Goal: Book appointment/travel/reservation

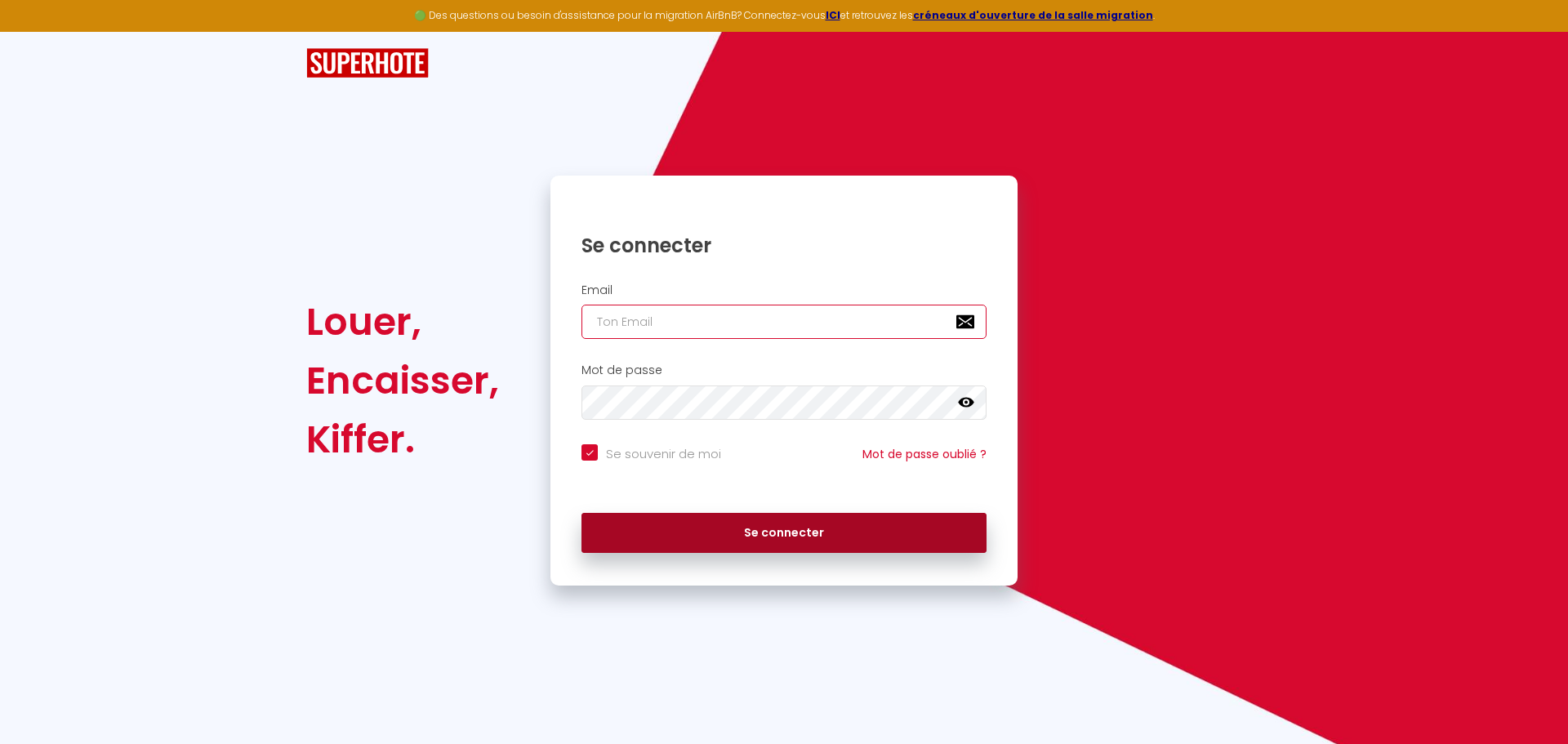
type input "[EMAIL_ADDRESS][DOMAIN_NAME]"
click at [755, 538] on button "Se connecter" at bounding box center [783, 533] width 405 height 41
checkbox input "true"
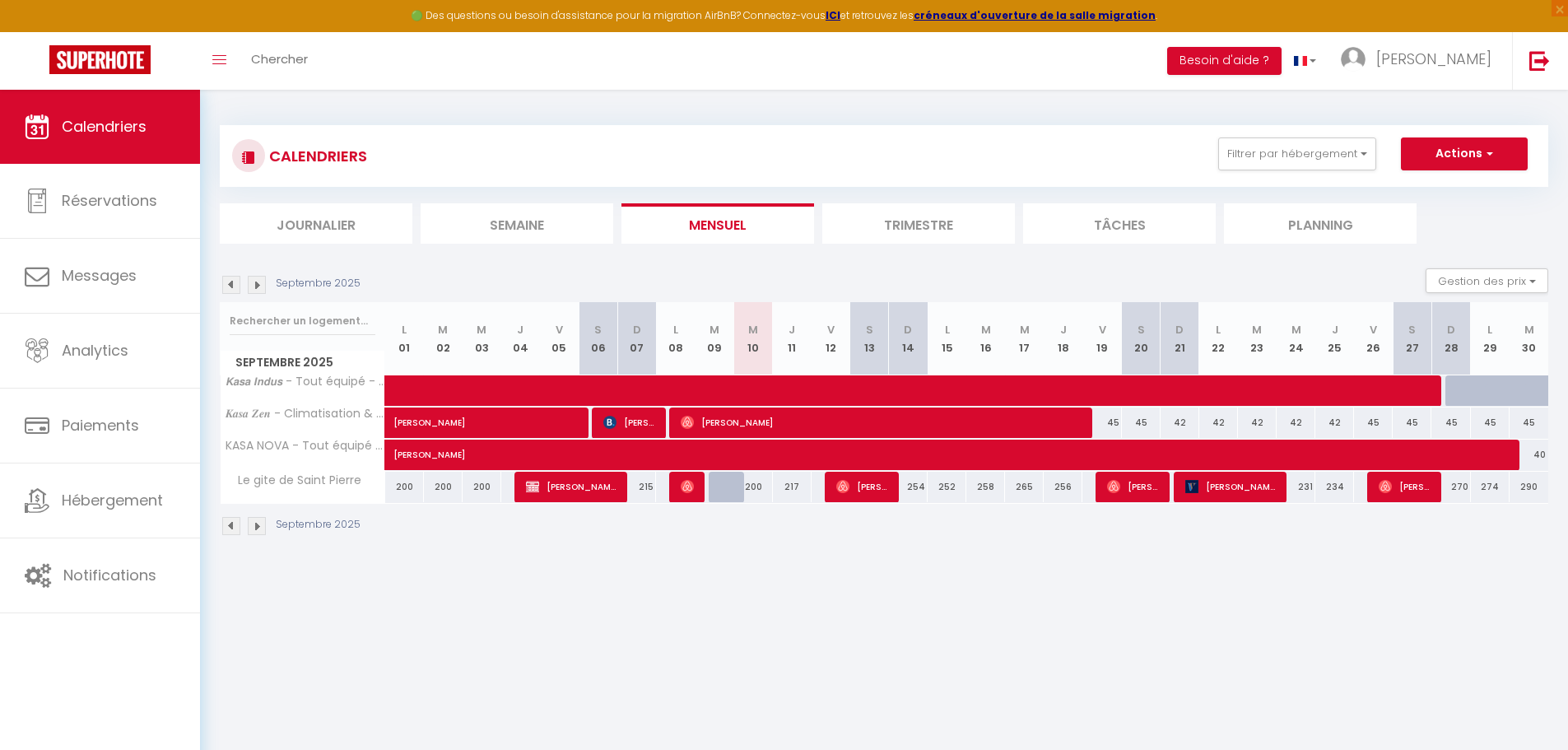
click at [250, 284] on img at bounding box center [257, 285] width 18 height 18
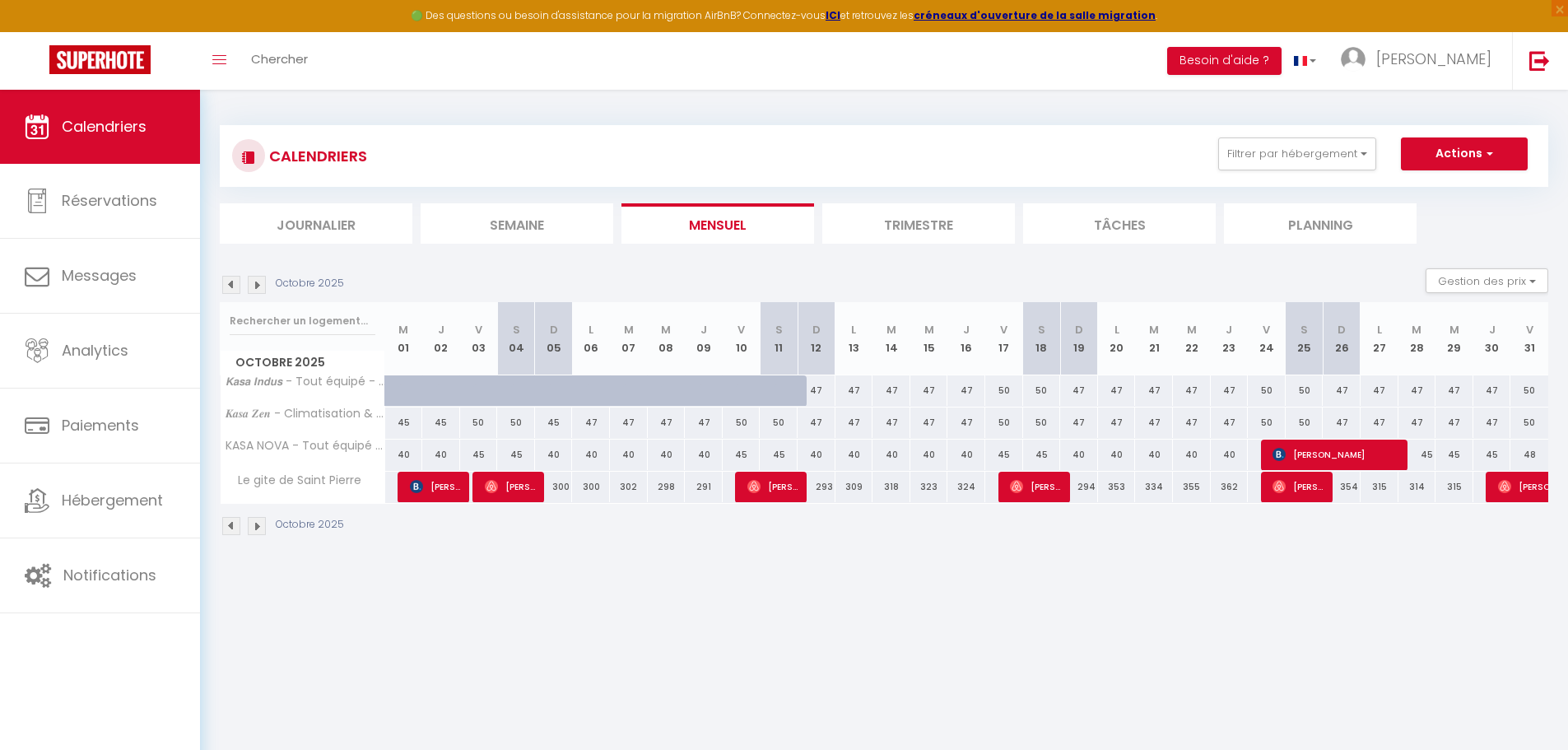
click at [256, 284] on img at bounding box center [257, 285] width 18 height 18
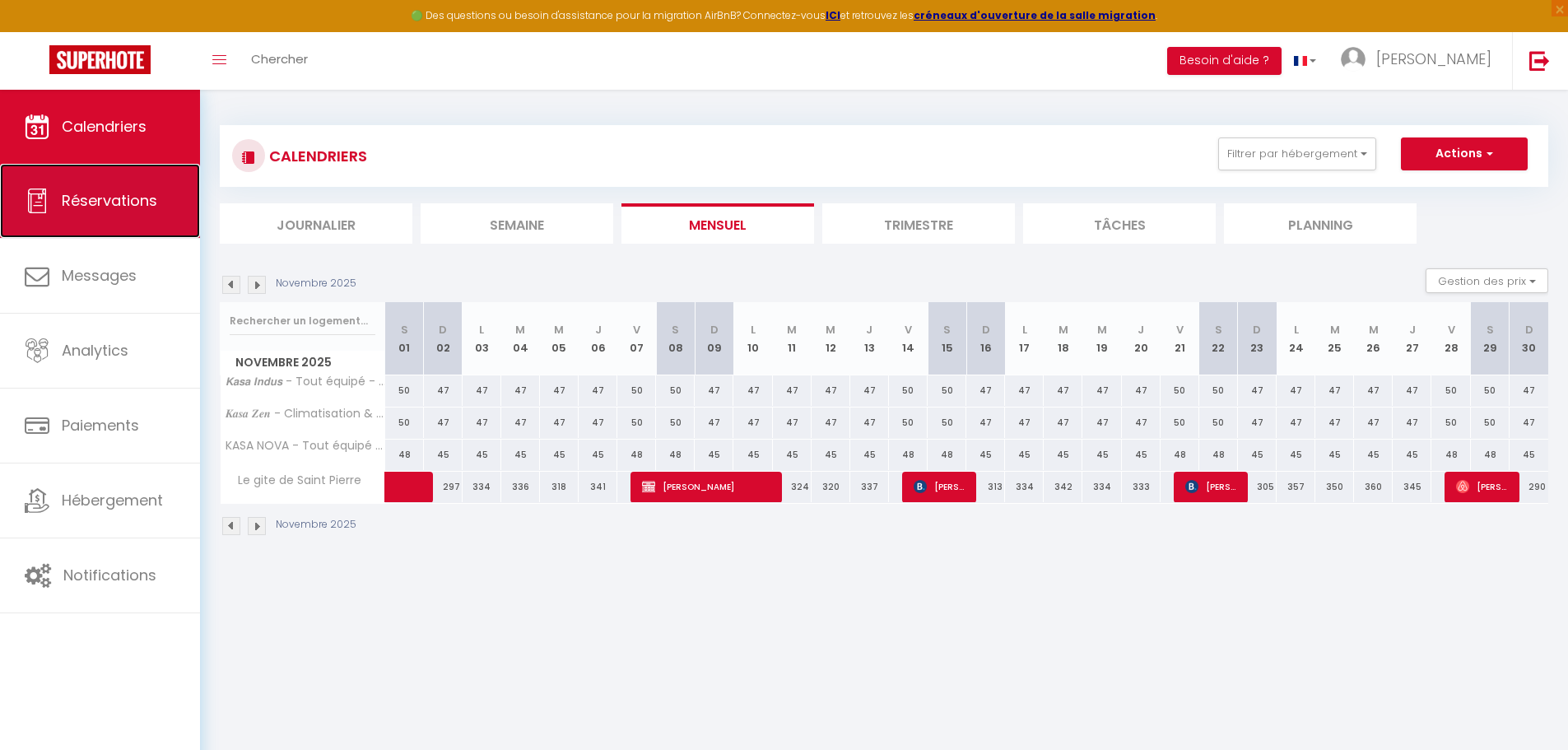
click at [35, 190] on icon at bounding box center [37, 201] width 25 height 25
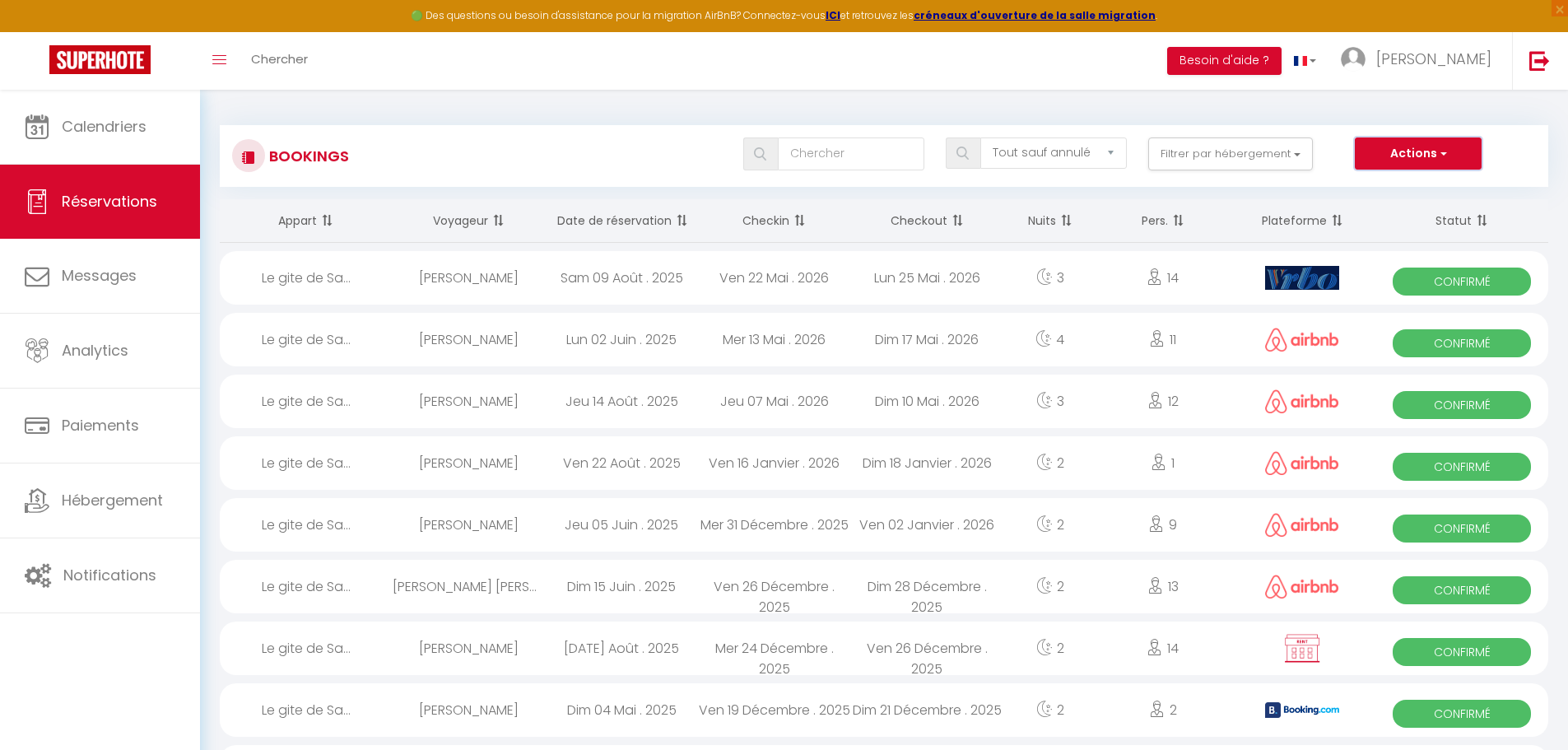
click at [1428, 154] on button "Actions" at bounding box center [1418, 154] width 127 height 33
click at [1422, 192] on link "Nouvelle Réservation" at bounding box center [1392, 190] width 176 height 21
select select
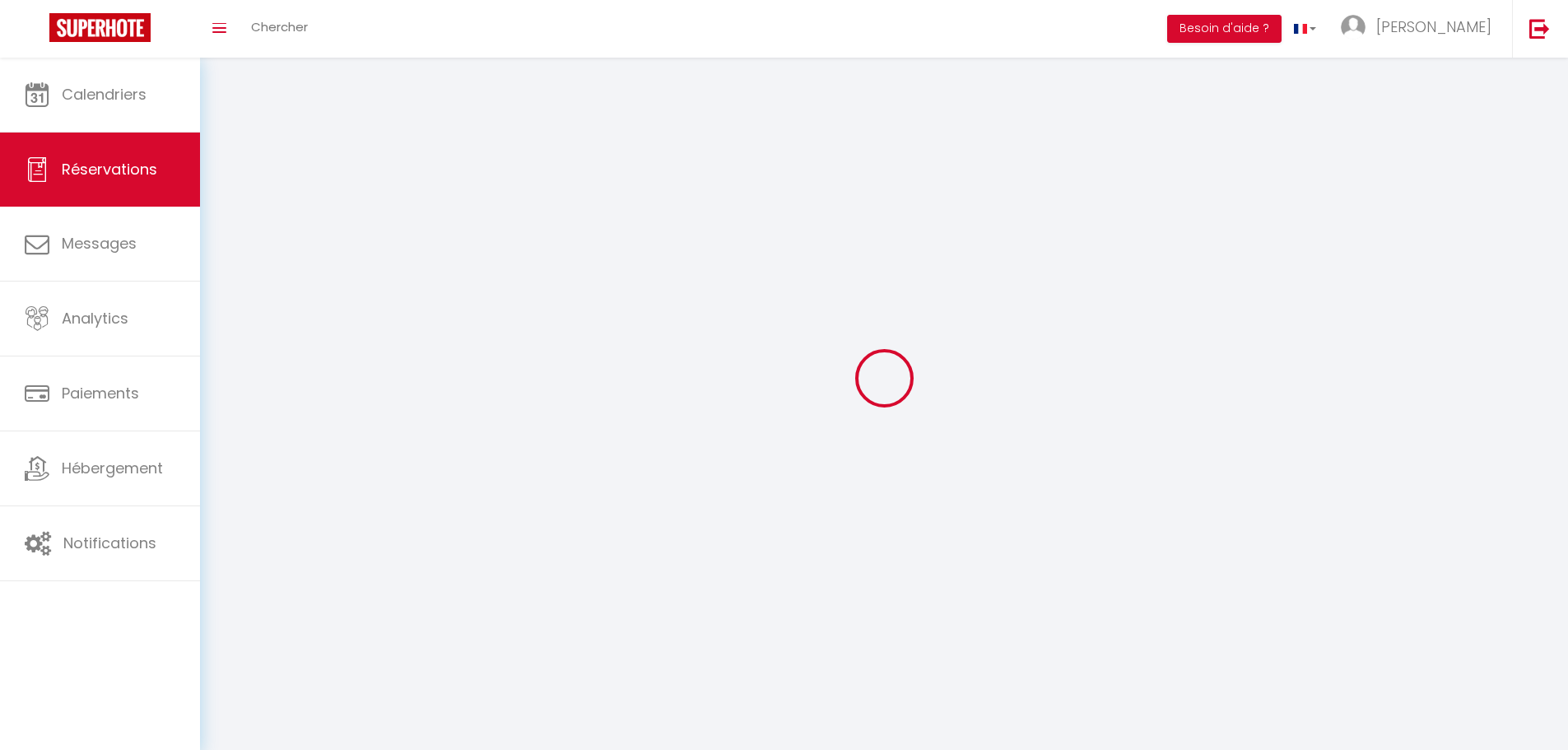
select select
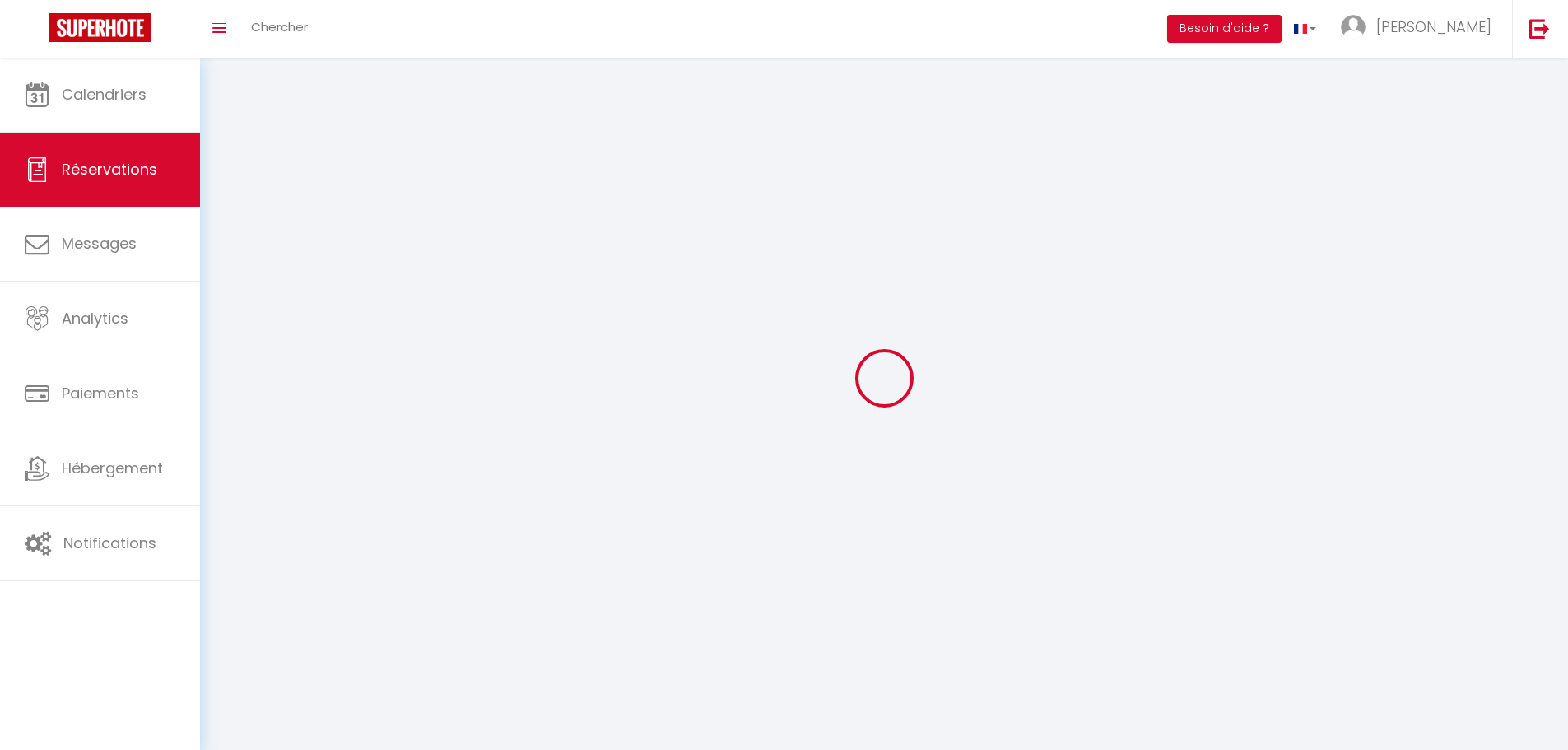
select select
checkbox input "false"
select select
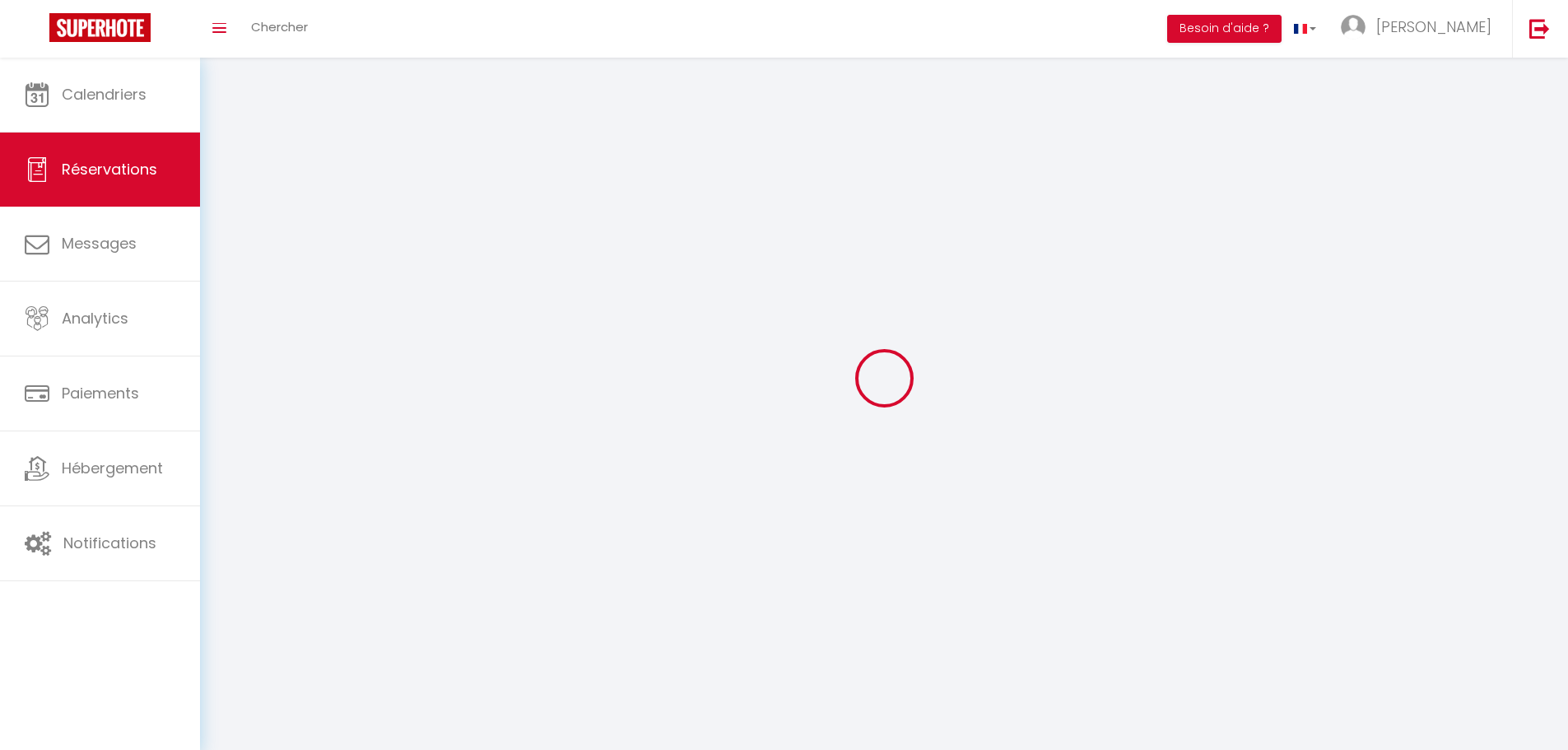
select select
checkbox input "false"
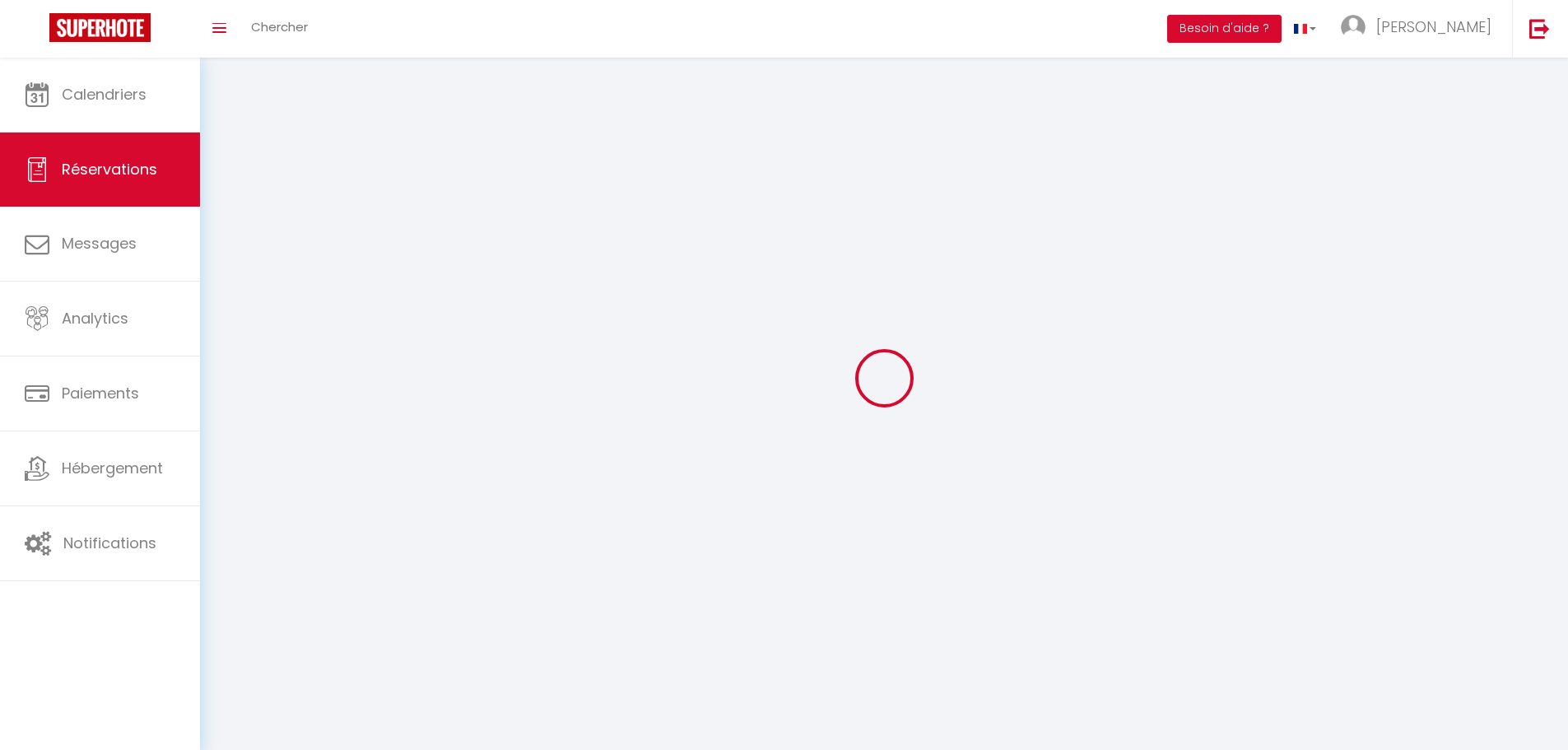
select select
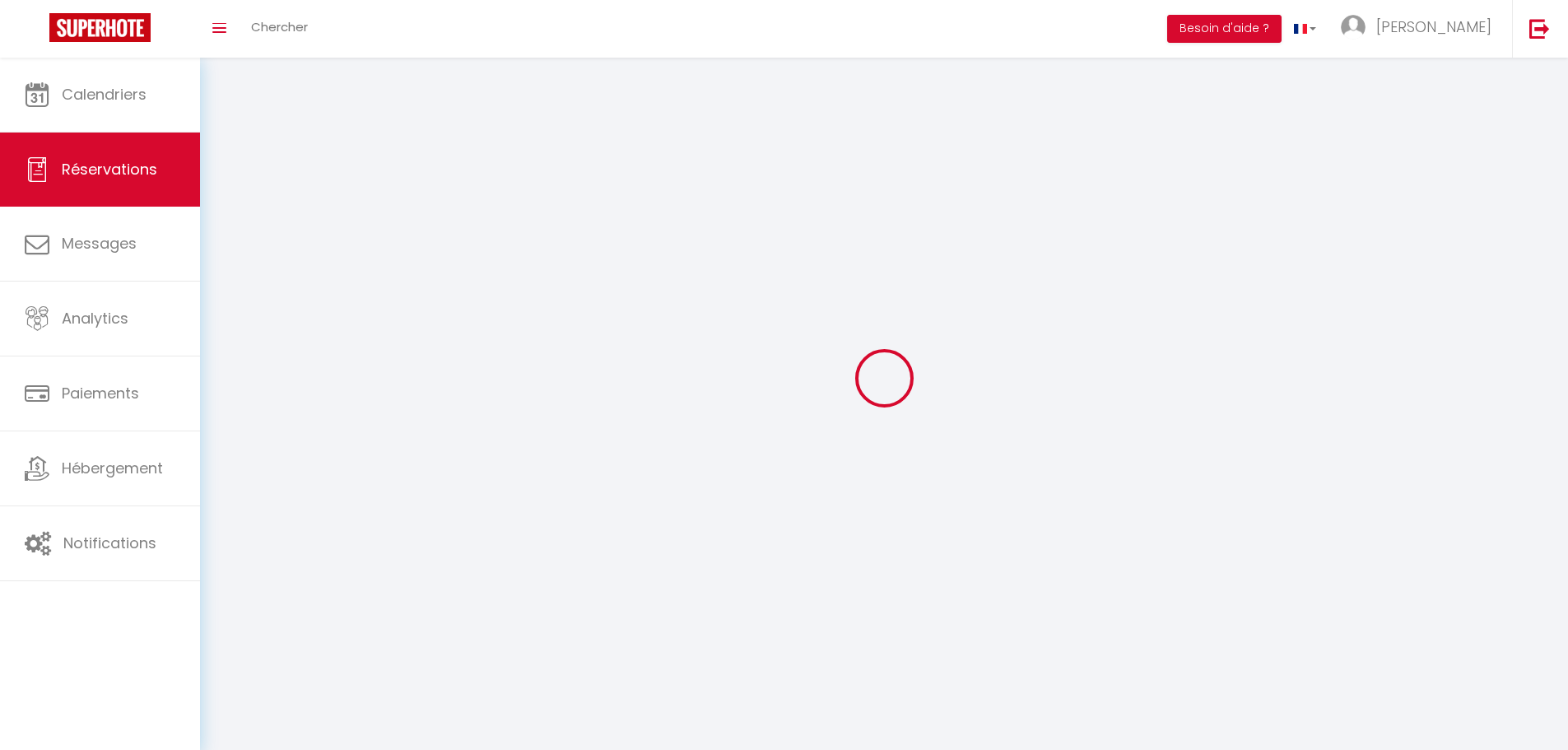
checkbox input "false"
select select
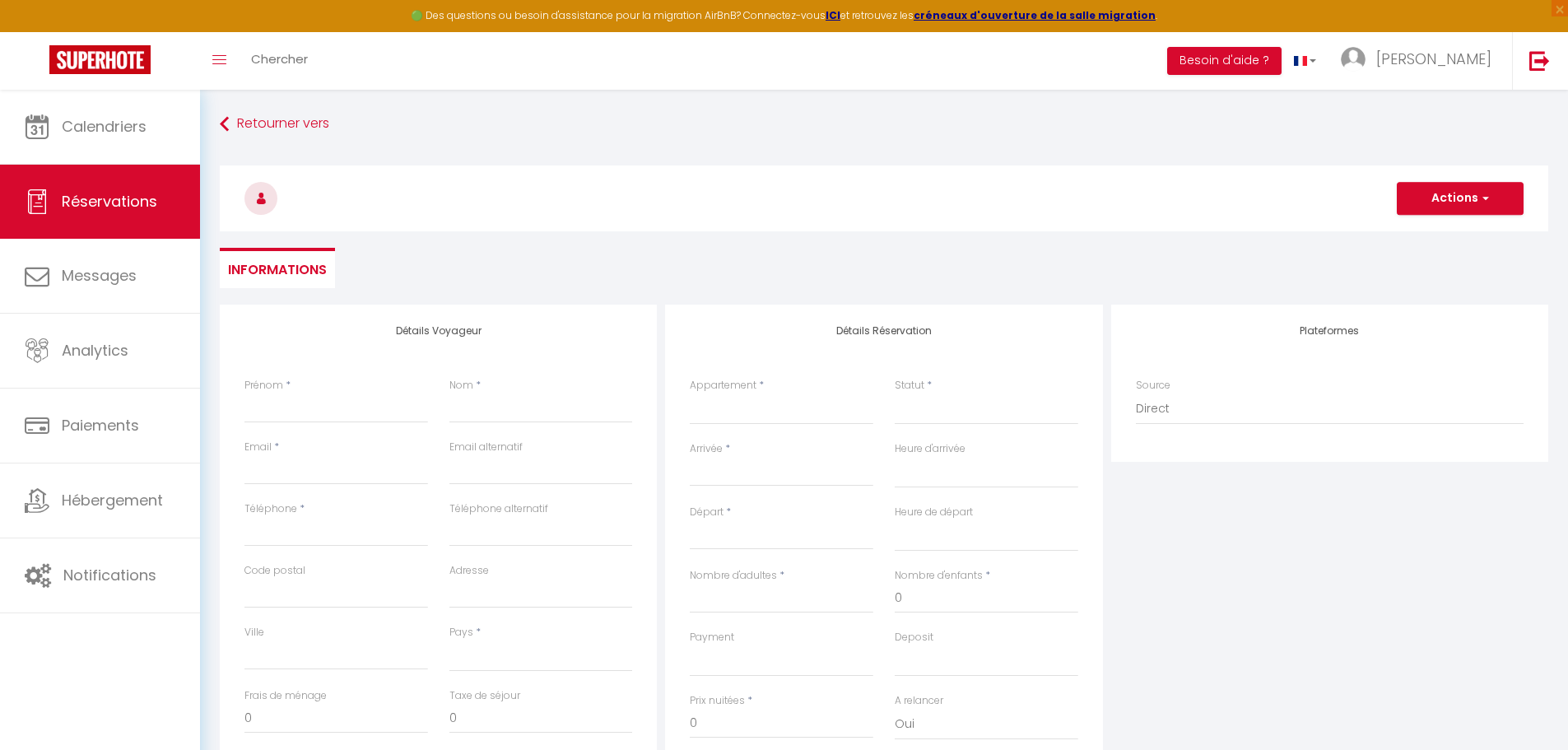
select select
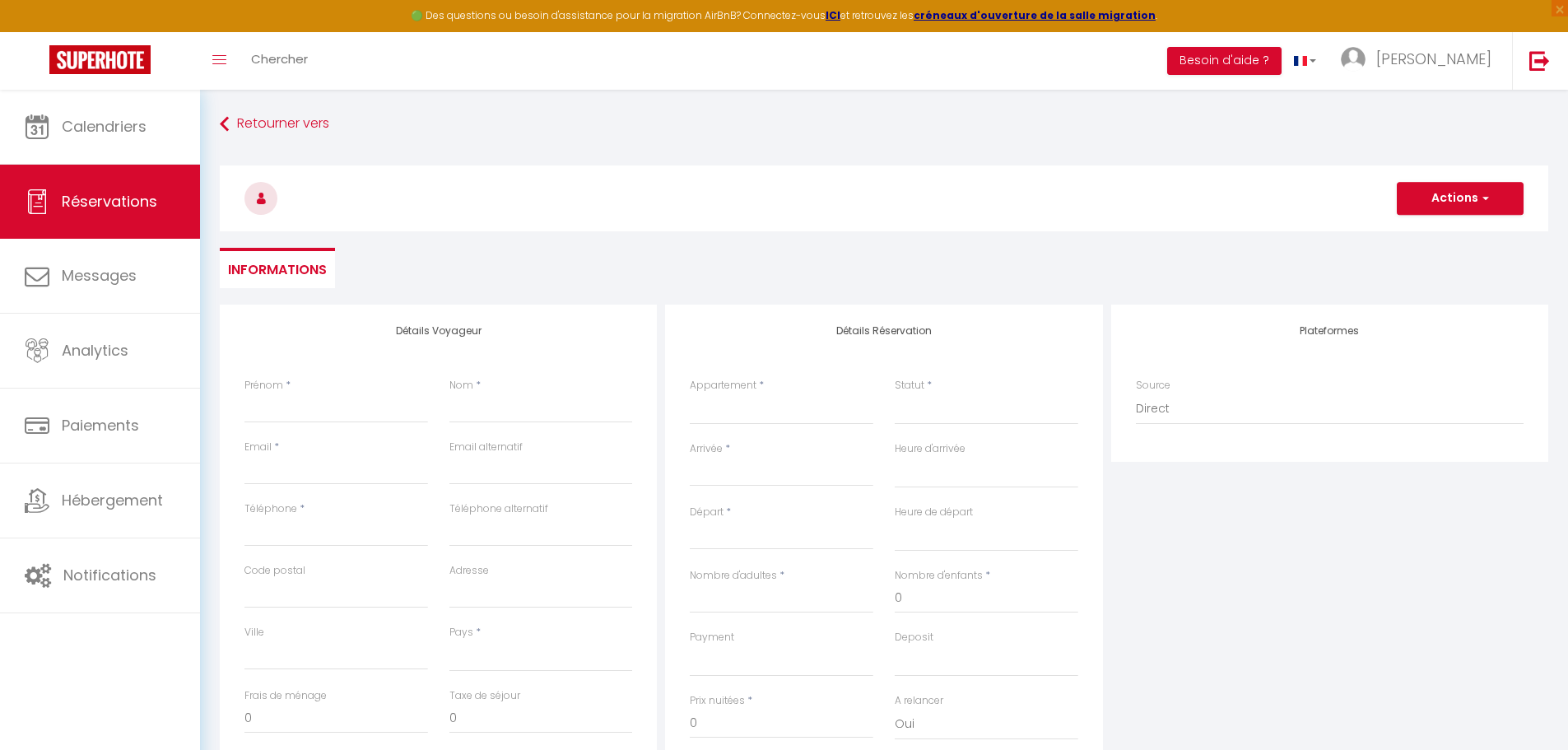
checkbox input "false"
select select
click at [333, 414] on input "Prénom" at bounding box center [336, 408] width 184 height 30
type input "C"
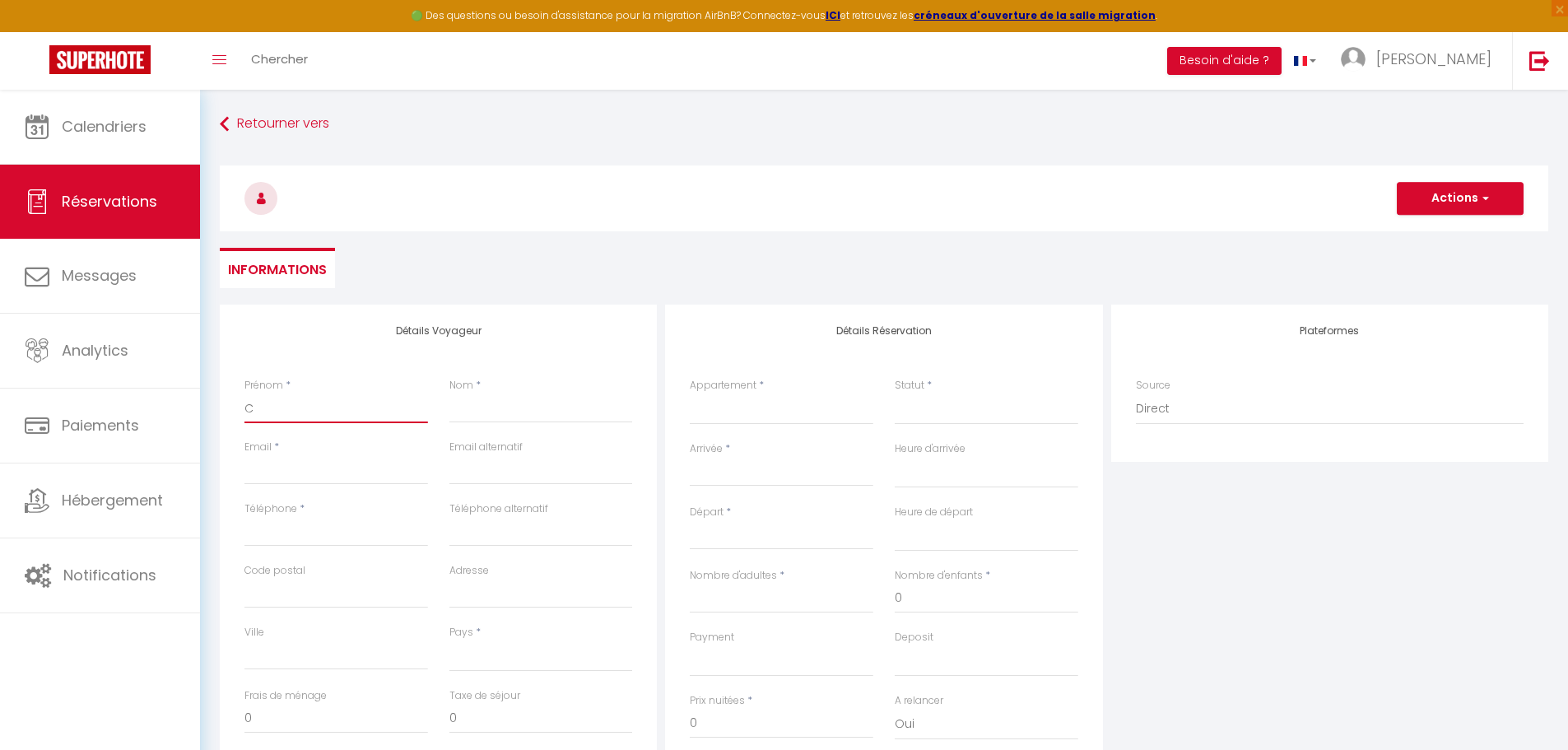
select select
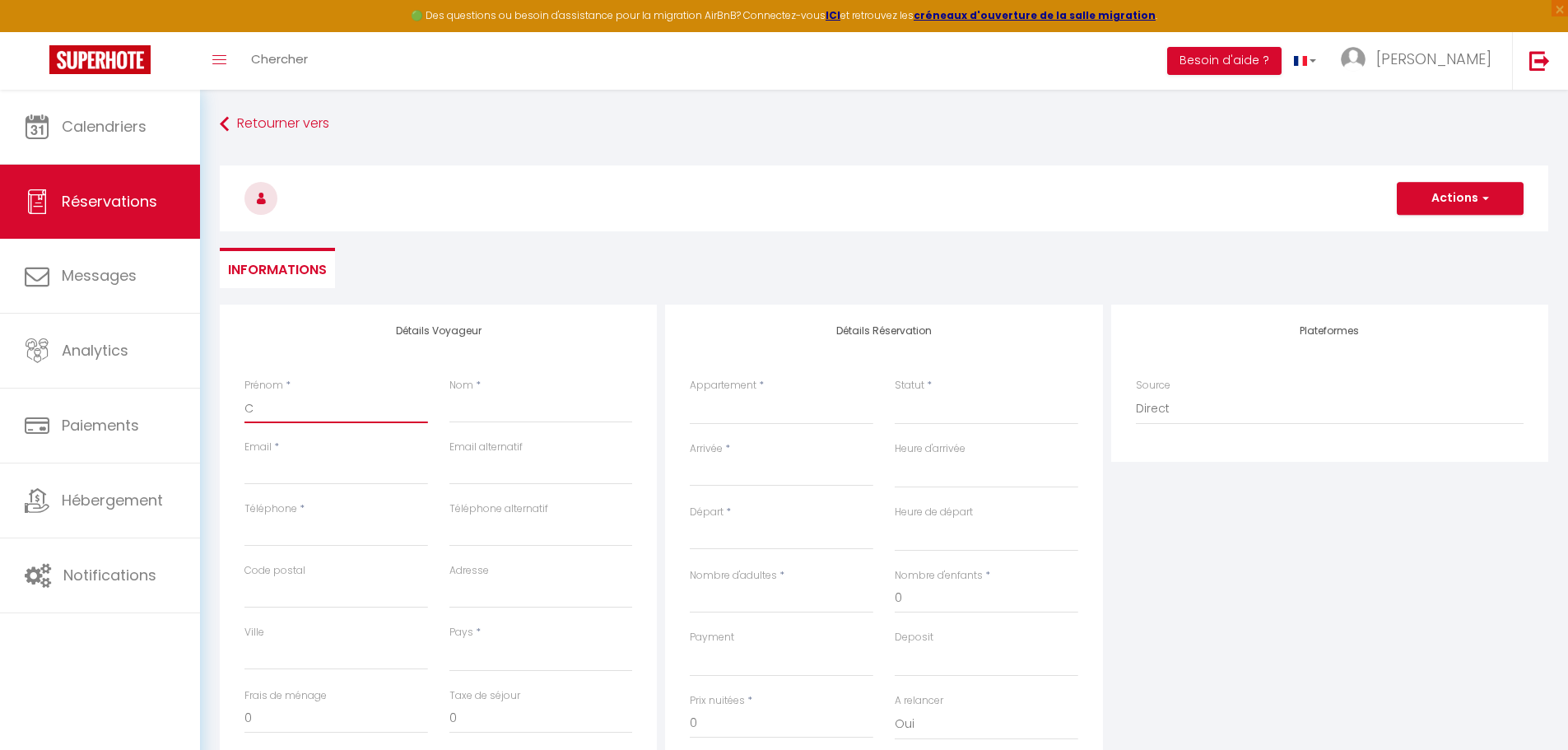
select select
checkbox input "false"
type input "Ca"
select select
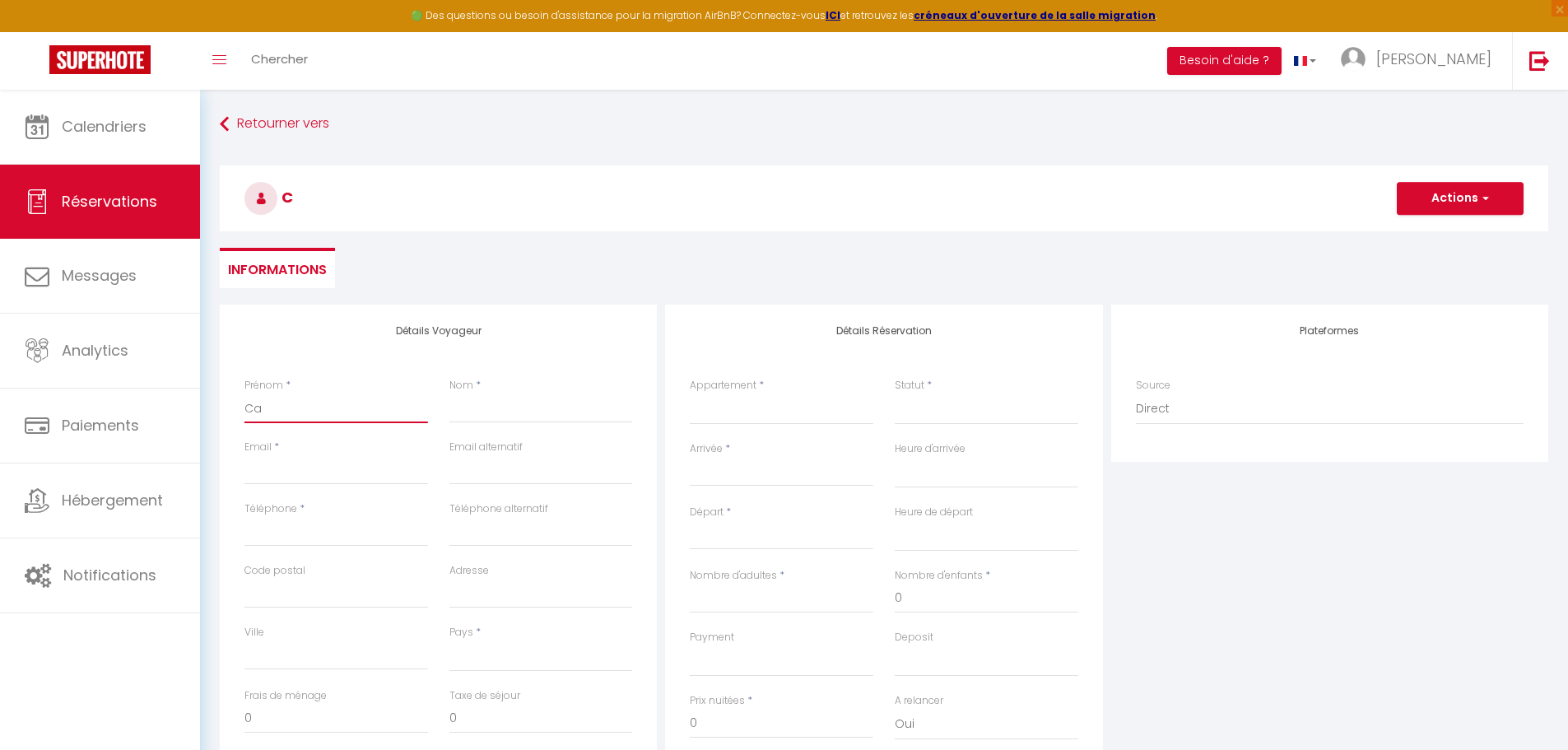
select select
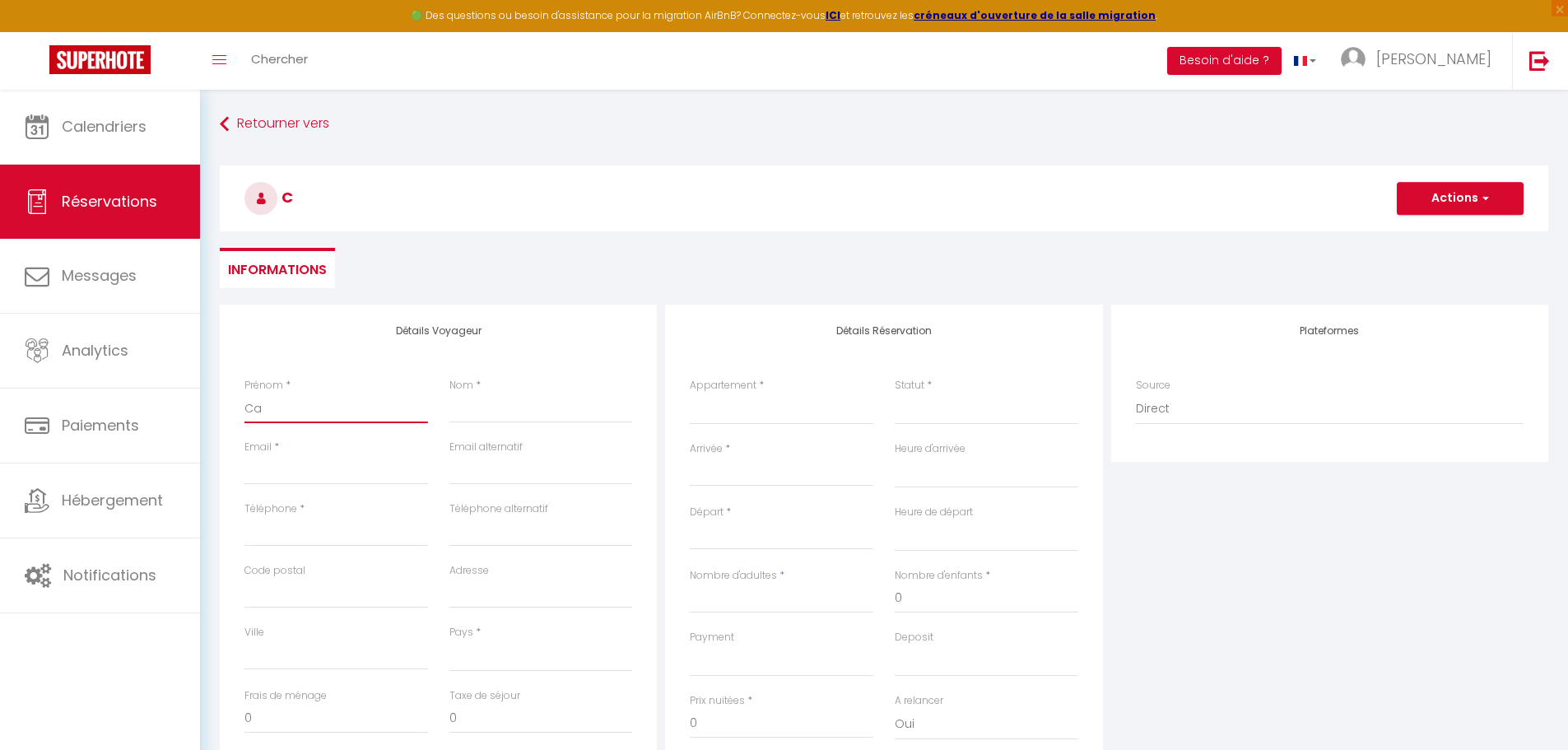
select select
checkbox input "false"
type input "Car"
select select
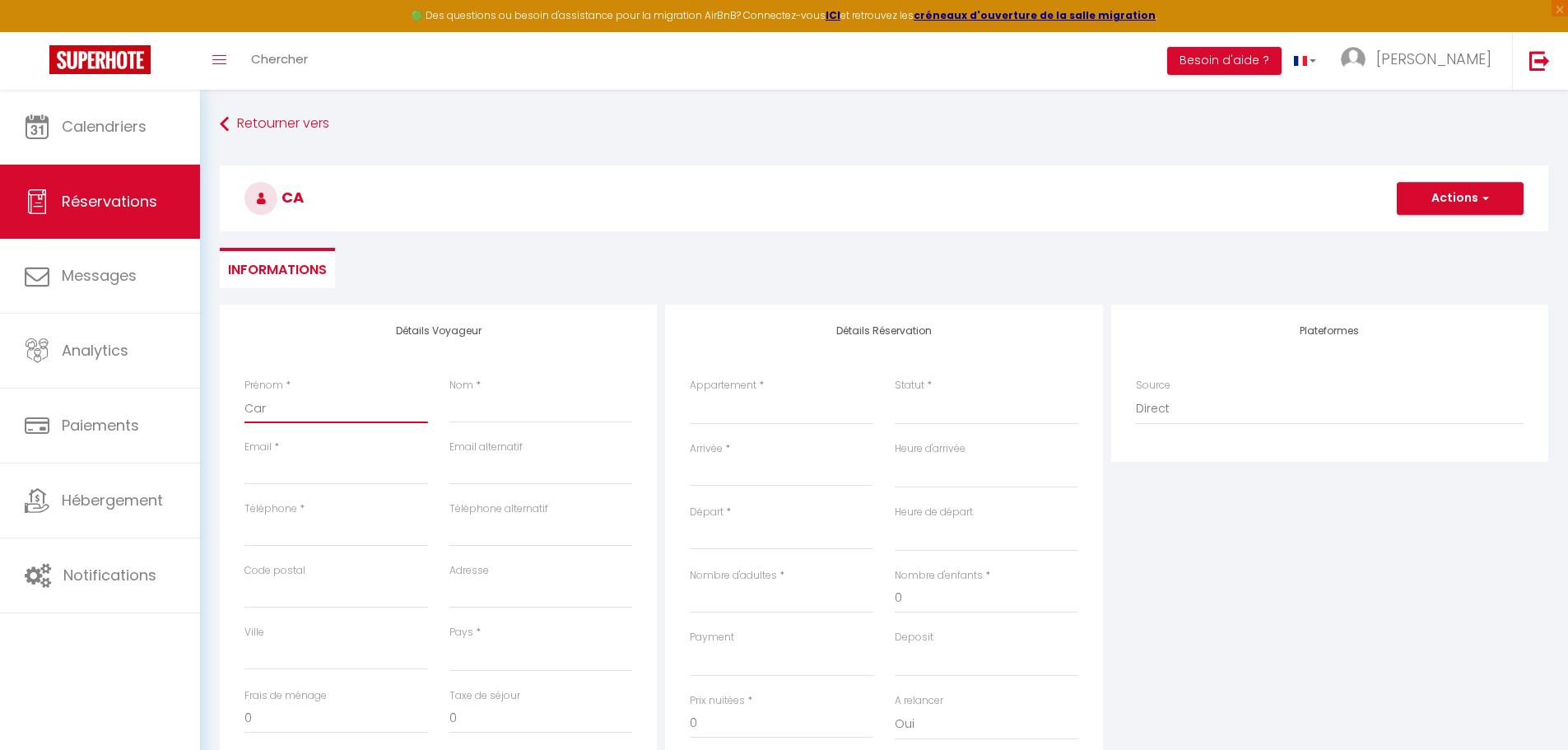
select select
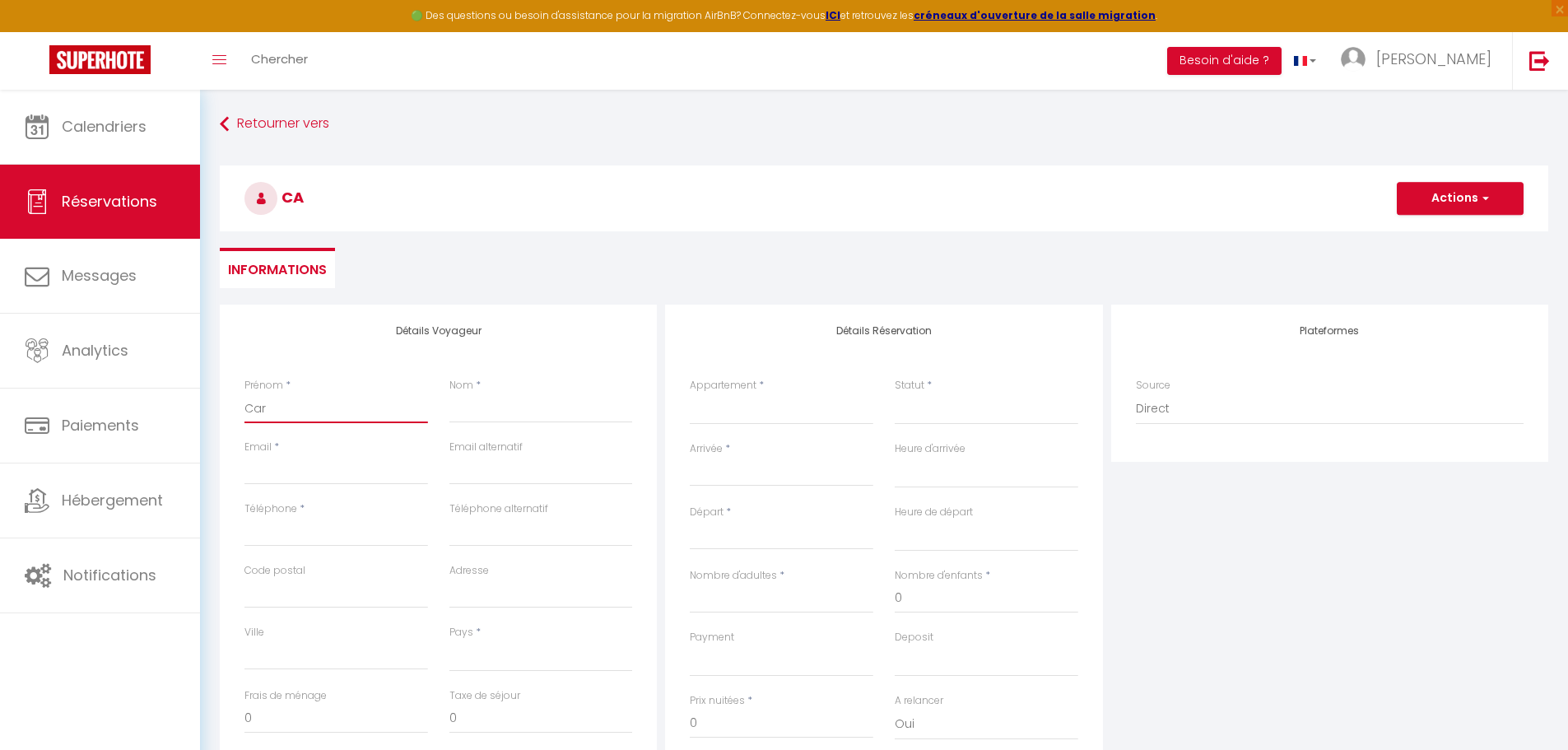
checkbox input "false"
type input "Caro"
select select
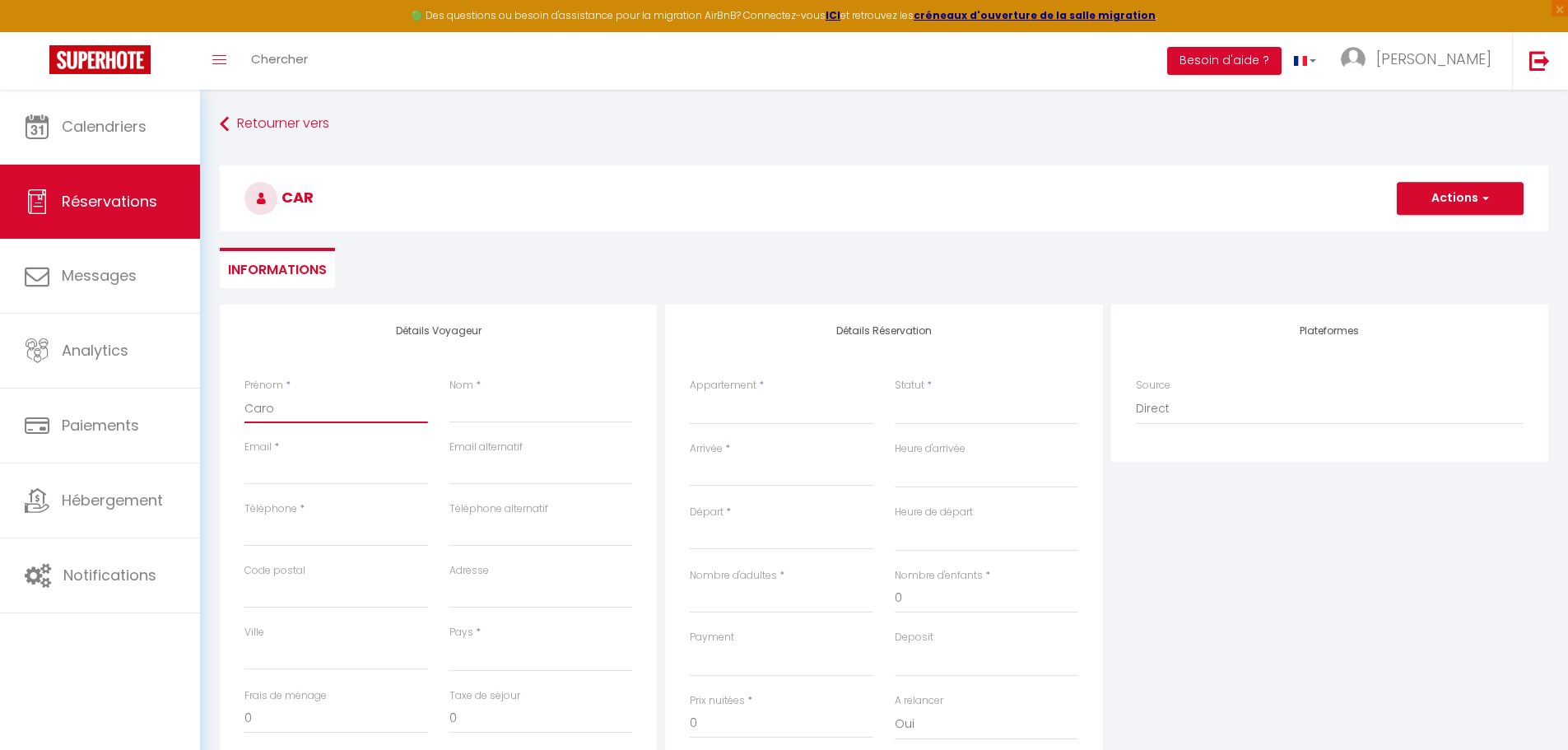
select select
checkbox input "false"
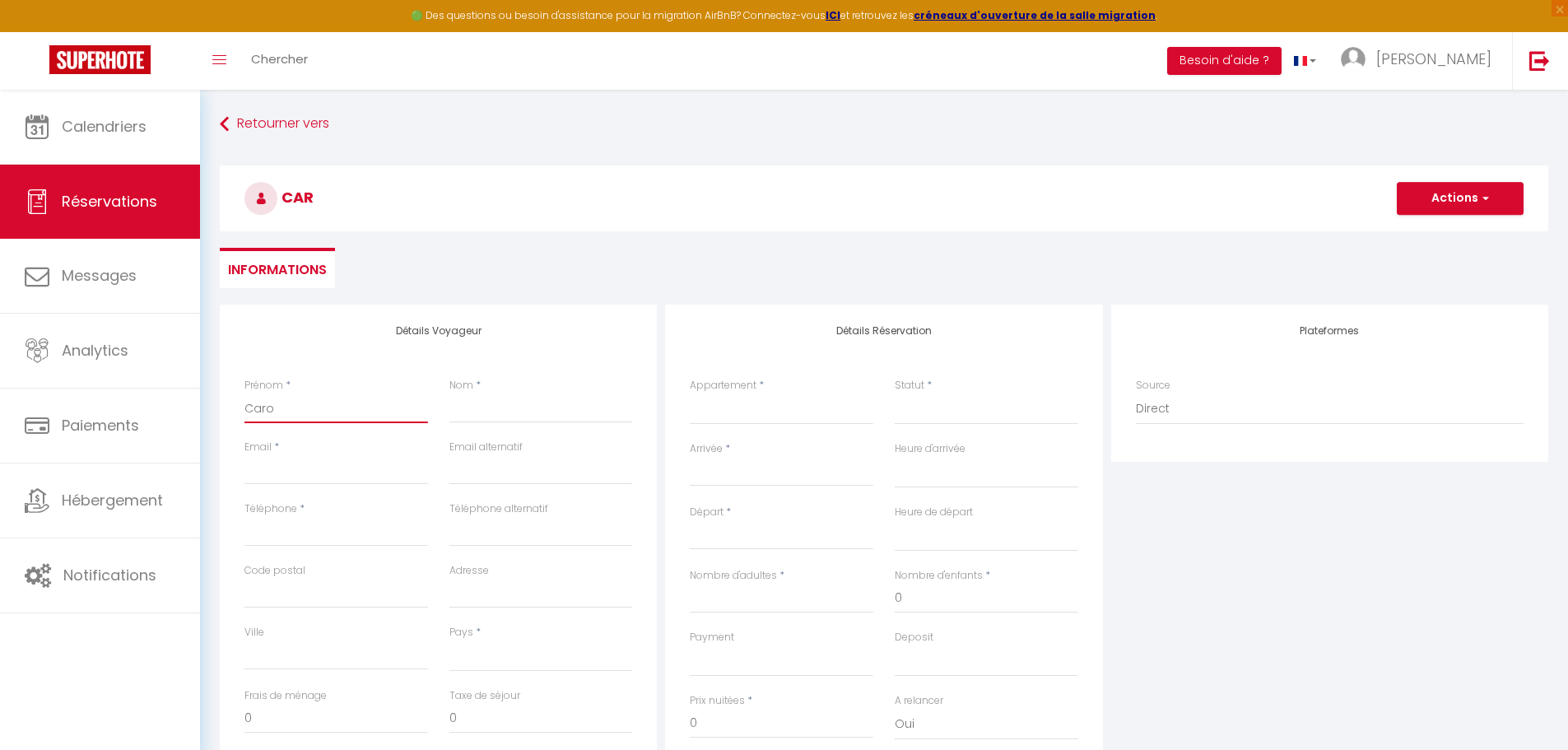
type input "[PERSON_NAME]"
select select
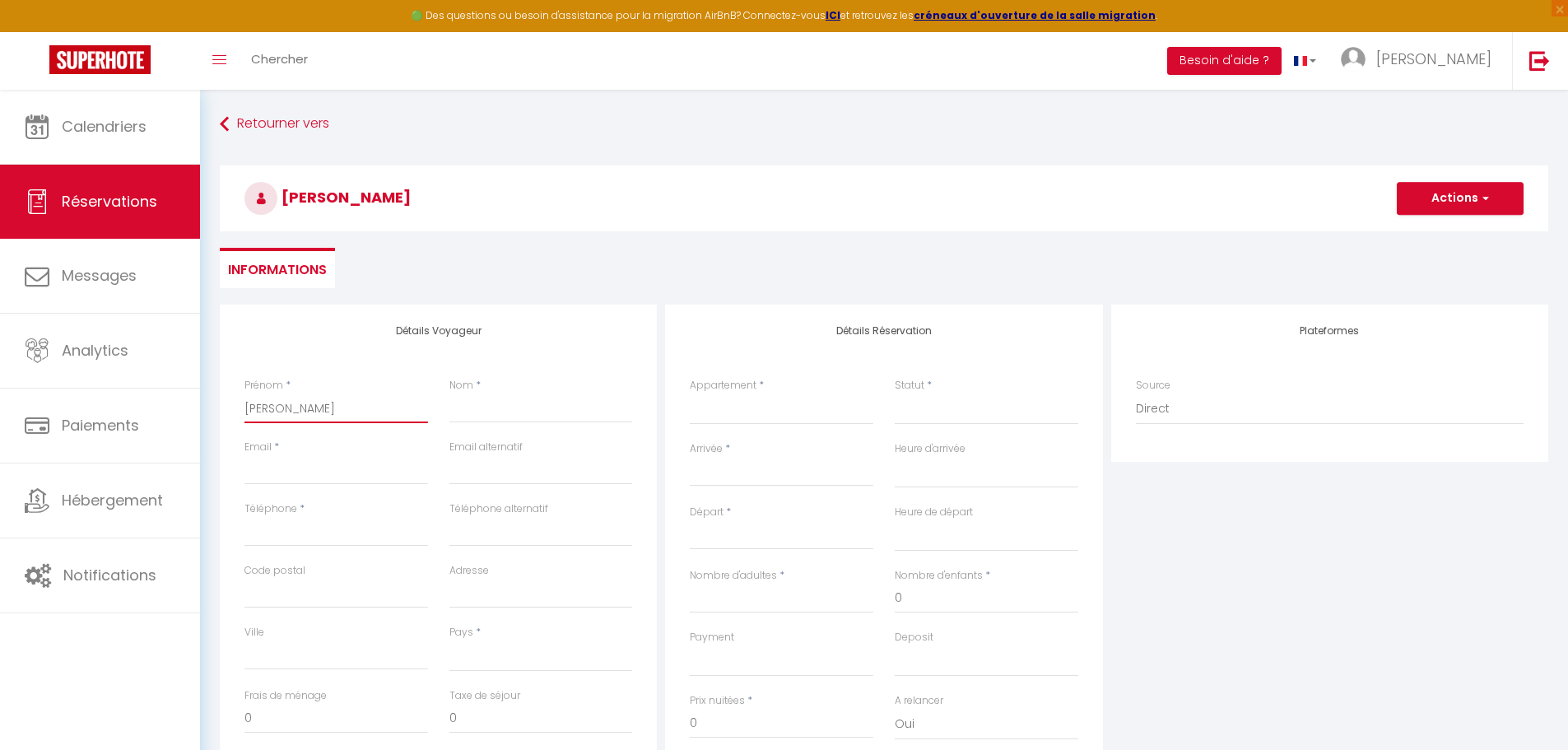
select select
checkbox input "false"
type input "Caroli"
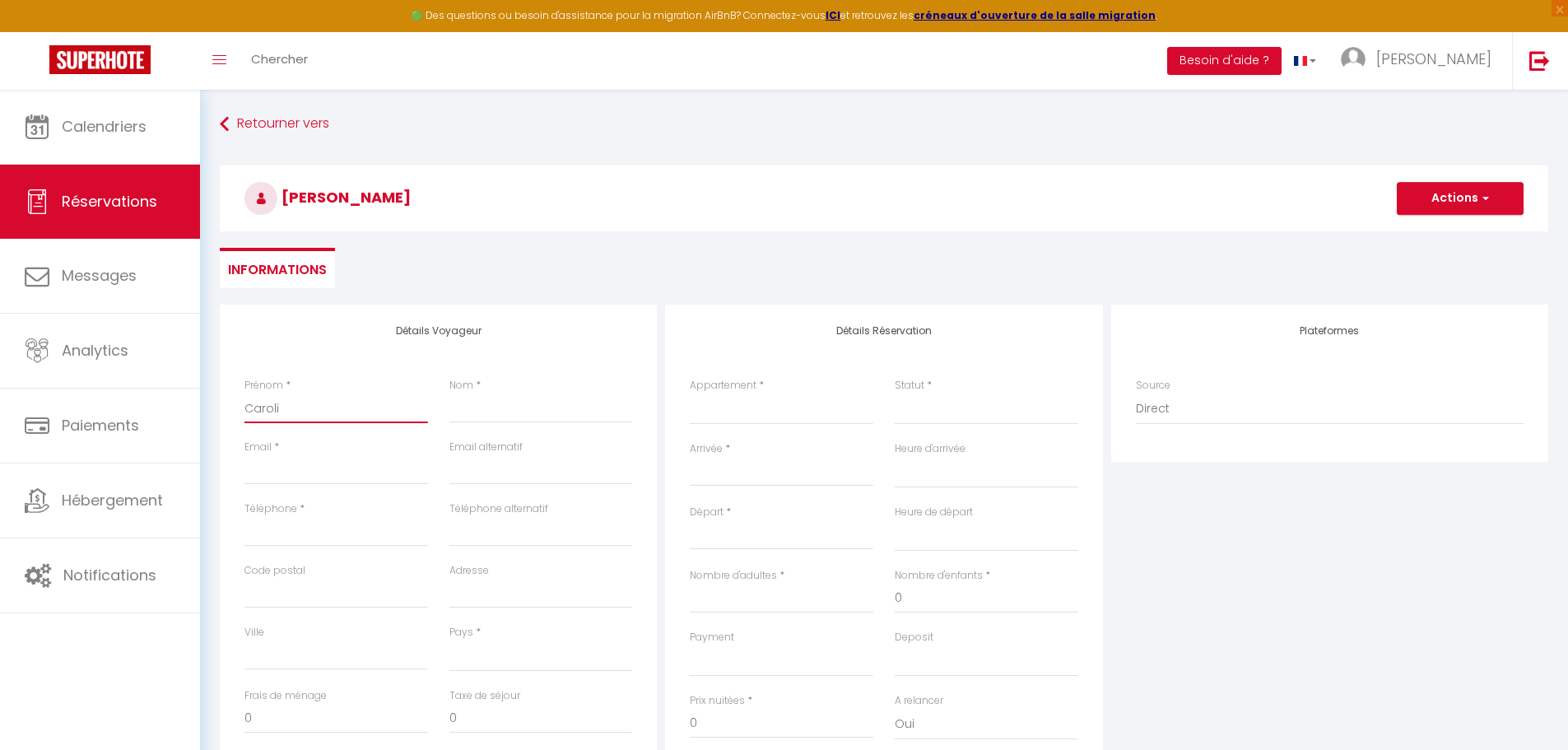
select select
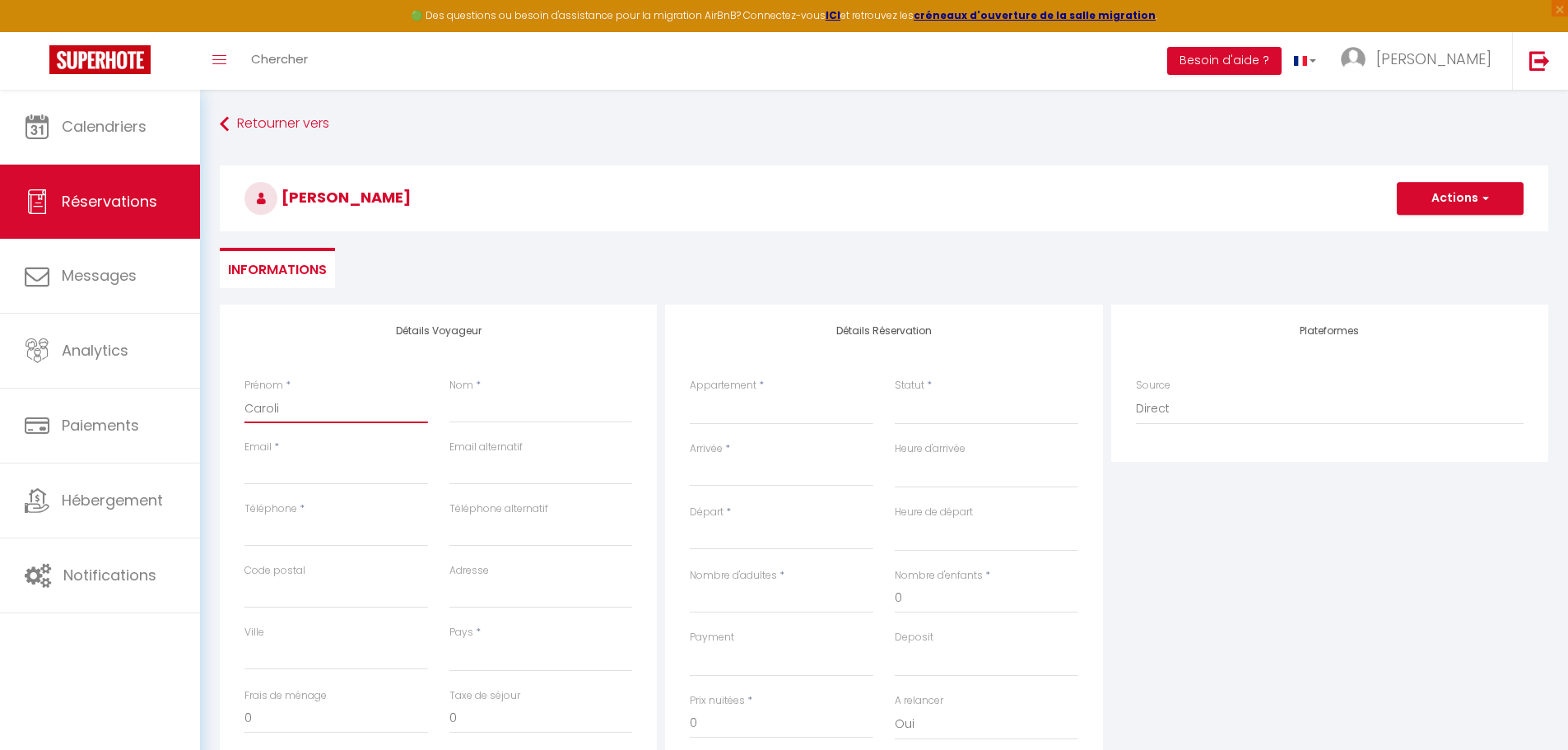
select select
checkbox input "false"
type input "Carolin"
select select
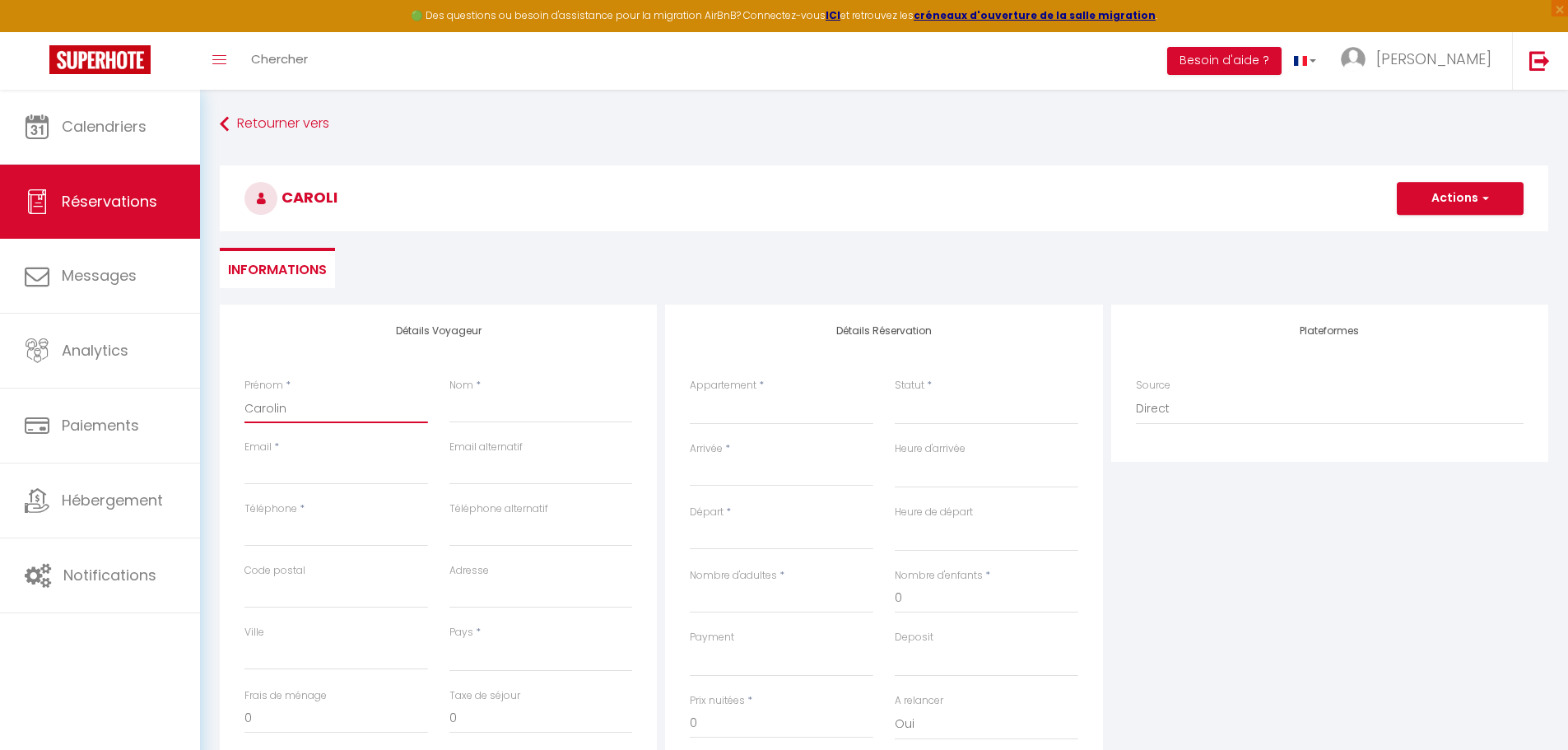
select select
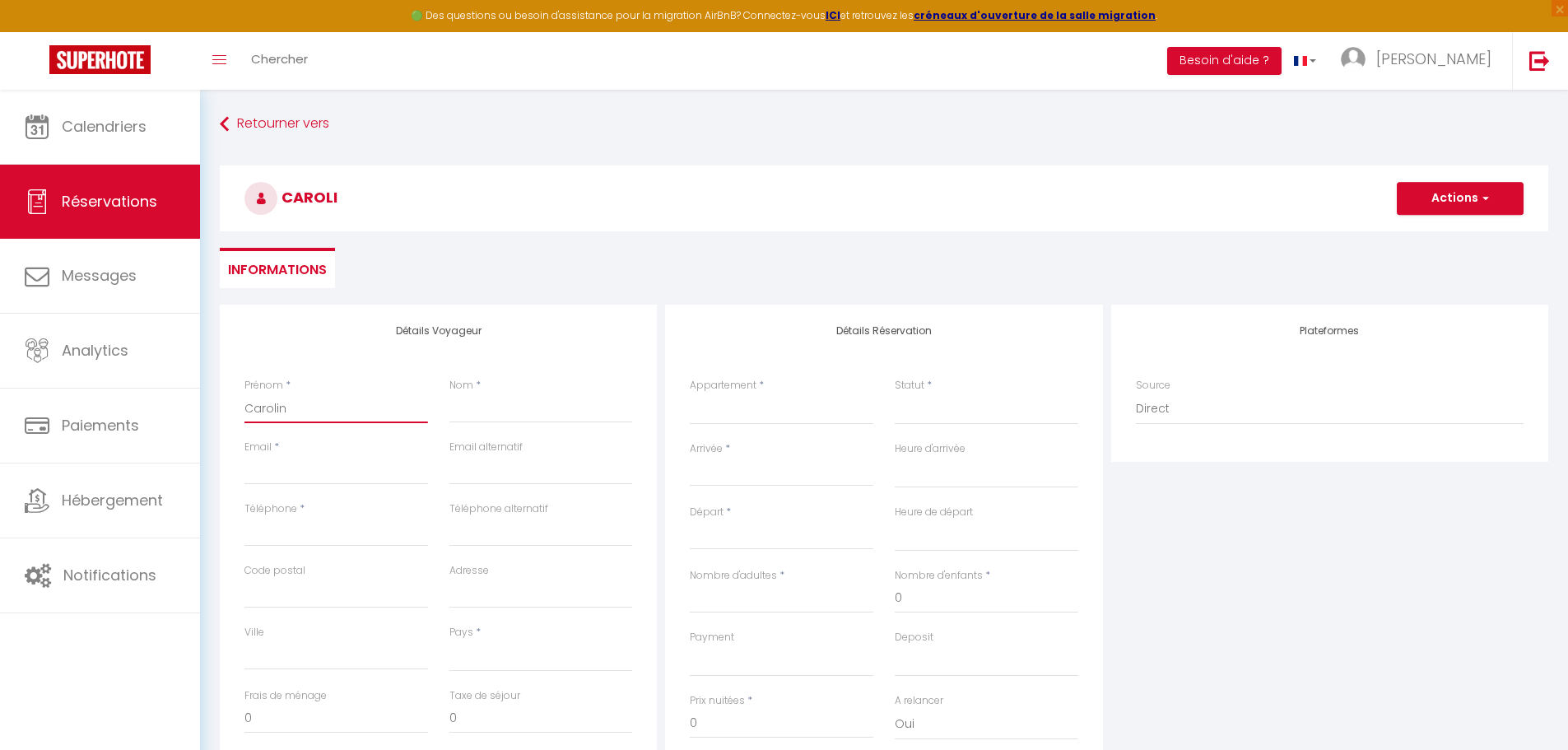
select select
checkbox input "false"
type input "[PERSON_NAME]"
select select
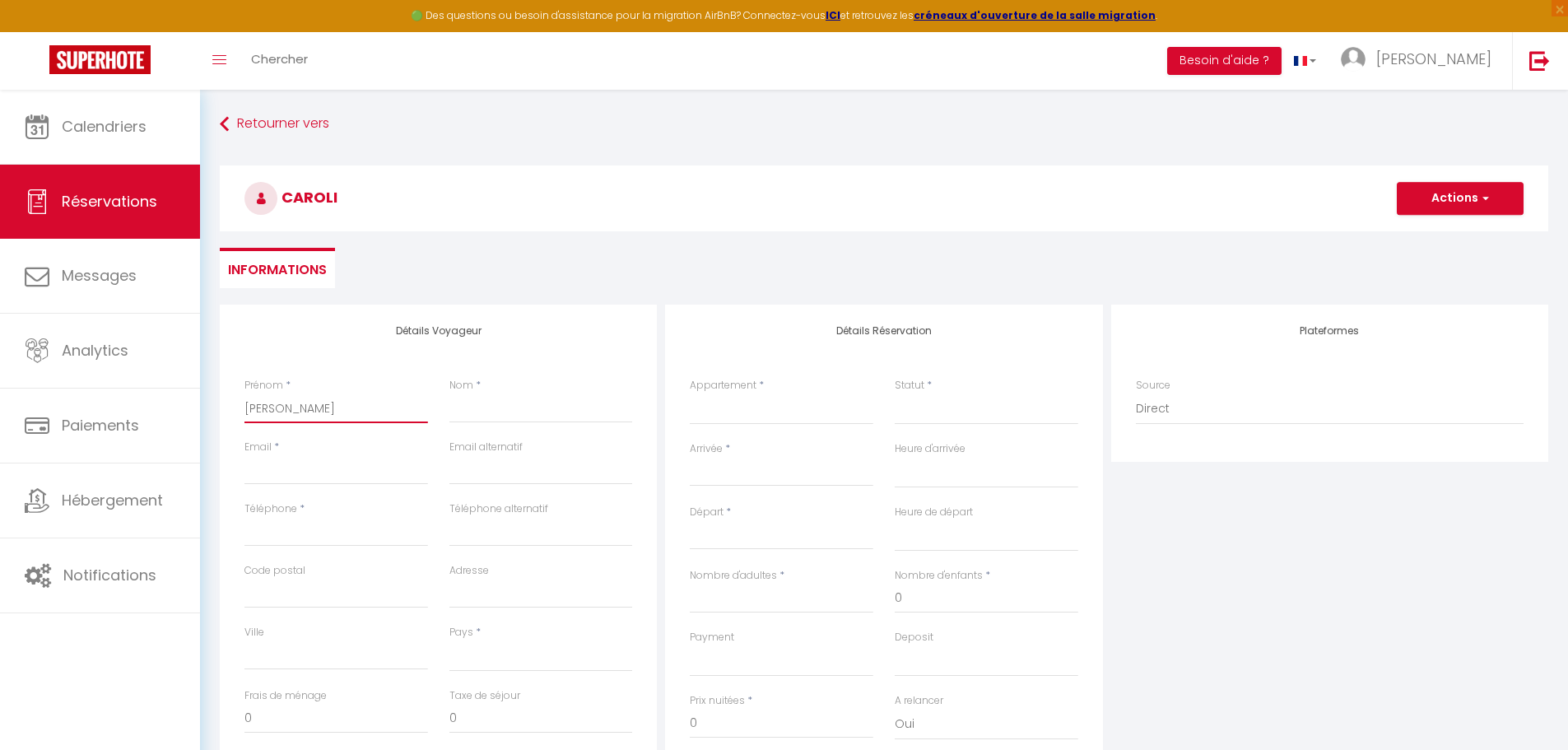
select select
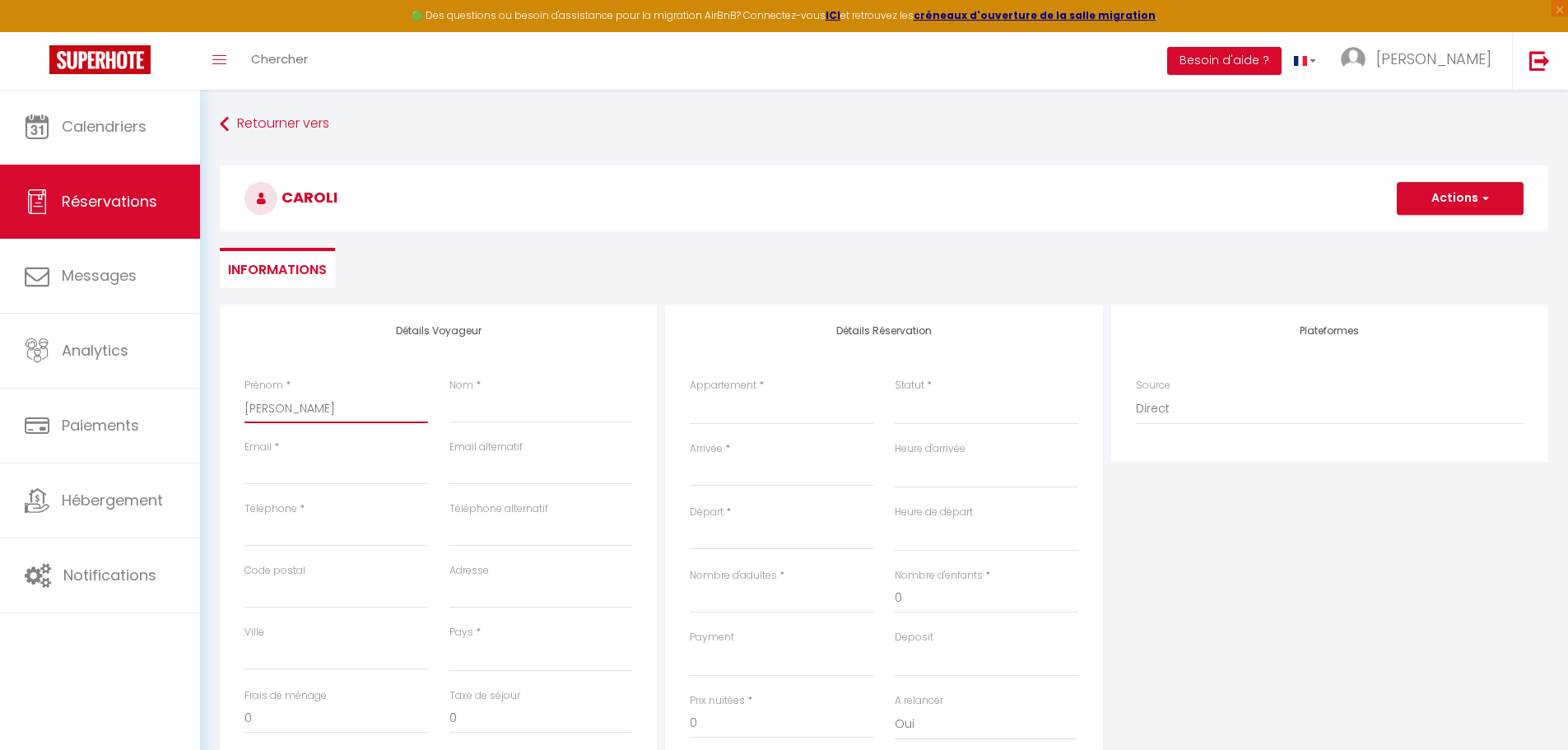
checkbox input "false"
type input "[PERSON_NAME]"
select select
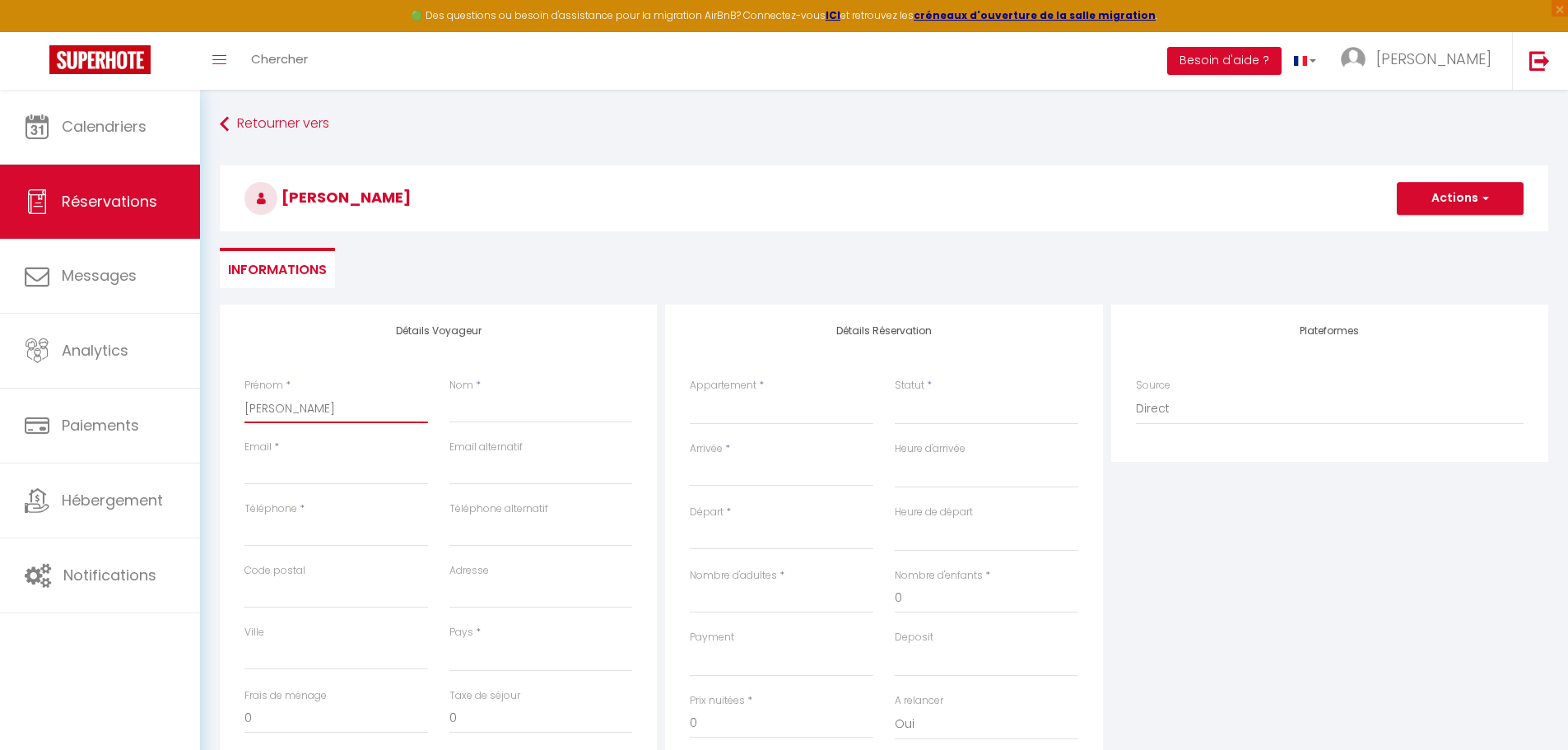
select select
checkbox input "false"
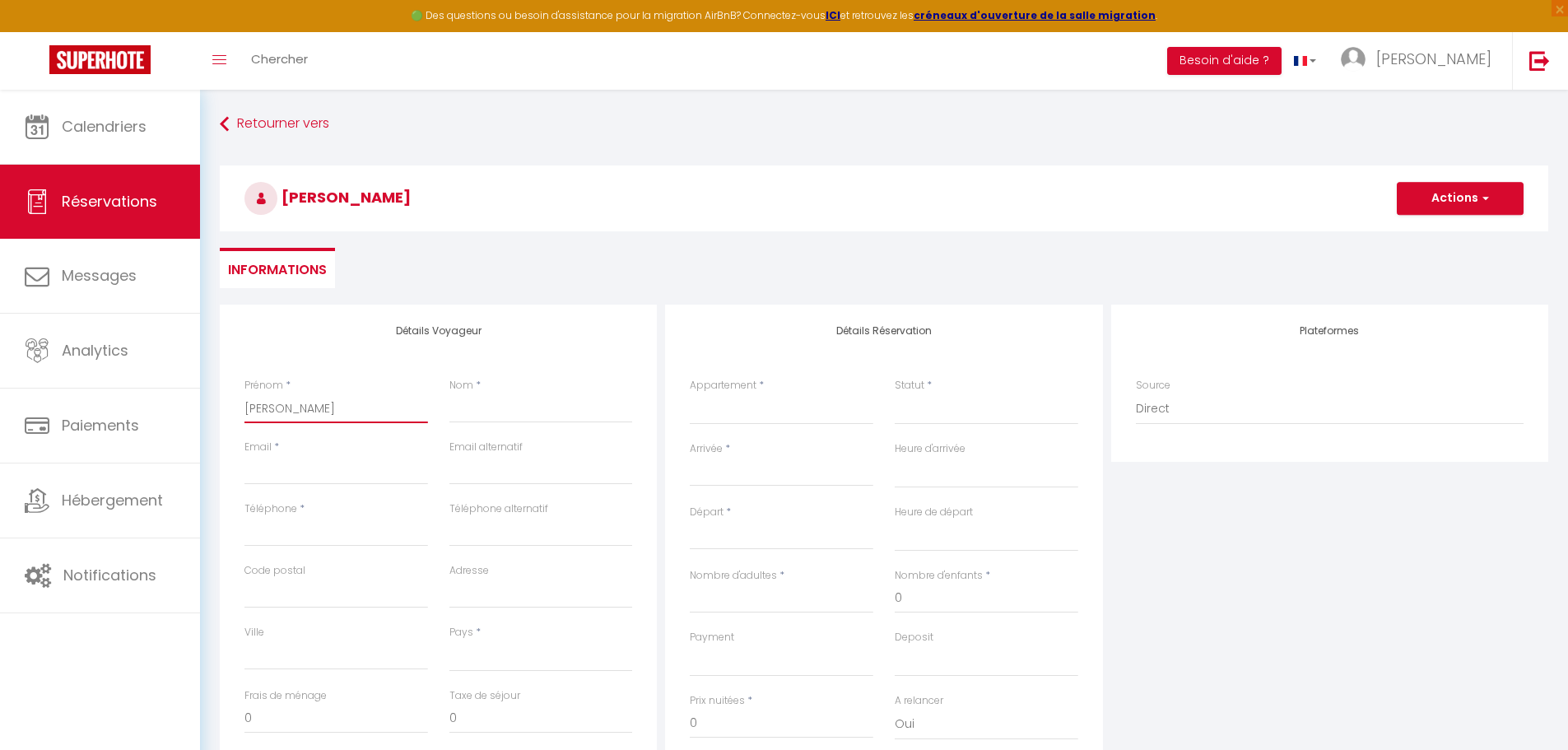
type input "[PERSON_NAME]"
select select
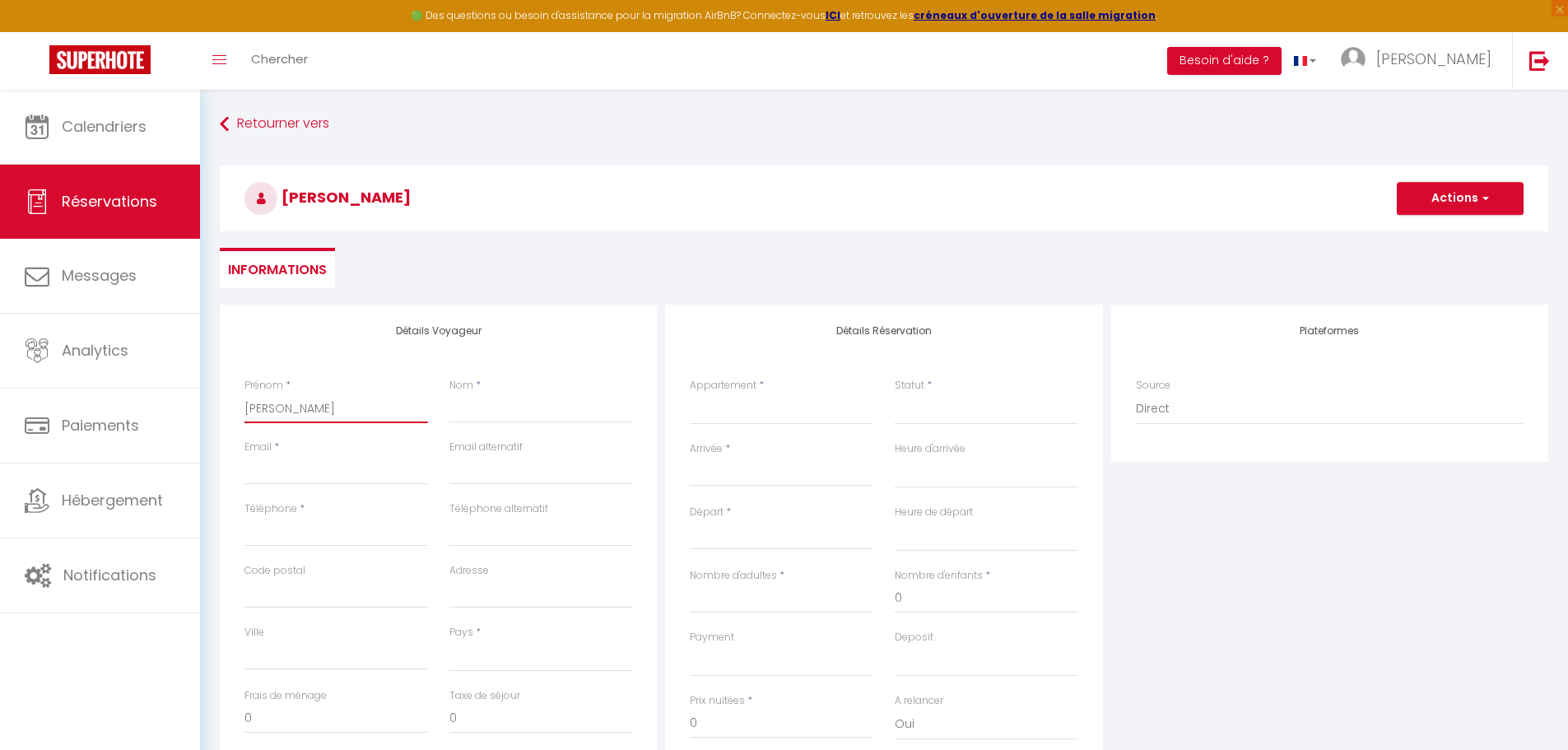
select select
checkbox input "false"
type input "[PERSON_NAME]"
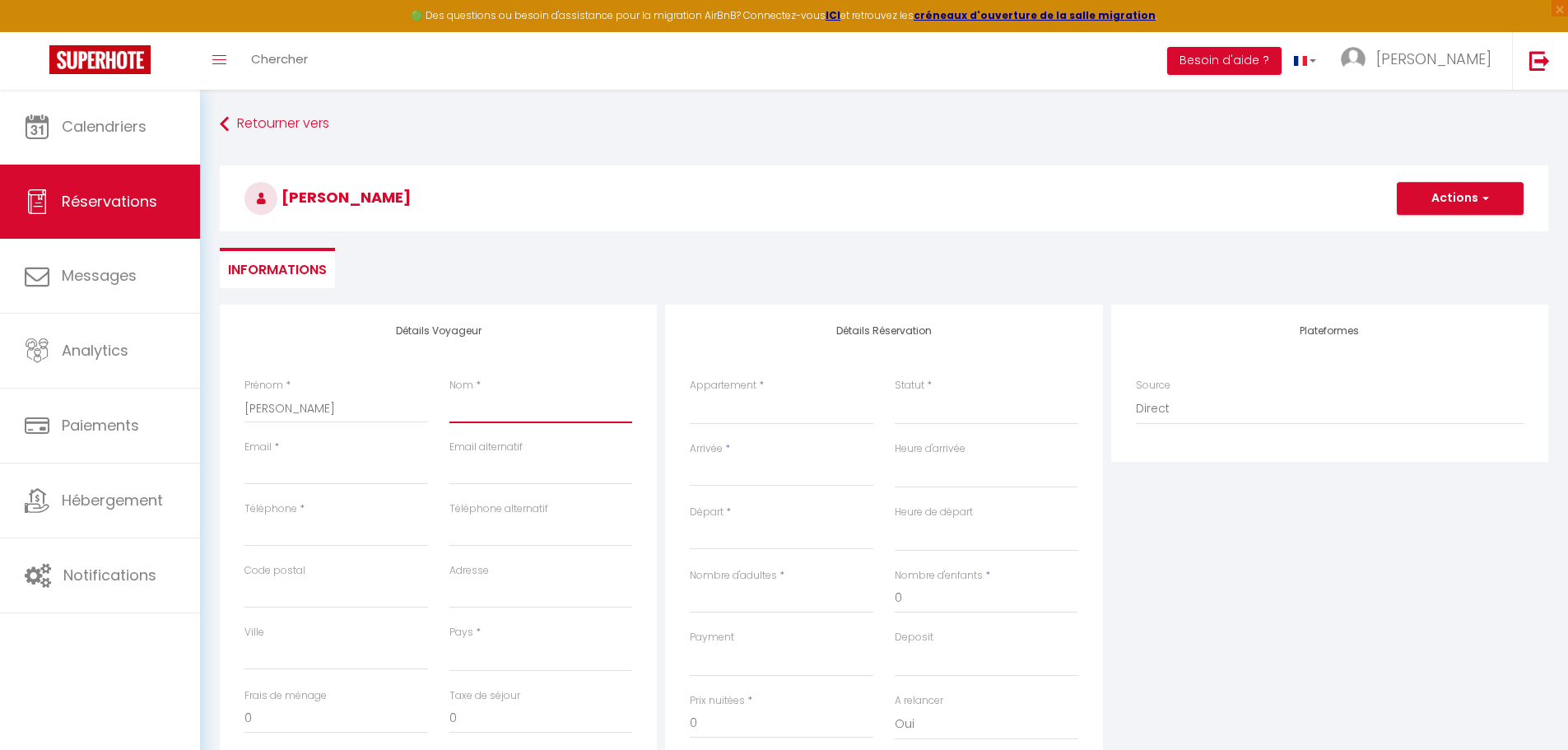
type input "B"
select select
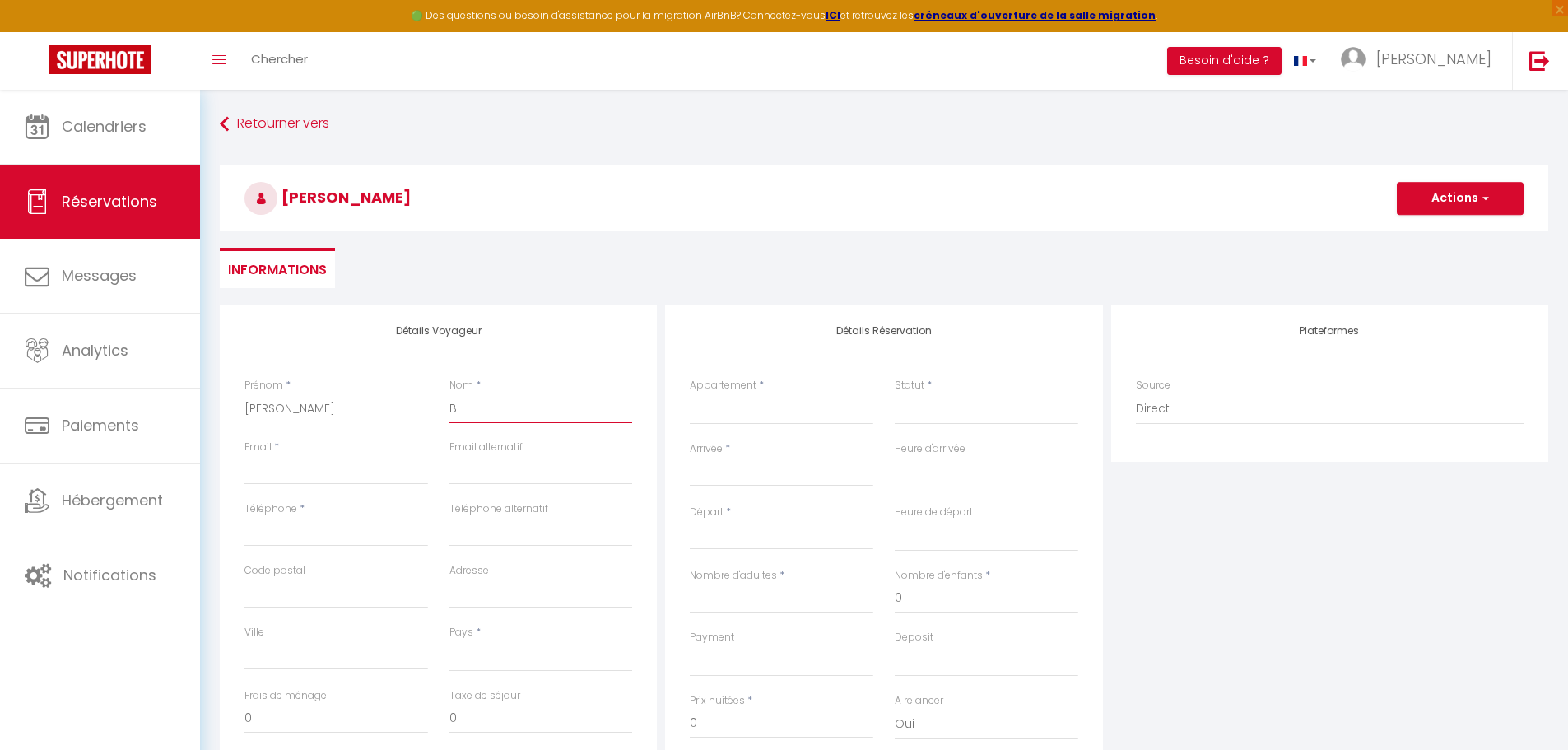
select select
checkbox input "false"
type input "BA"
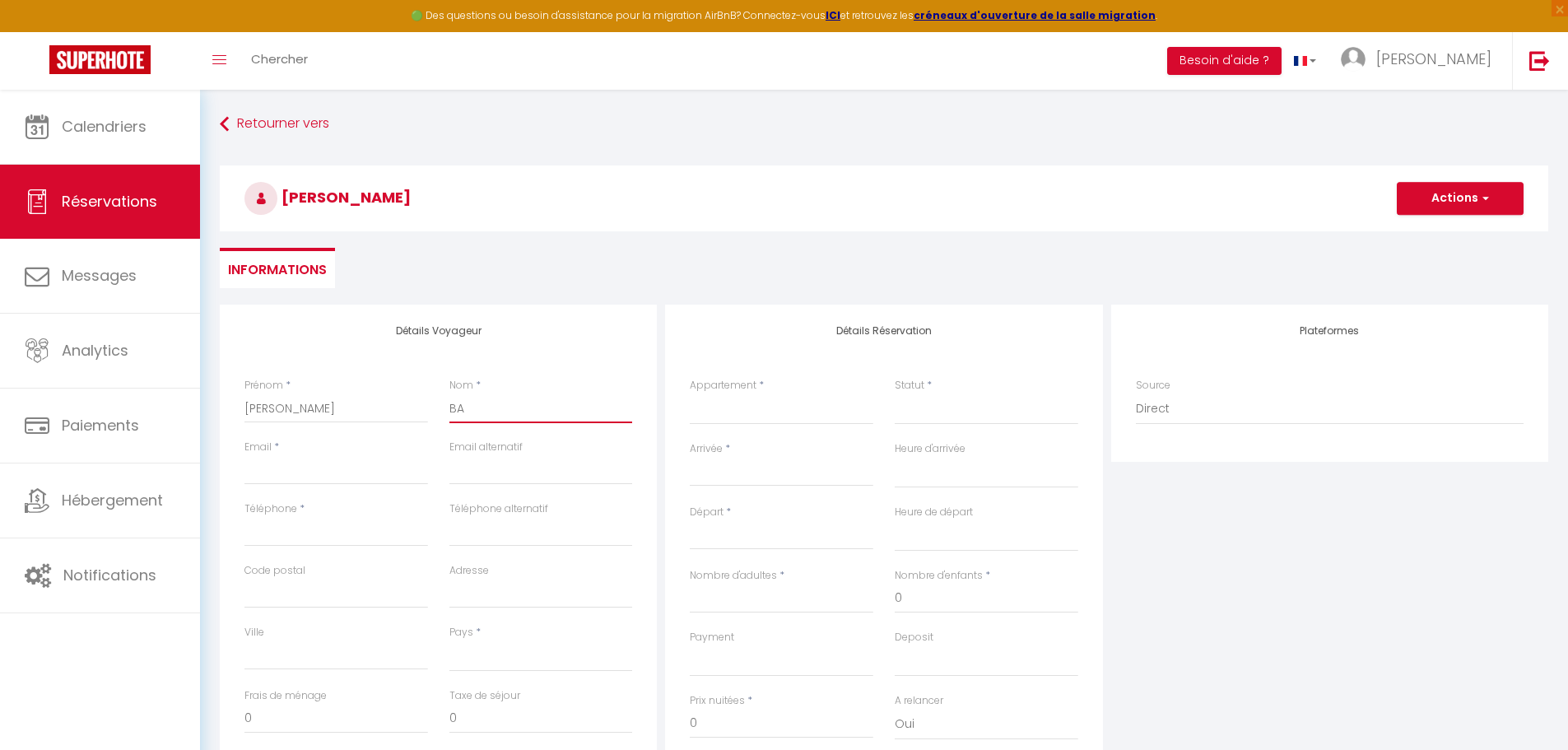
select select
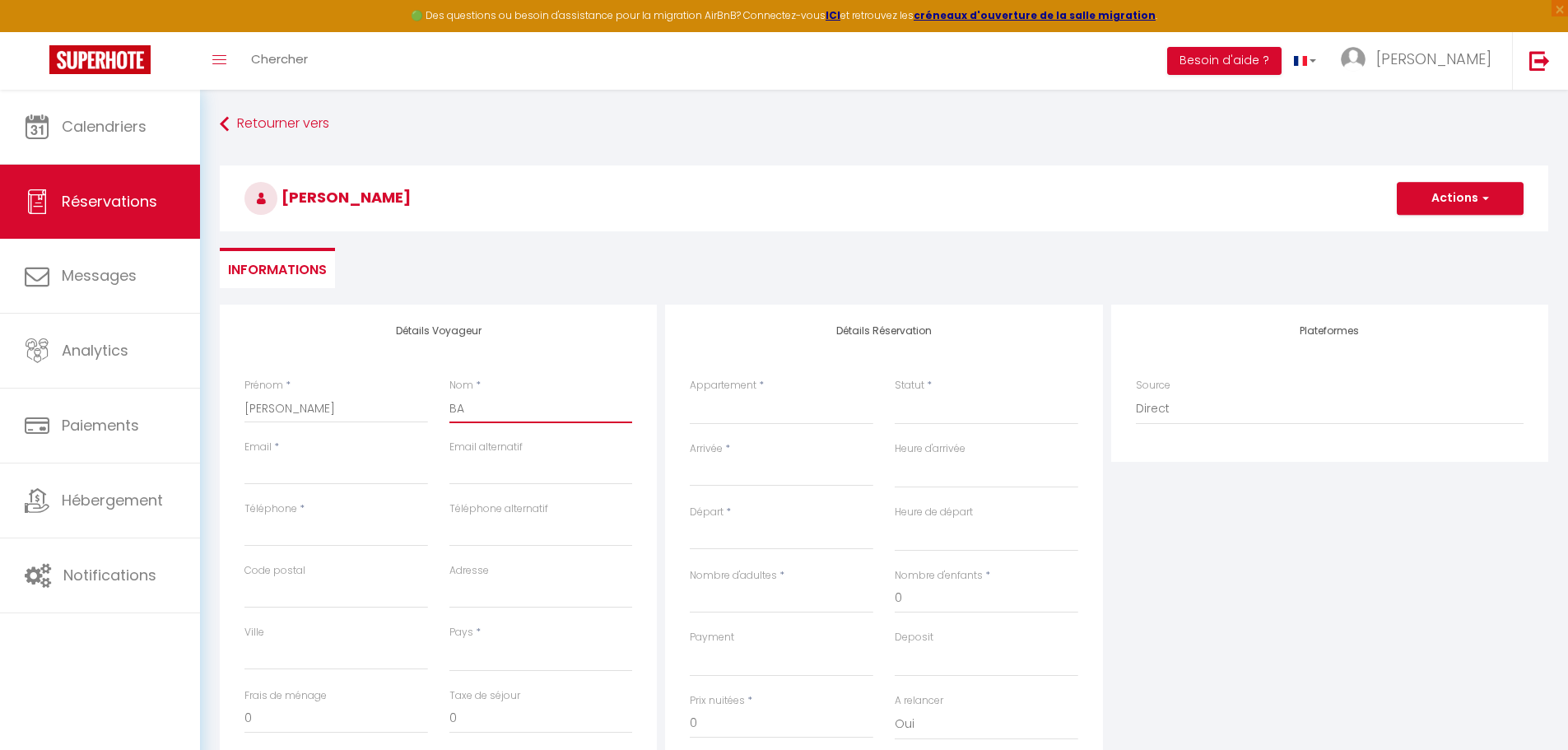
select select
checkbox input "false"
type input "BAR"
select select
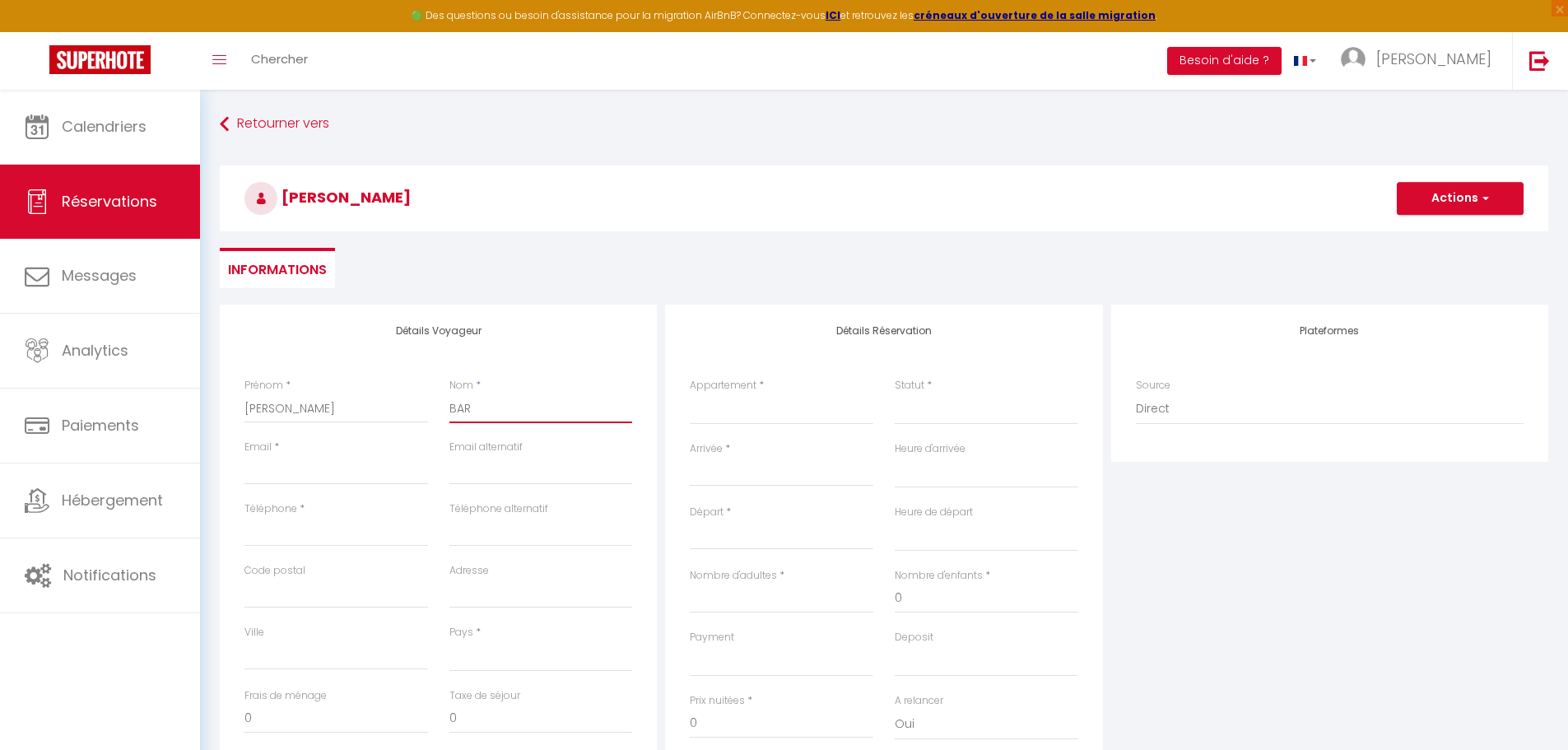
select select
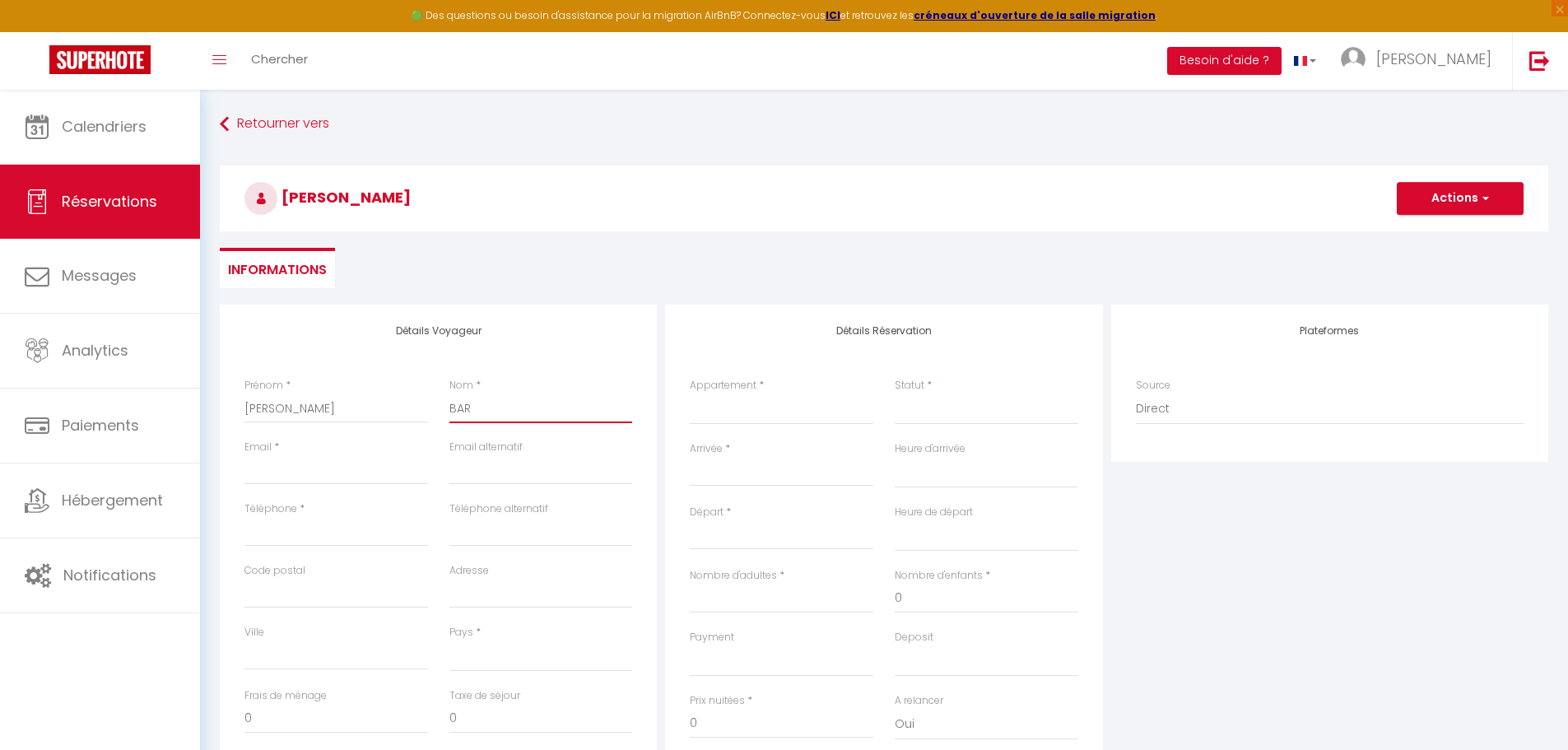
select select
checkbox input "false"
type input "[PERSON_NAME]"
select select
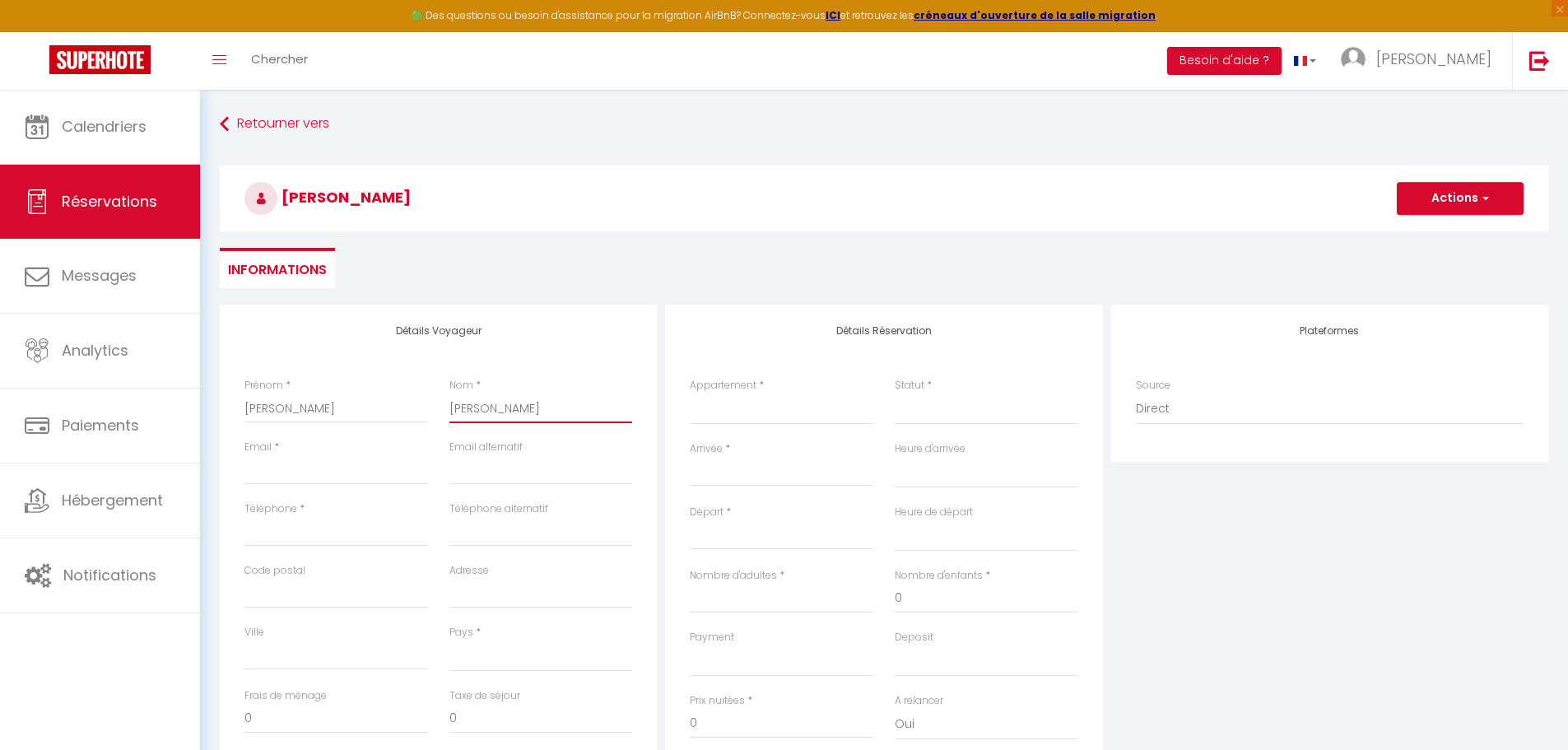
select select
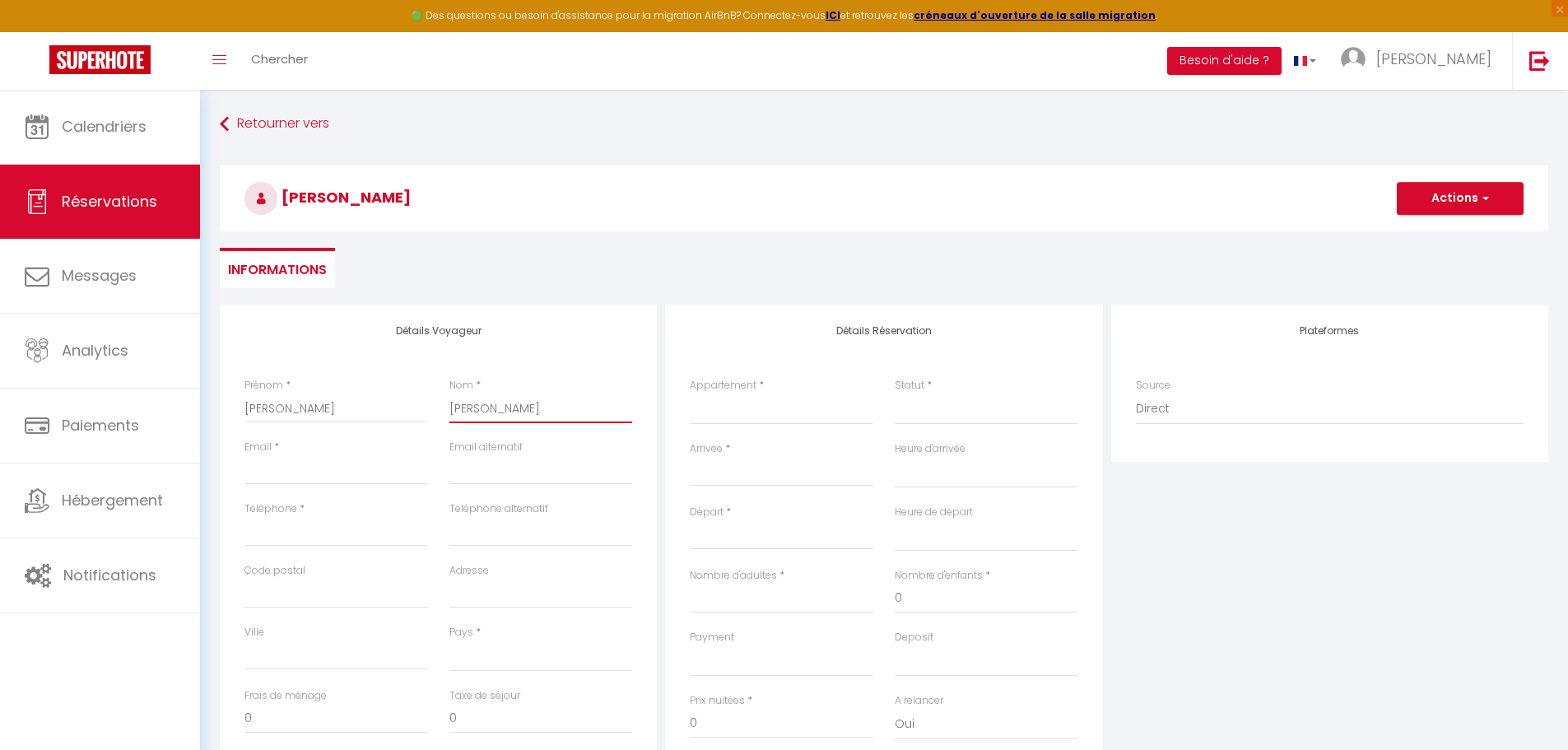
checkbox input "false"
type input "BARBU"
select select
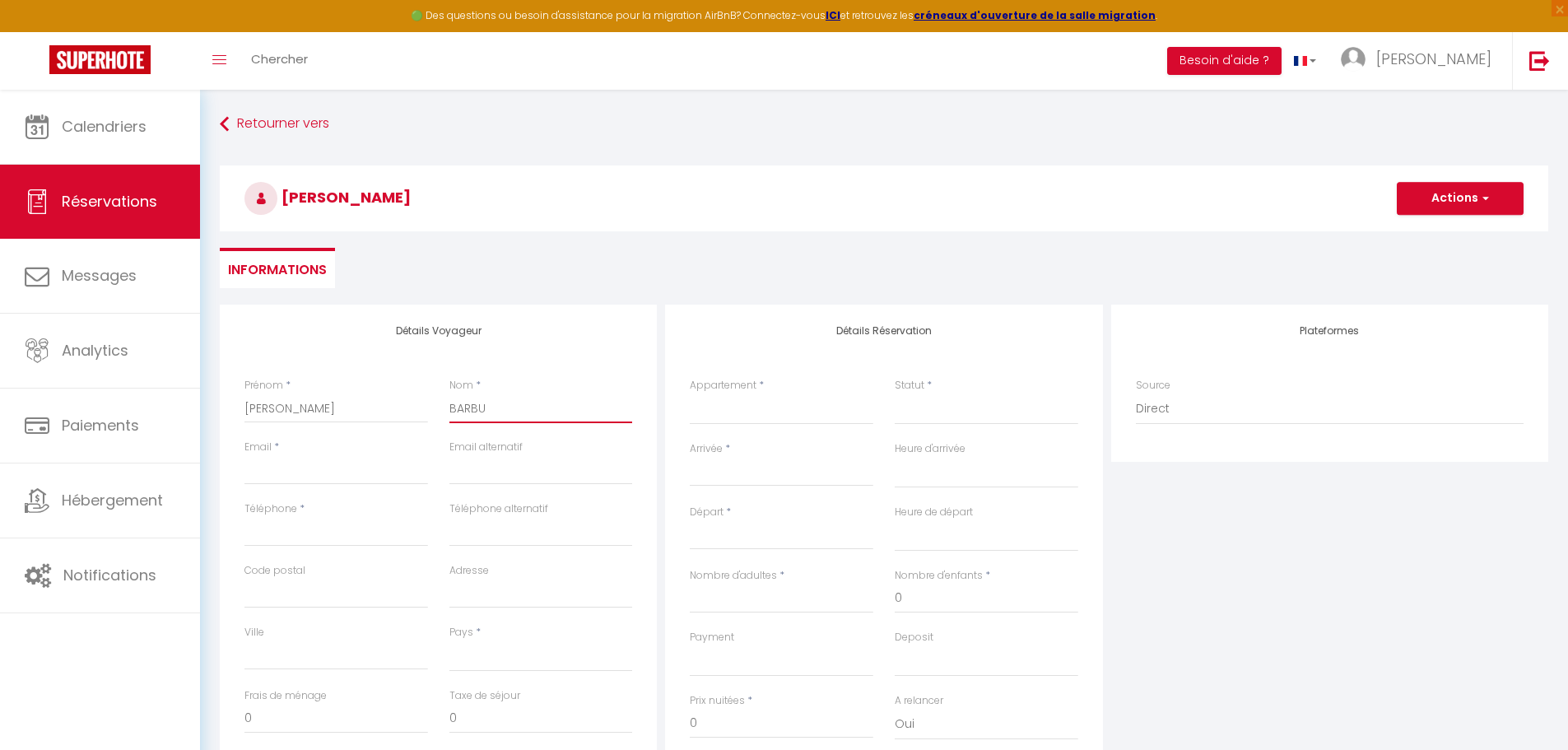
select select
checkbox input "false"
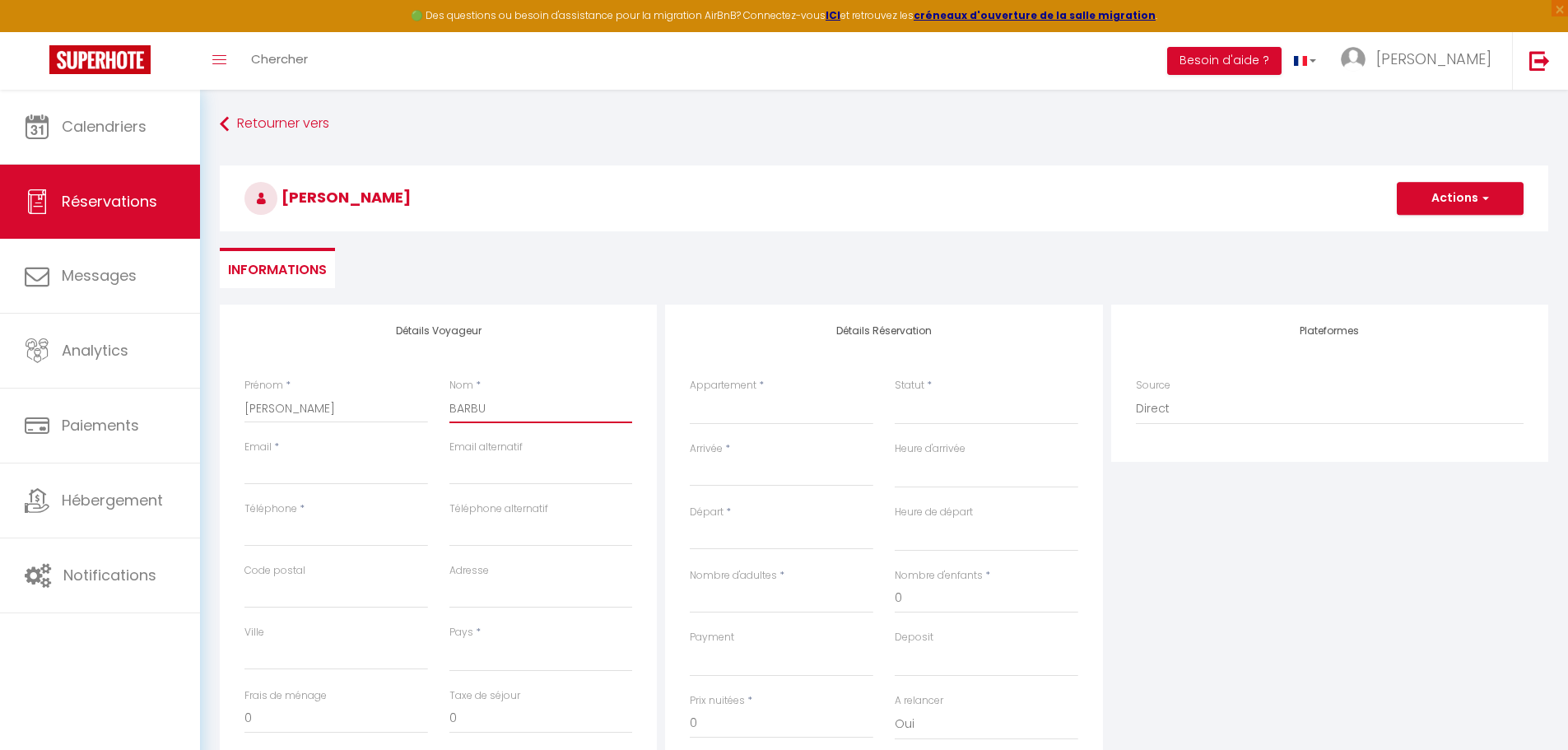
type input "BARBUS"
select select
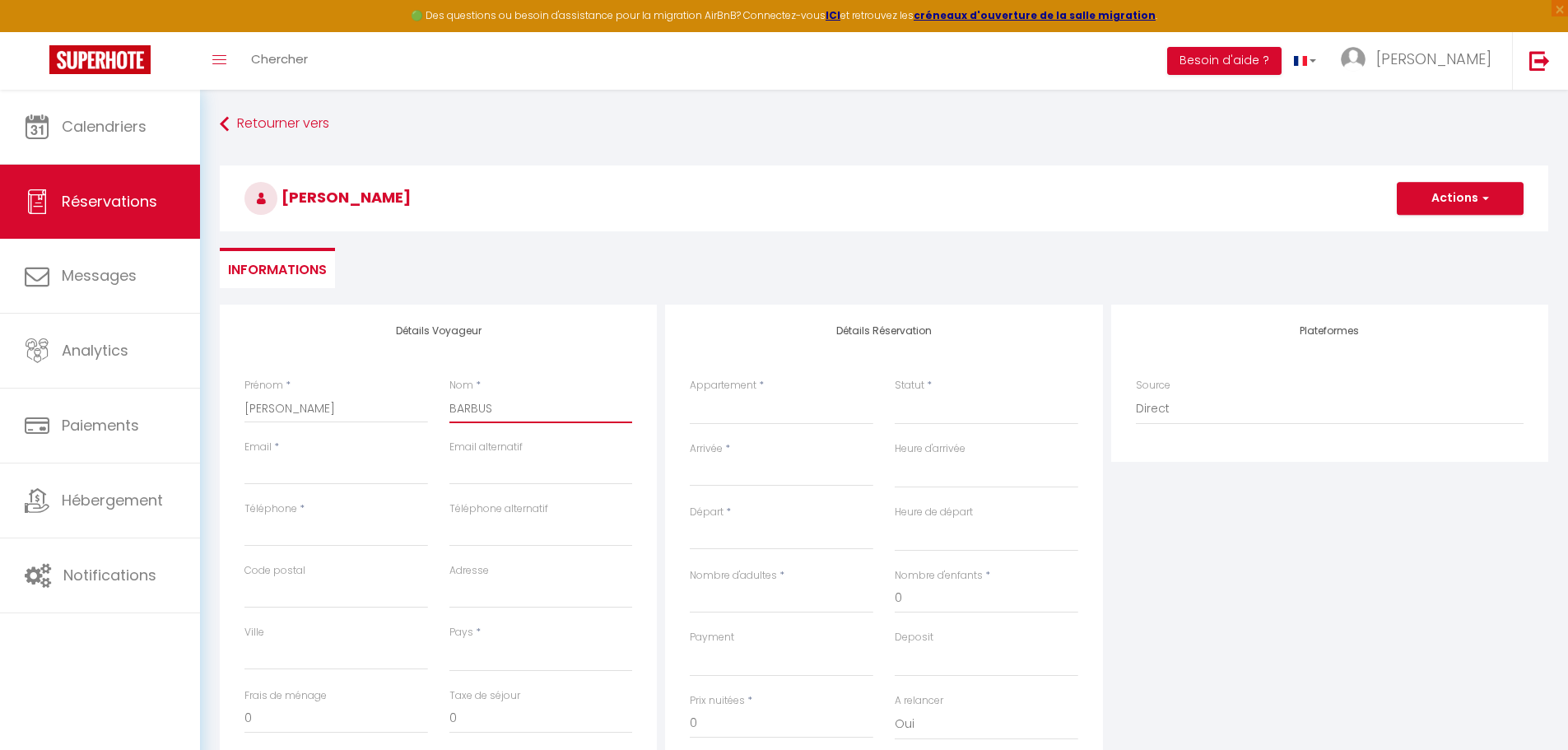
select select
checkbox input "false"
type input "BARBUSS"
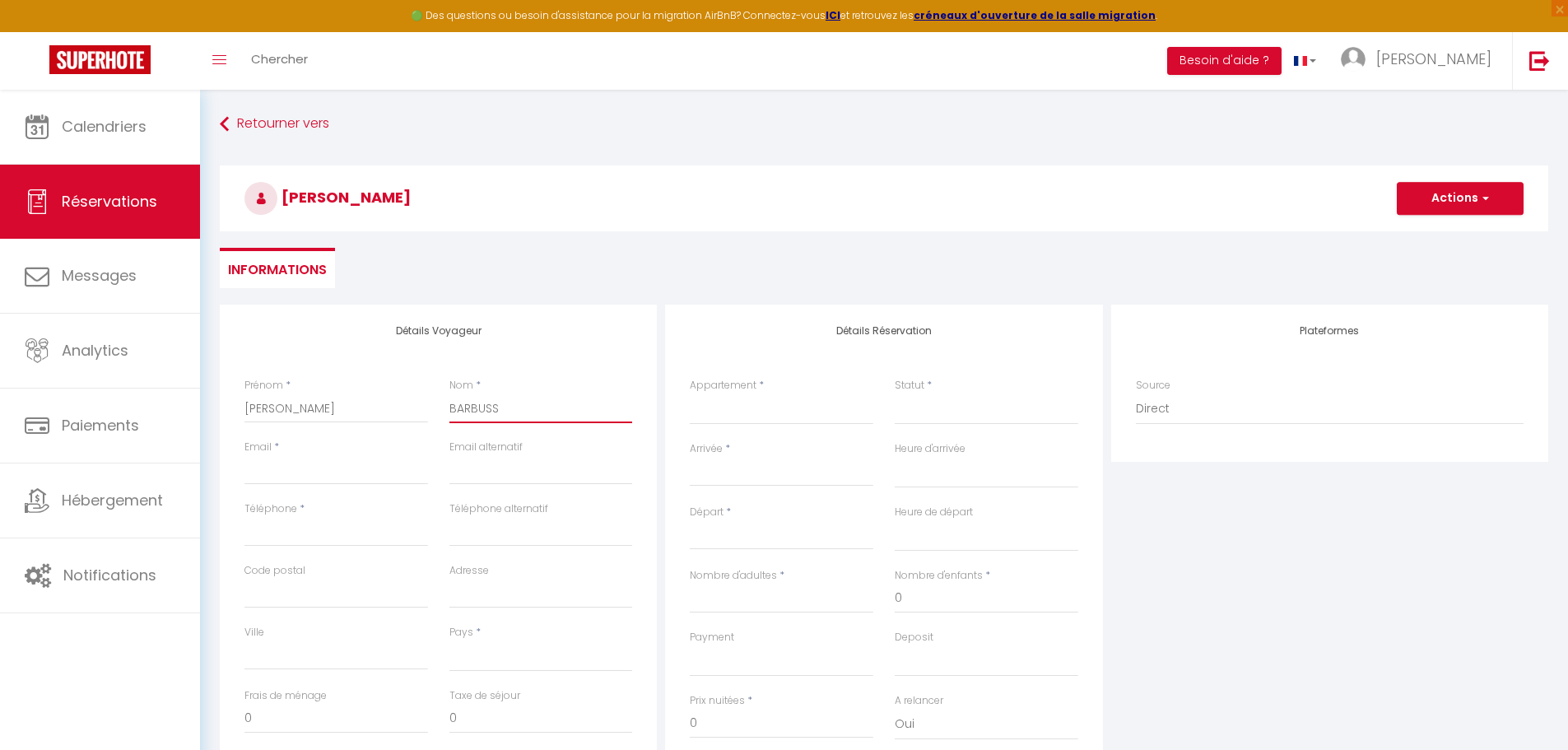
select select
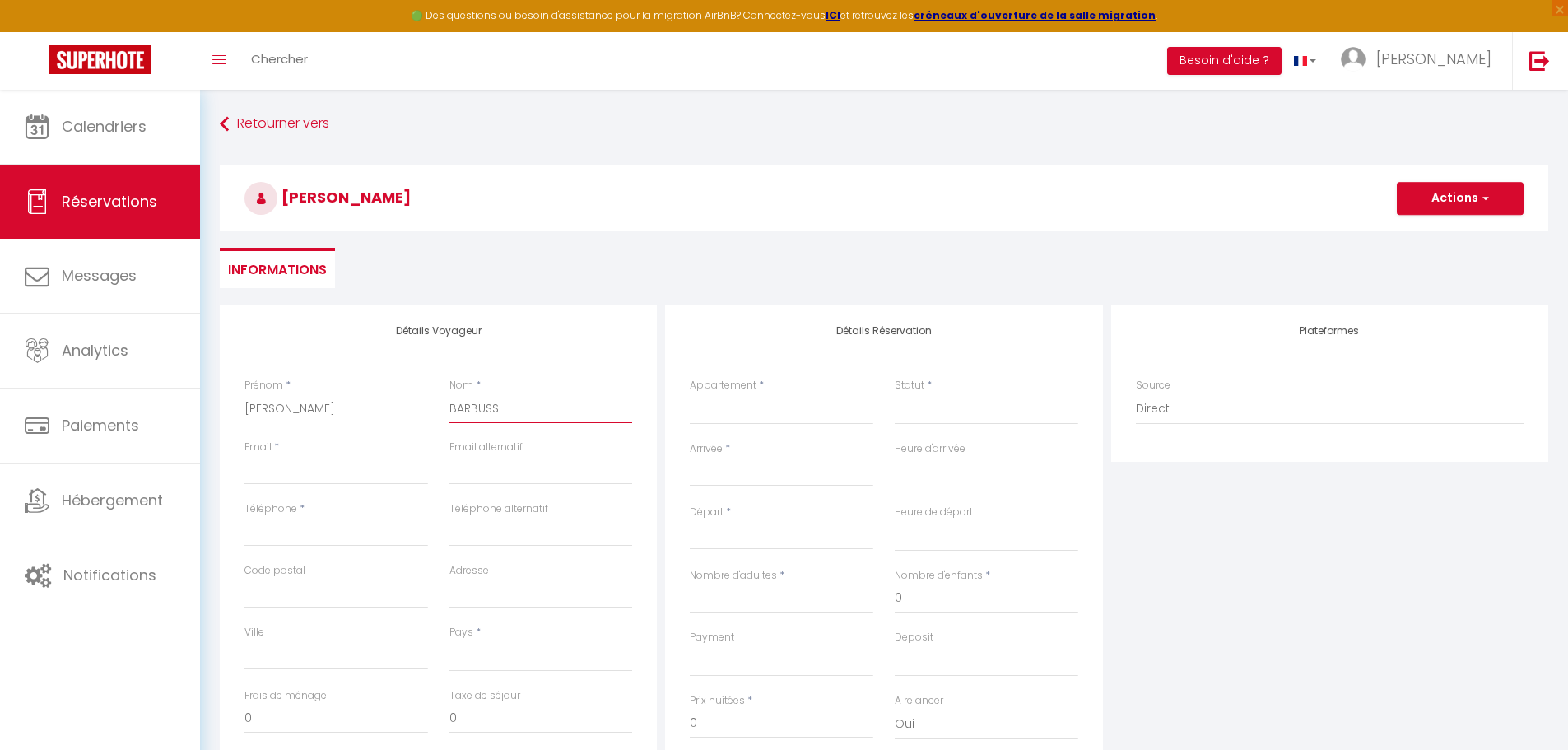
select select
checkbox input "false"
type input "BARBUSSE"
select select
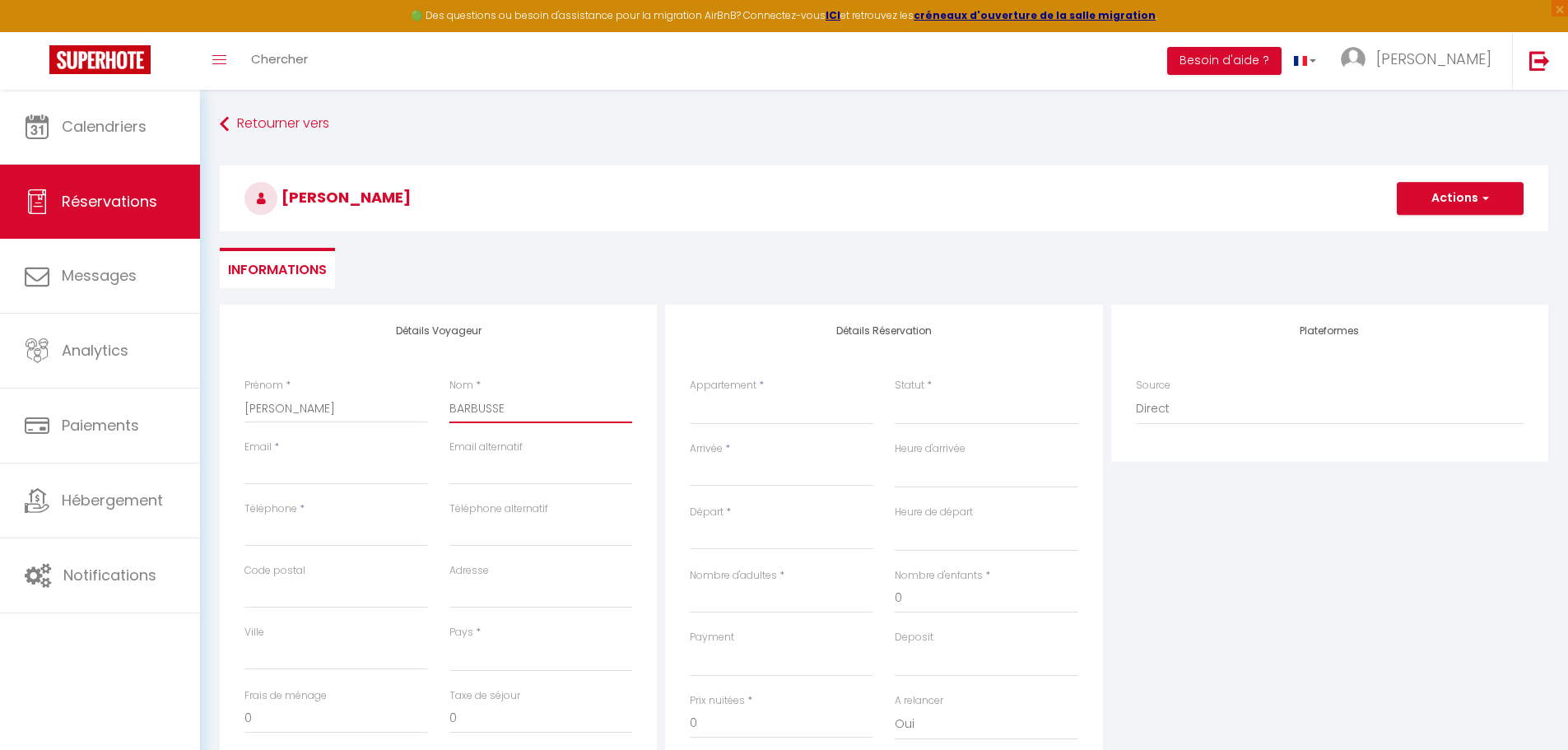
select select
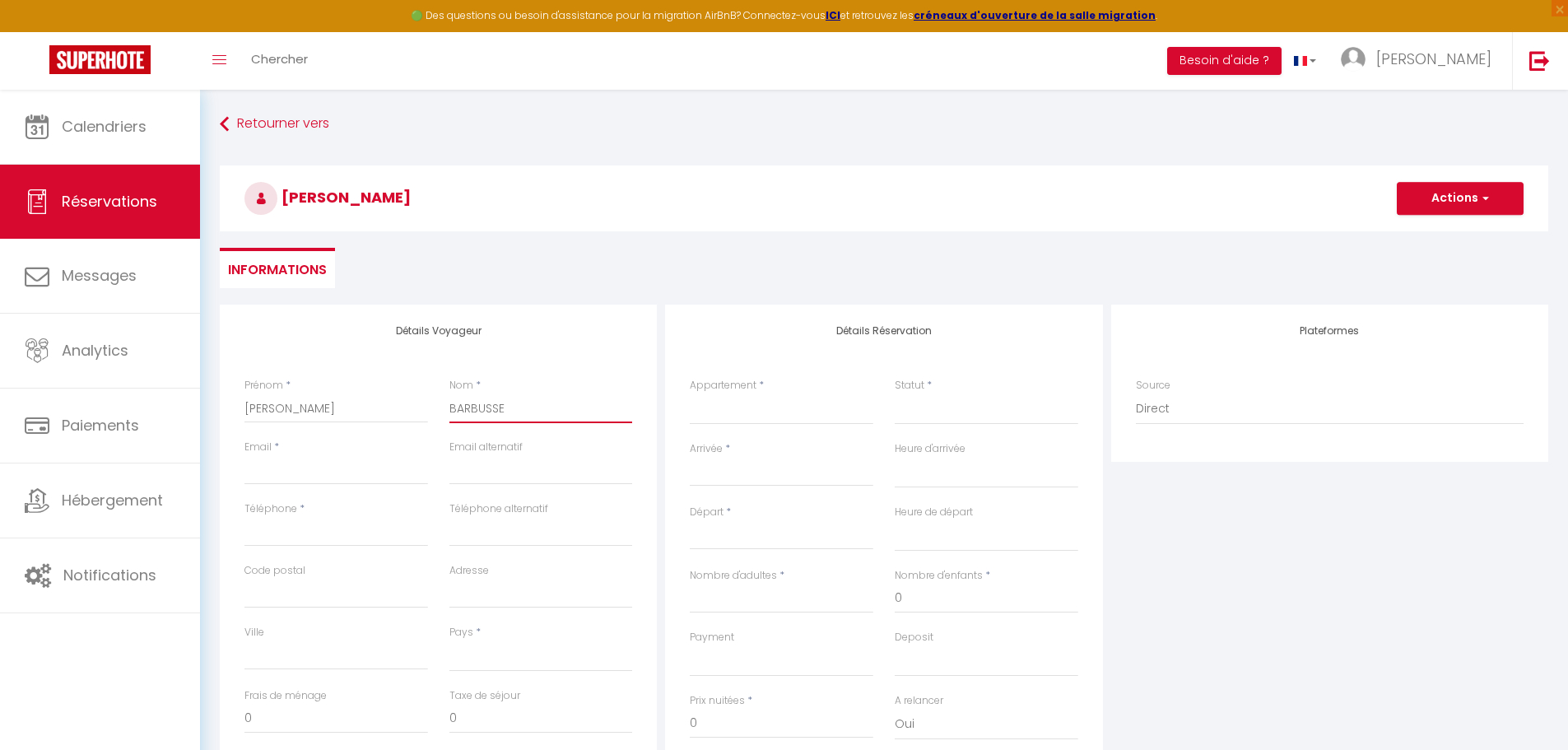
select select
checkbox input "false"
type input "BARBUSSE"
click at [374, 532] on input "Téléphone" at bounding box center [336, 532] width 184 height 30
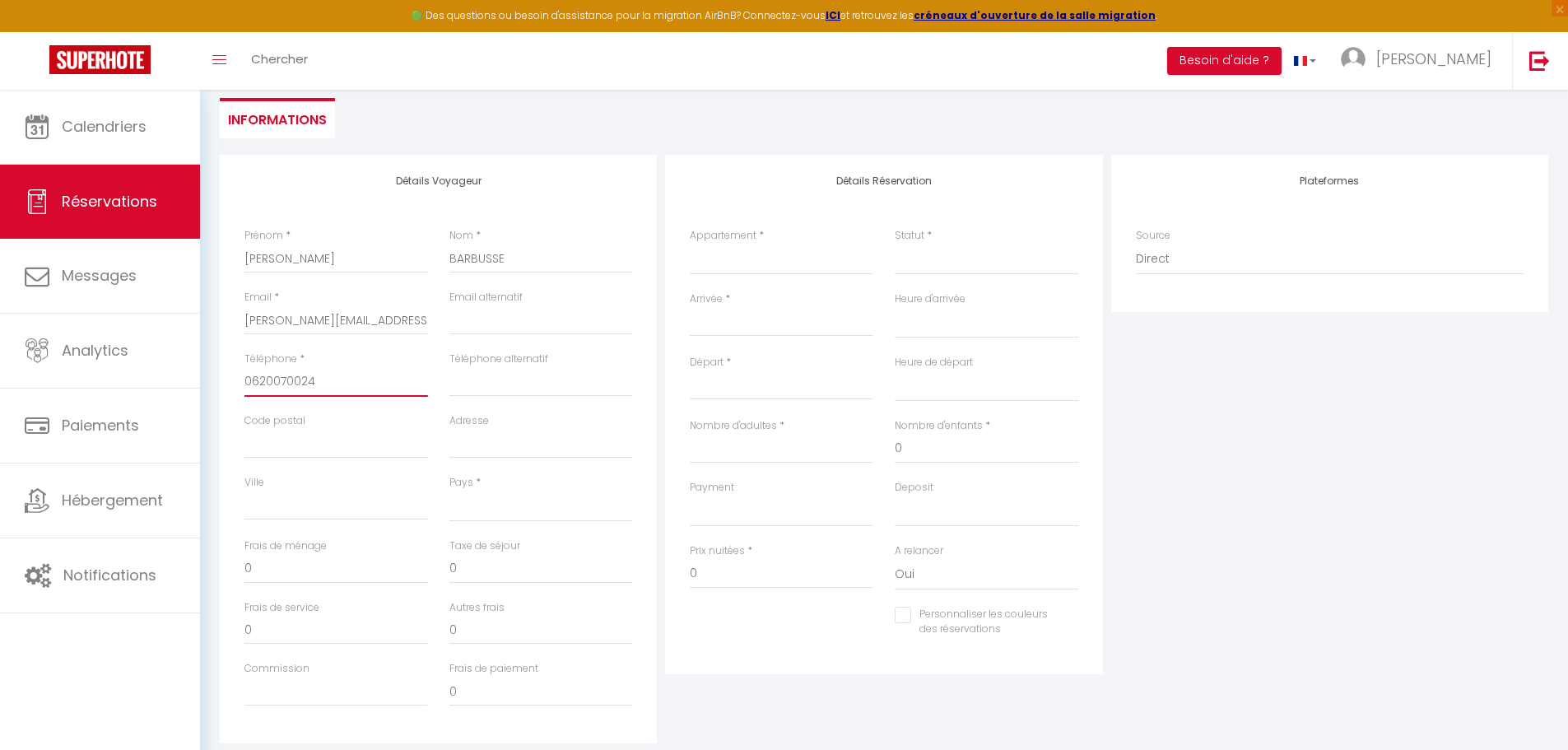
scroll to position [165, 0]
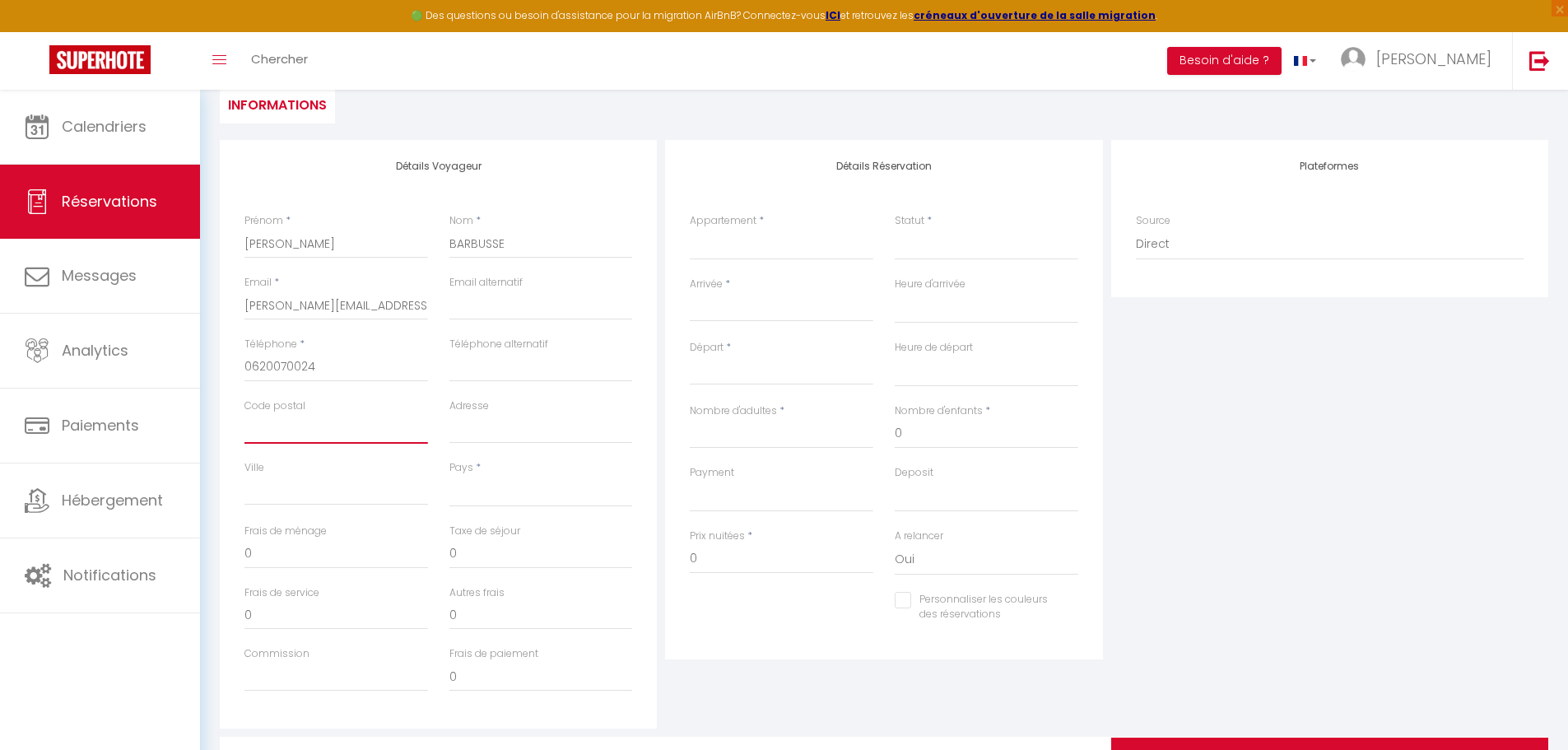
click at [302, 434] on input "Code postal" at bounding box center [336, 429] width 184 height 30
click at [531, 495] on select "[GEOGRAPHIC_DATA] [GEOGRAPHIC_DATA] [GEOGRAPHIC_DATA] [GEOGRAPHIC_DATA] [GEOGRA…" at bounding box center [541, 491] width 184 height 31
click at [449, 476] on select "[GEOGRAPHIC_DATA] [GEOGRAPHIC_DATA] [GEOGRAPHIC_DATA] [GEOGRAPHIC_DATA] [GEOGRA…" at bounding box center [541, 491] width 184 height 31
drag, startPoint x: 343, startPoint y: 556, endPoint x: 220, endPoint y: 562, distance: 123.1
click at [224, 566] on div "Détails Voyageur Prénom * [PERSON_NAME] * [PERSON_NAME] Email * [PERSON_NAME][E…" at bounding box center [438, 434] width 437 height 588
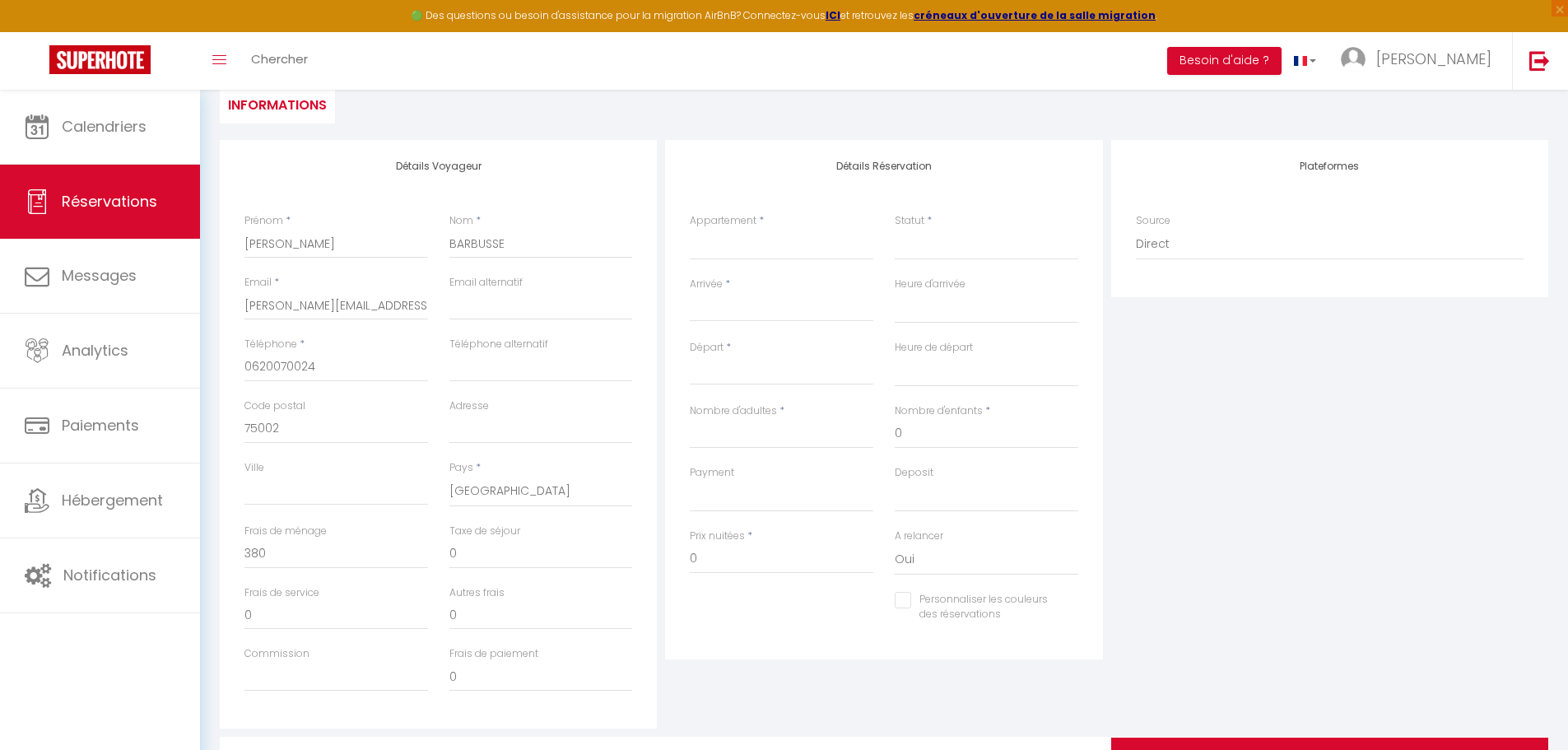
click at [733, 596] on div "Personnaliser les couleurs des réservations #D7092E" at bounding box center [883, 616] width 410 height 48
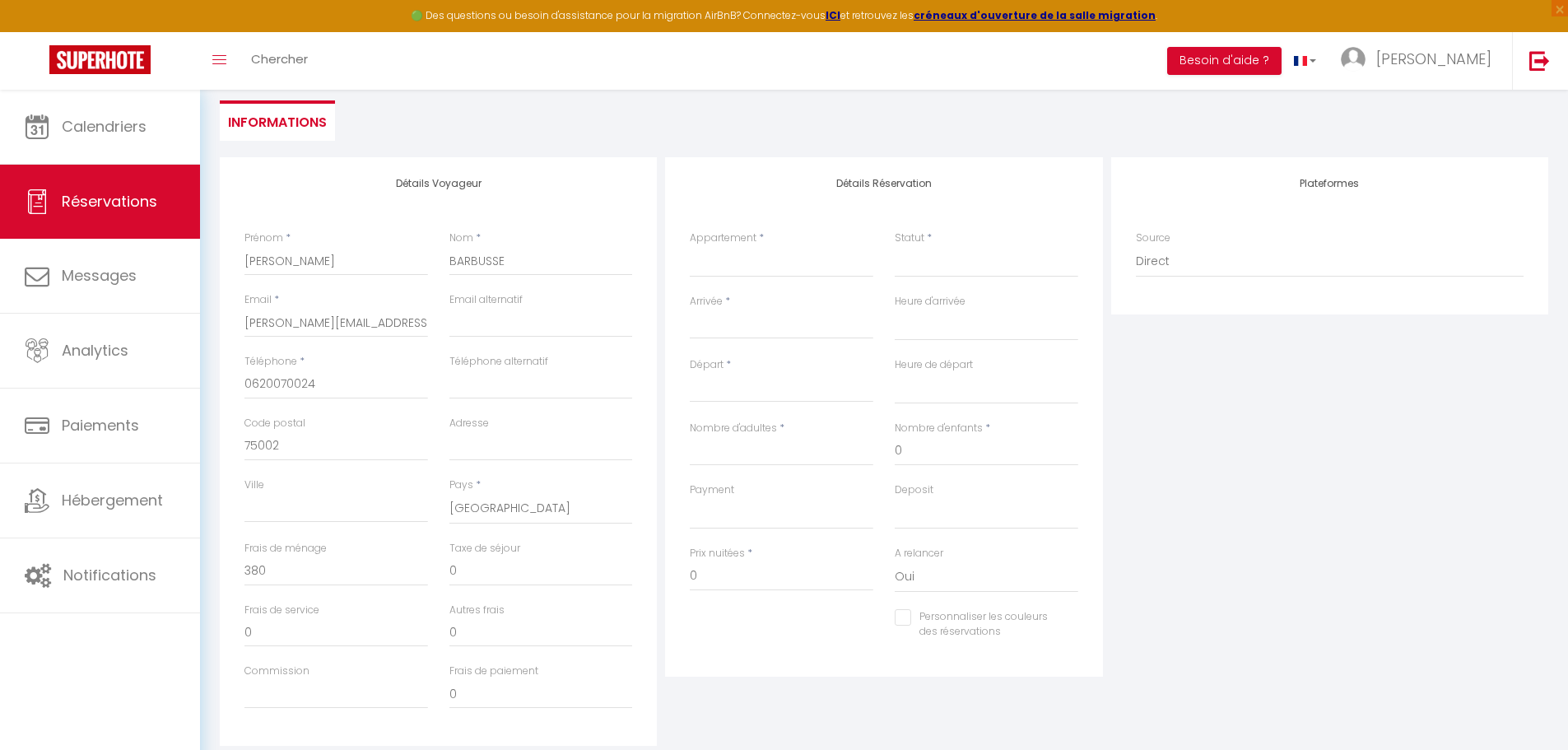
scroll to position [176, 0]
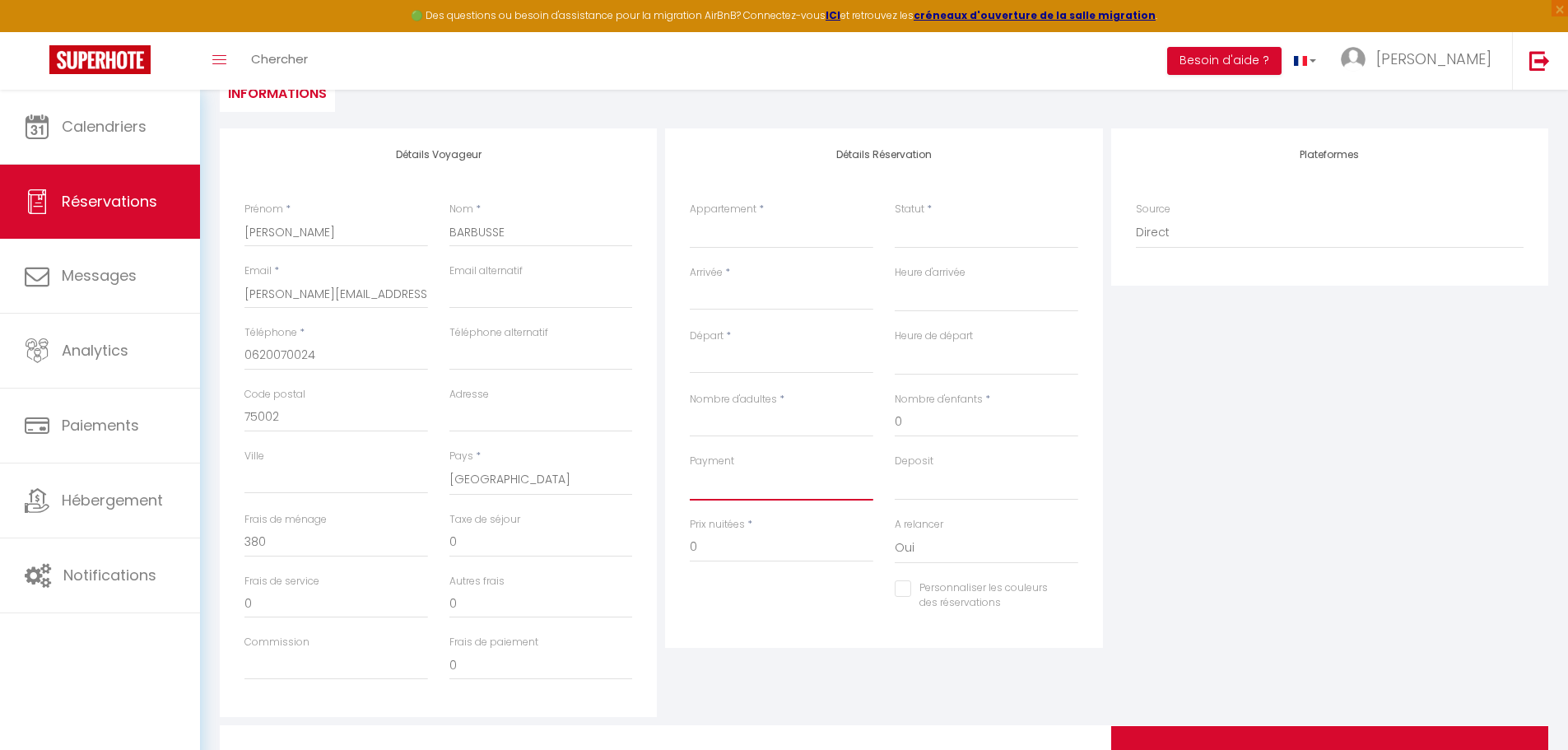
click at [733, 490] on select "OK KO" at bounding box center [781, 485] width 184 height 31
click at [719, 422] on input "Nombre d'adultes" at bounding box center [781, 422] width 184 height 30
click at [721, 296] on input "Arrivée" at bounding box center [781, 298] width 184 height 21
click at [907, 326] on span ">" at bounding box center [919, 326] width 35 height 33
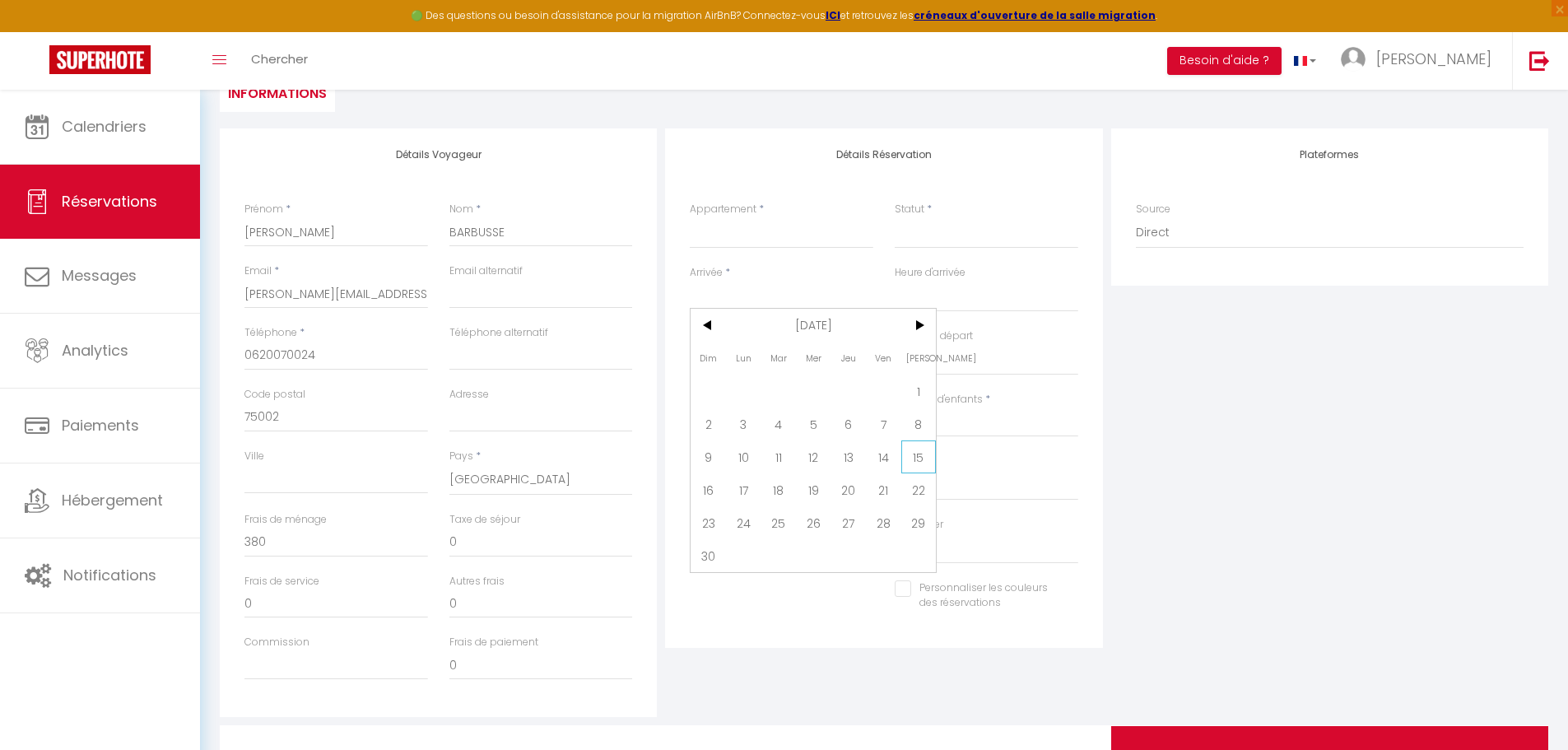
click at [910, 462] on span "15" at bounding box center [919, 457] width 35 height 33
click at [781, 240] on select "𝙆𝙖𝙨𝙖 𝙄𝙣𝙙𝙪𝙨 - Tout équipé - WIFI & CLIM 𝑲𝒂𝒔𝒂 𝒁𝒆𝒏 - Climatisation & Cosy KASA NOV…" at bounding box center [781, 233] width 184 height 31
click at [690, 218] on select "𝙆𝙖𝙨𝙖 𝙄𝙣𝙙𝙪𝙨 - Tout équipé - WIFI & CLIM 𝑲𝒂𝒔𝒂 𝒁𝒆𝒏 - Climatisation & Cosy KASA NOV…" at bounding box center [781, 233] width 184 height 31
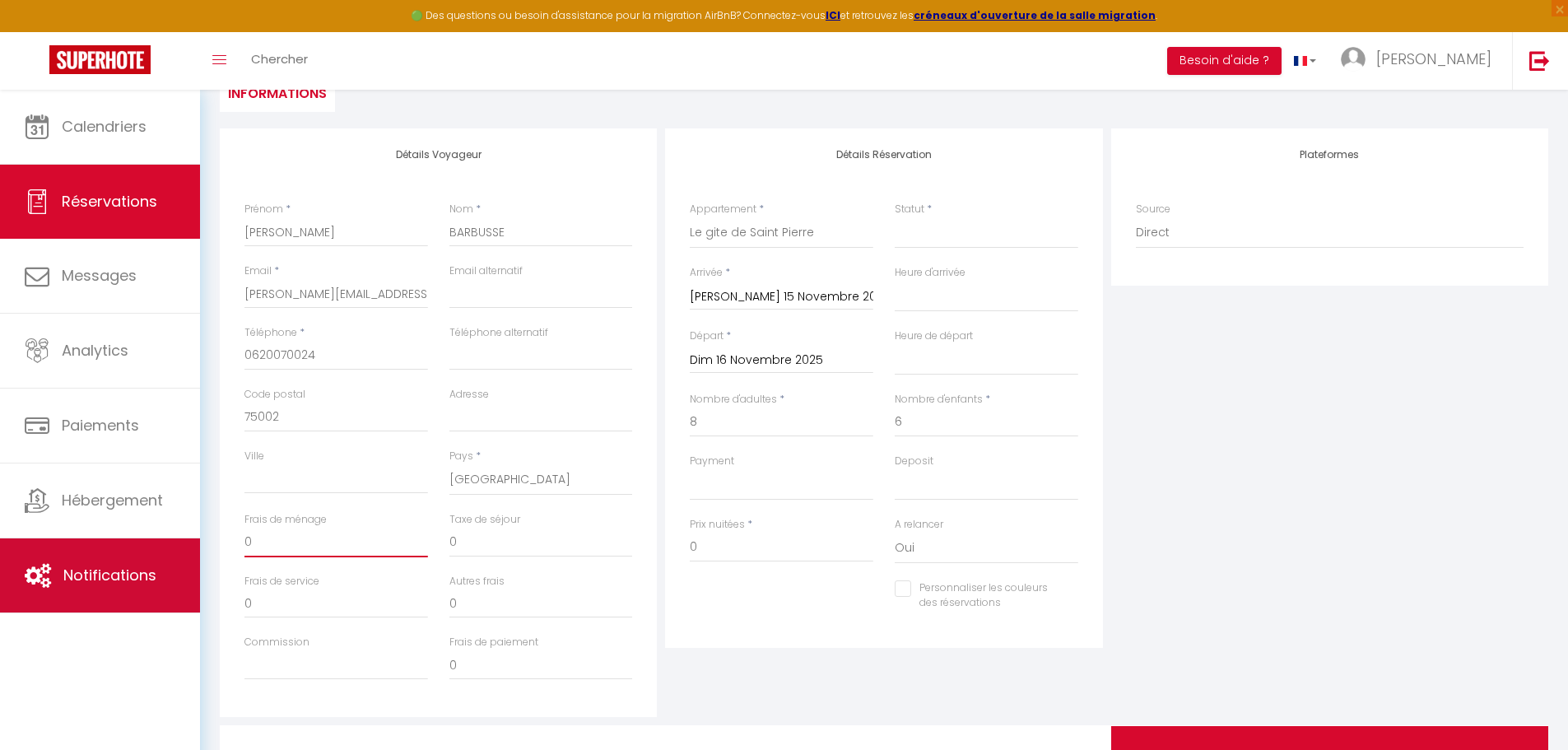
drag, startPoint x: 285, startPoint y: 532, endPoint x: 144, endPoint y: 538, distance: 141.1
click at [144, 538] on div "🟢 Des questions ou besoin d'assistance pour la migration AirBnB? Connectez-vous…" at bounding box center [784, 373] width 1568 height 919
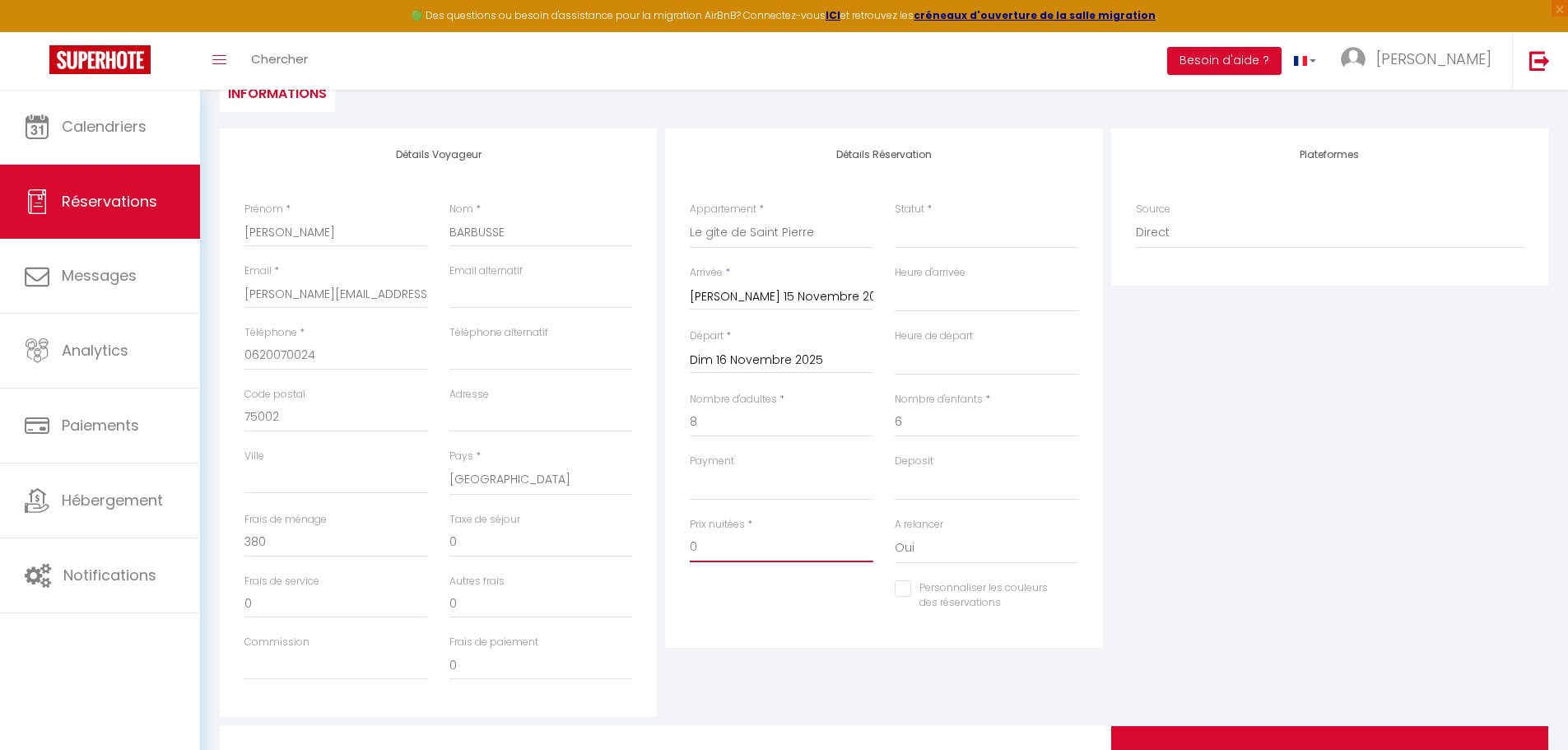
drag, startPoint x: 723, startPoint y: 541, endPoint x: 626, endPoint y: 540, distance: 97.0
click at [626, 540] on div "Détails Voyageur Prénom * [PERSON_NAME] * [PERSON_NAME] Email * [PERSON_NAME][E…" at bounding box center [884, 423] width 1336 height 588
click at [718, 302] on input "[PERSON_NAME] 15 Novembre 2025" at bounding box center [781, 298] width 184 height 21
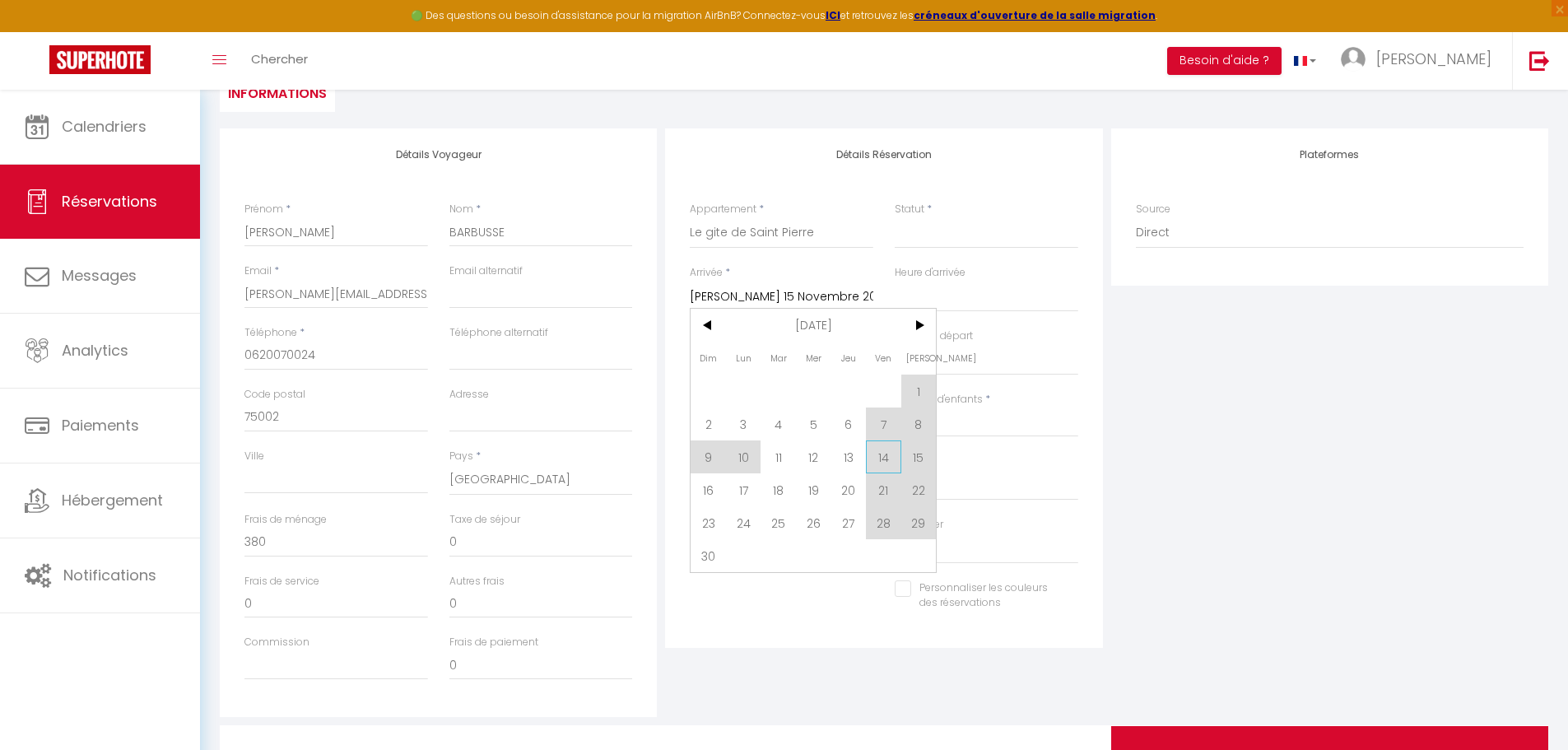
click at [871, 461] on span "14" at bounding box center [883, 457] width 35 height 33
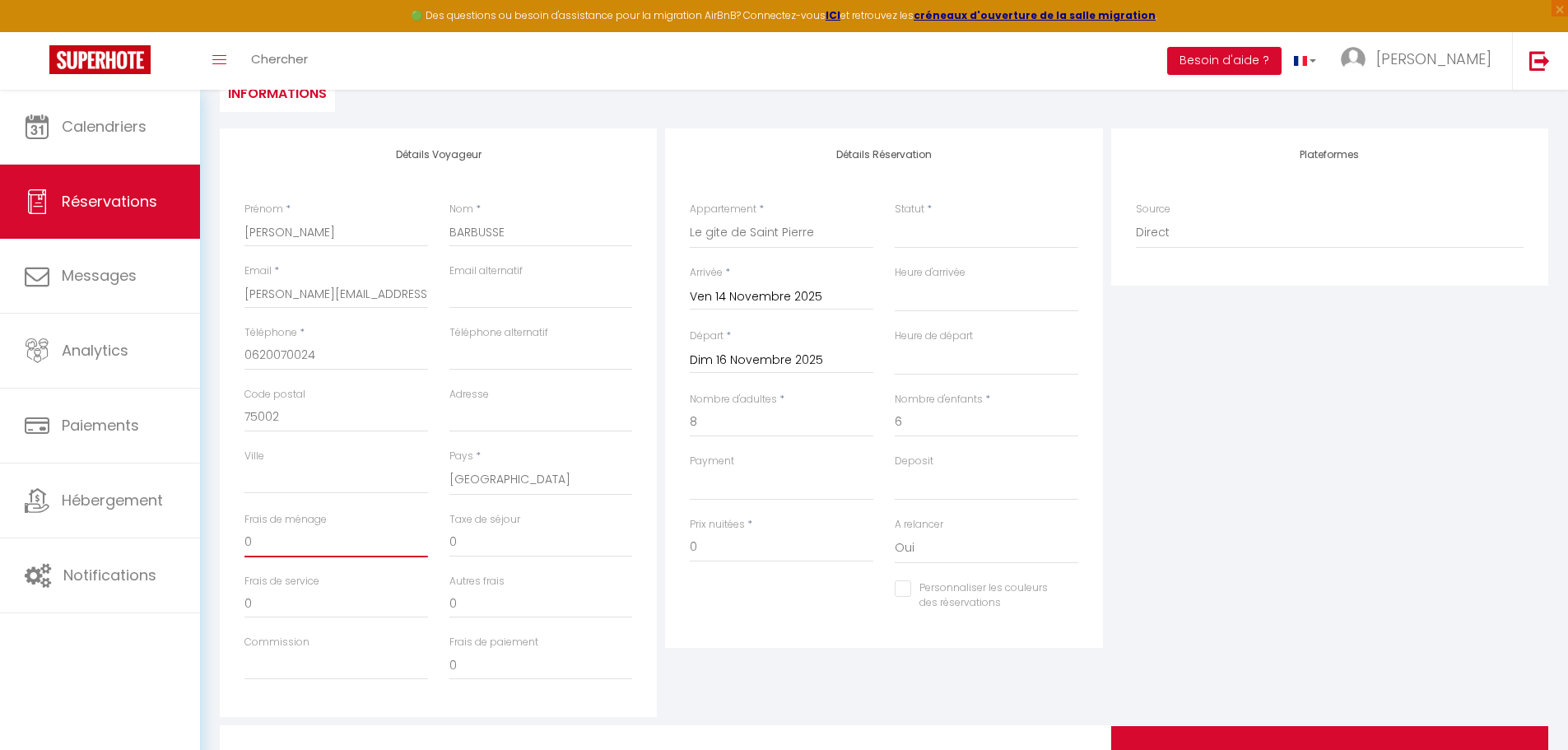
drag, startPoint x: 306, startPoint y: 541, endPoint x: 211, endPoint y: 535, distance: 95.2
click at [211, 535] on div "Détails Voyageur Prénom * [PERSON_NAME] * [PERSON_NAME] Email * [PERSON_NAME][E…" at bounding box center [884, 471] width 1350 height 684
click at [751, 492] on select "OK KO" at bounding box center [781, 485] width 184 height 31
click at [814, 610] on div "Personnaliser les couleurs des réservations #D7092E" at bounding box center [883, 604] width 410 height 48
drag, startPoint x: 699, startPoint y: 544, endPoint x: 660, endPoint y: 549, distance: 39.3
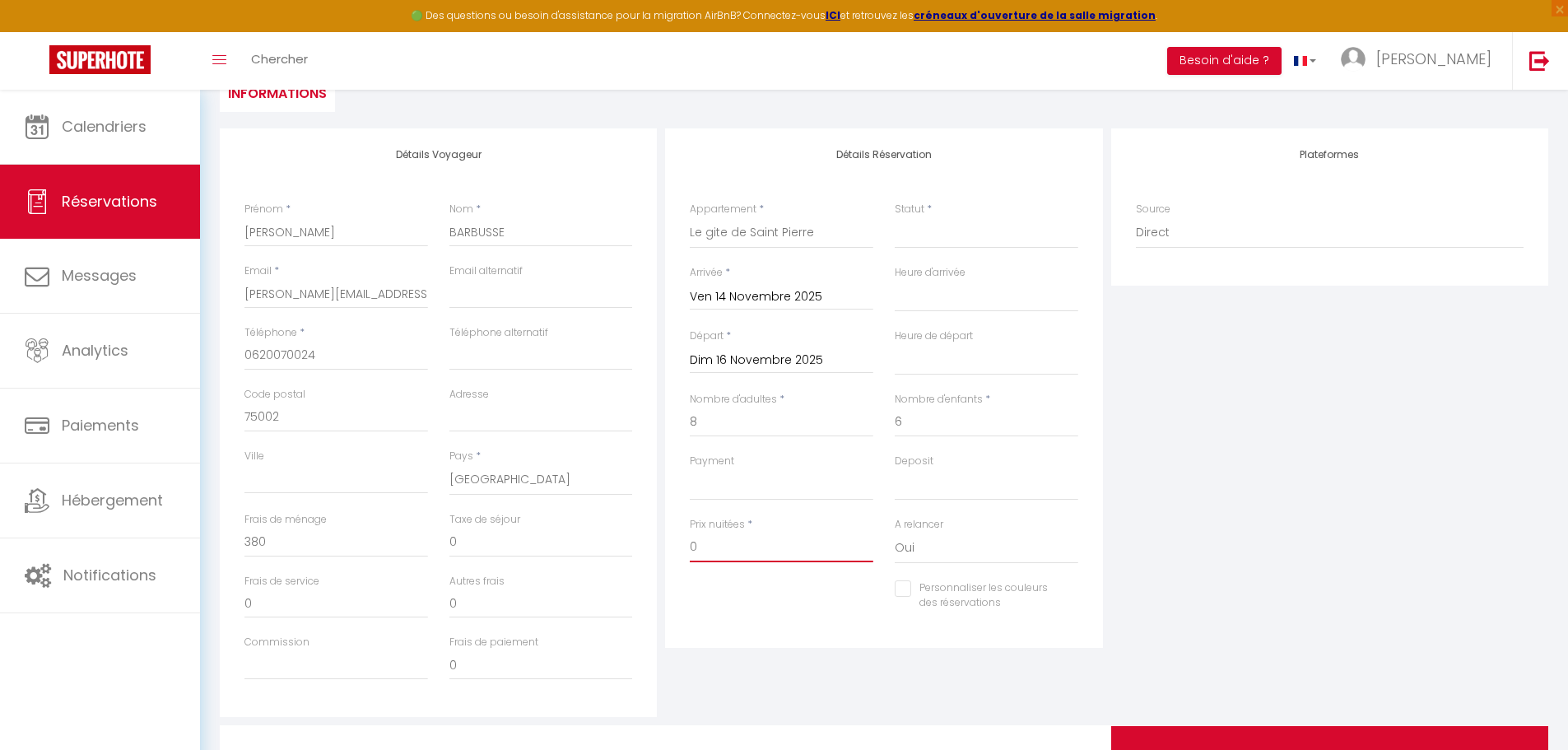
click at [660, 549] on div "Détails Voyageur Prénom * [PERSON_NAME] * [PERSON_NAME] Email * [PERSON_NAME][E…" at bounding box center [884, 423] width 1336 height 588
click at [861, 661] on div "Détails Réservation Appartement * 𝙆𝙖𝙨𝙖 𝙄𝙣𝙙𝙪𝙨 - Tout équipé - WIFI & CLIM 𝑲𝒂𝒔𝒂 𝒁…" at bounding box center [883, 423] width 445 height 588
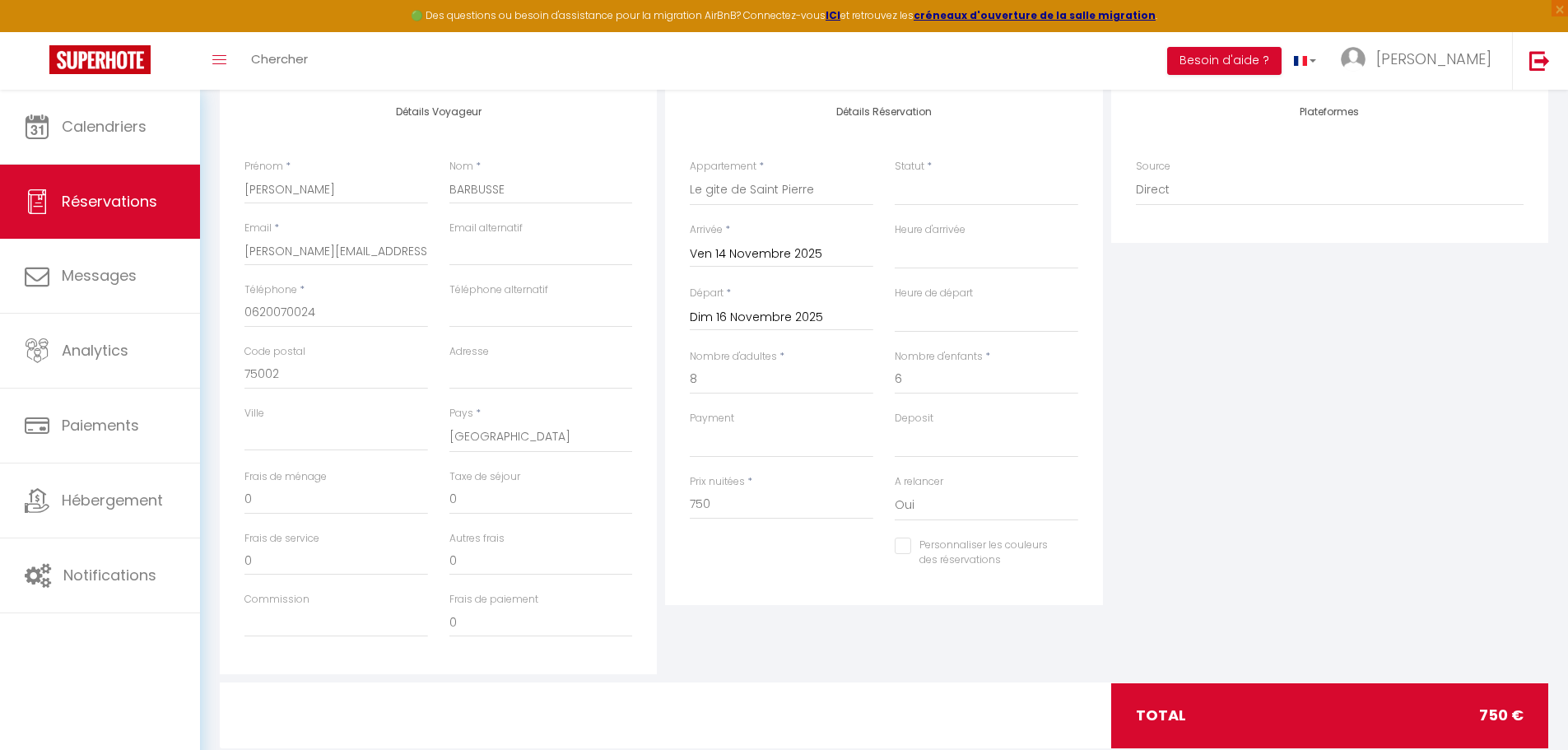
scroll to position [259, 0]
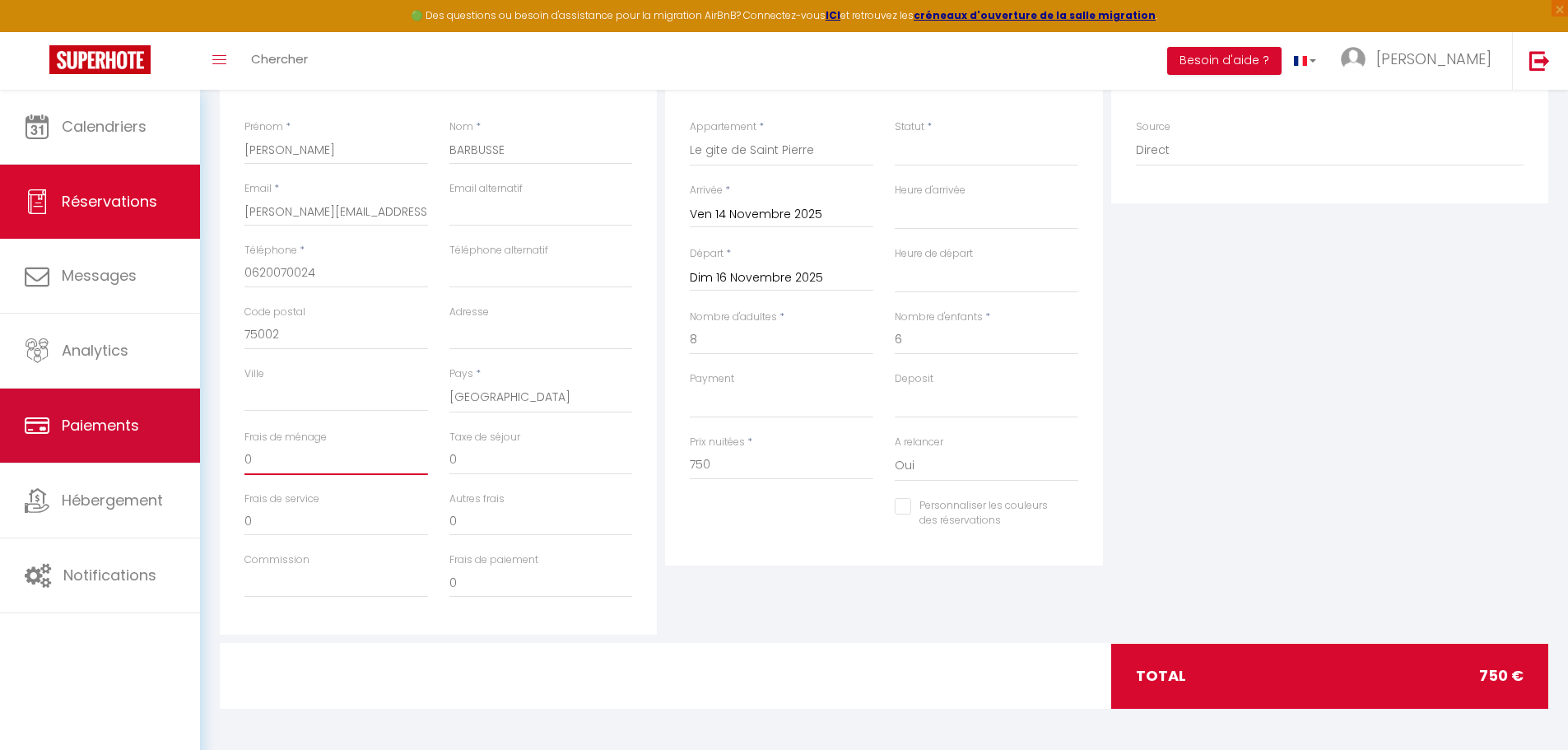
drag, startPoint x: 330, startPoint y: 466, endPoint x: 116, endPoint y: 452, distance: 214.5
click at [116, 452] on div "🟢 Des questions ou besoin d'assistance pour la migration AirBnB? Connectez-vous…" at bounding box center [784, 290] width 1568 height 919
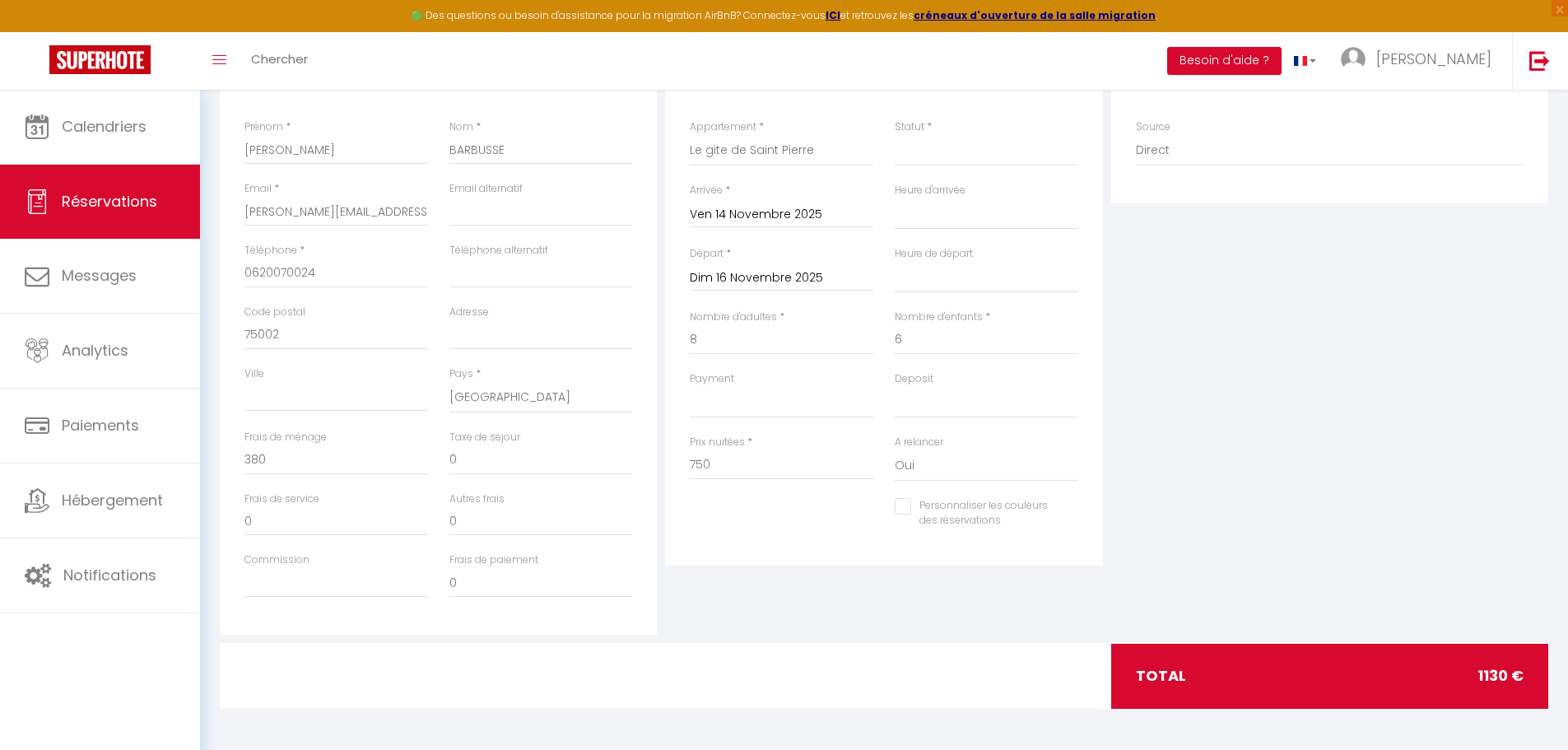
click at [863, 607] on div "Détails Réservation Appartement * 𝙆𝙖𝙨𝙖 𝙄𝙣𝙙𝙪𝙨 - Tout équipé - WIFI & CLIM 𝑲𝒂𝒔𝒂 𝒁…" at bounding box center [883, 340] width 445 height 588
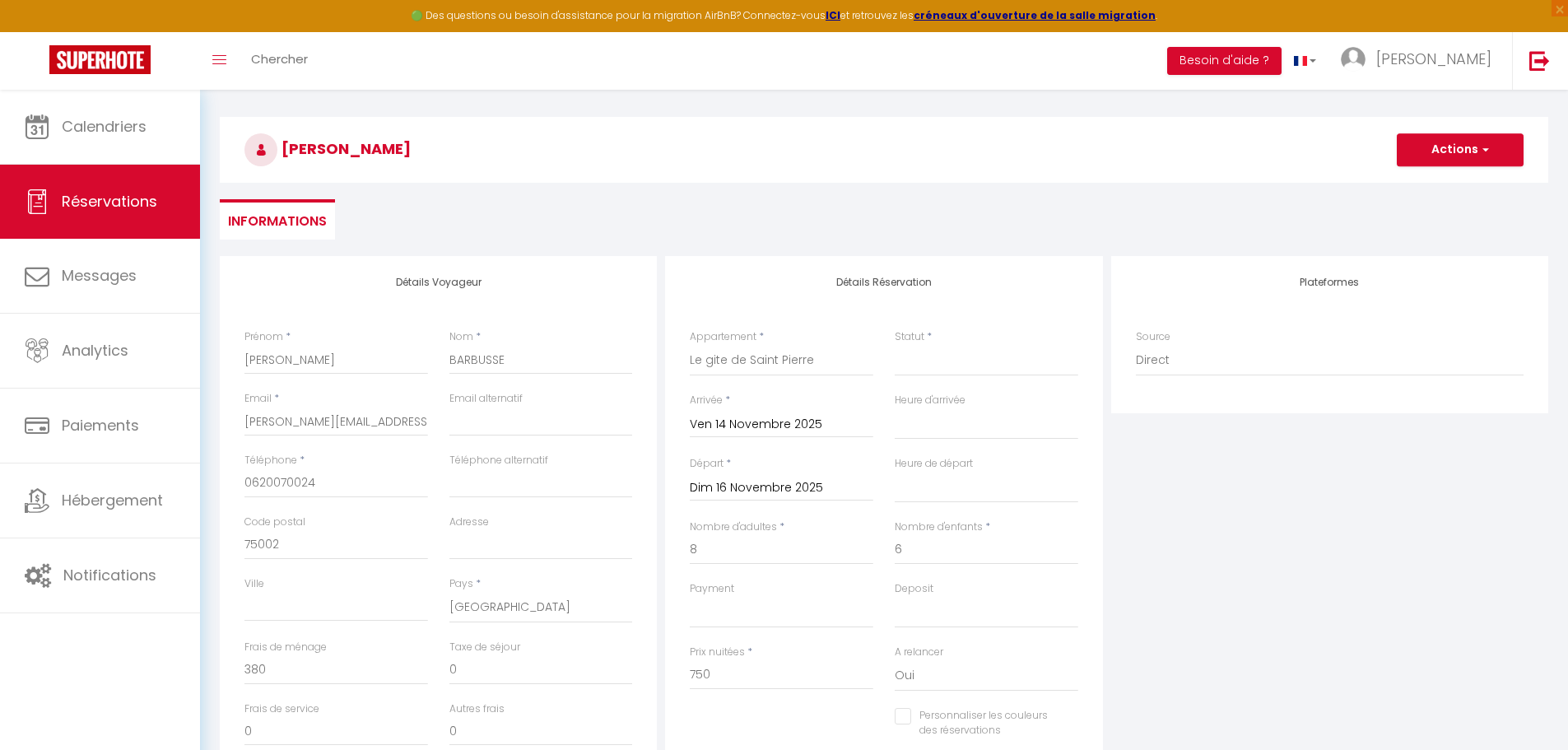
scroll to position [12, 0]
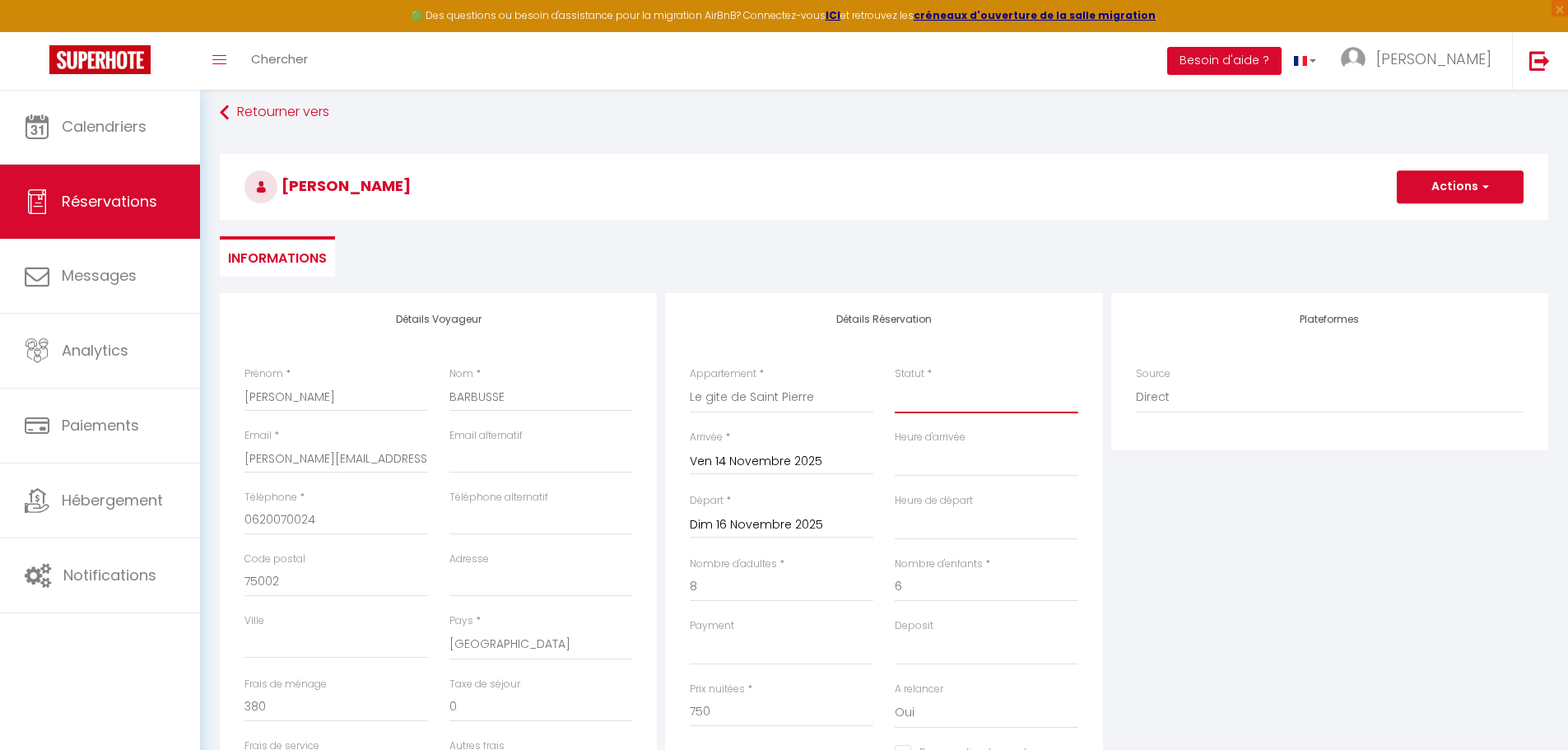
click at [921, 401] on select "Confirmé Non Confirmé [PERSON_NAME] par le voyageur No Show Request" at bounding box center [986, 397] width 184 height 31
click at [895, 382] on select "Confirmé Non Confirmé [PERSON_NAME] par le voyageur No Show Request" at bounding box center [986, 397] width 184 height 31
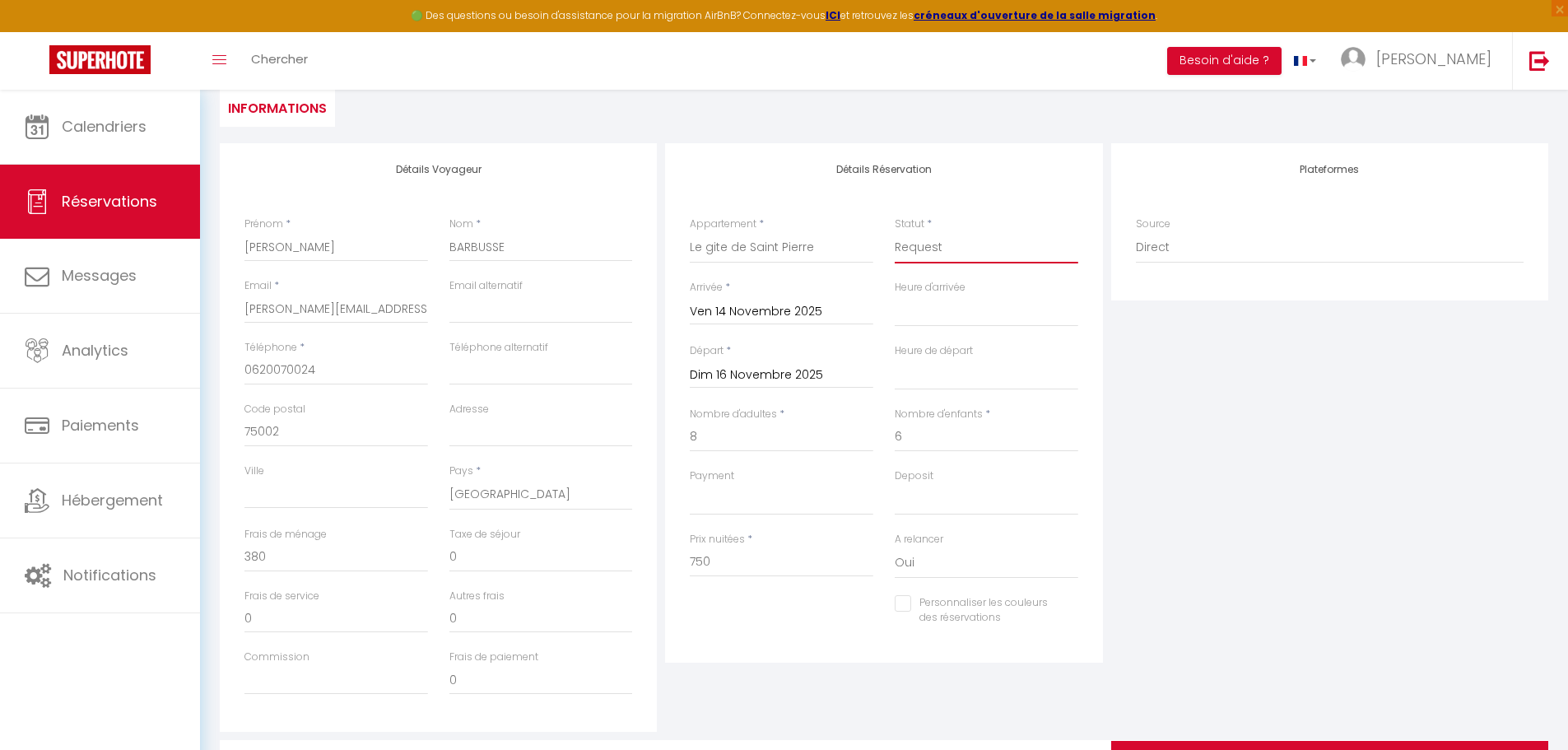
scroll to position [176, 0]
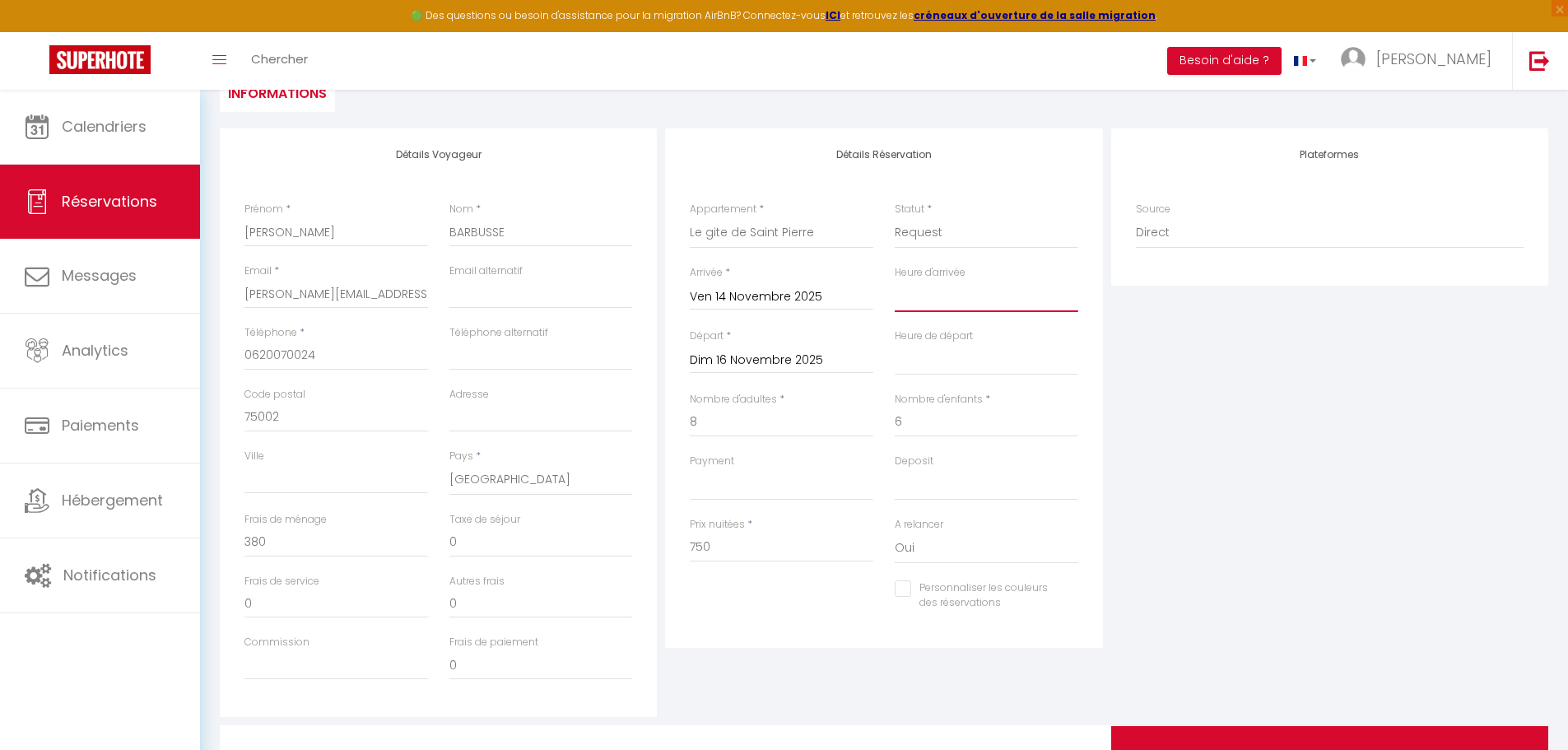
click at [907, 300] on select "00:00 00:30 01:00 01:30 02:00 02:30 03:00 03:30 04:00 04:30 05:00 05:30 06:00 0…" at bounding box center [986, 297] width 184 height 31
click at [895, 281] on select "00:00 00:30 01:00 01:30 02:00 02:30 03:00 03:30 04:00 04:30 05:00 05:30 06:00 0…" at bounding box center [986, 297] width 184 height 31
click at [970, 363] on select "00:00 00:30 01:00 01:30 02:00 02:30 03:00 03:30 04:00 04:30 05:00 05:30 06:00 0…" at bounding box center [986, 359] width 184 height 31
click at [895, 344] on select "00:00 00:30 01:00 01:30 02:00 02:30 03:00 03:30 04:00 04:30 05:00 05:30 06:00 0…" at bounding box center [986, 359] width 184 height 31
click at [1119, 465] on div "Plateformes Source Direct [DOMAIN_NAME] [DOMAIN_NAME] Chalet montagne Expedia G…" at bounding box center [1329, 423] width 445 height 588
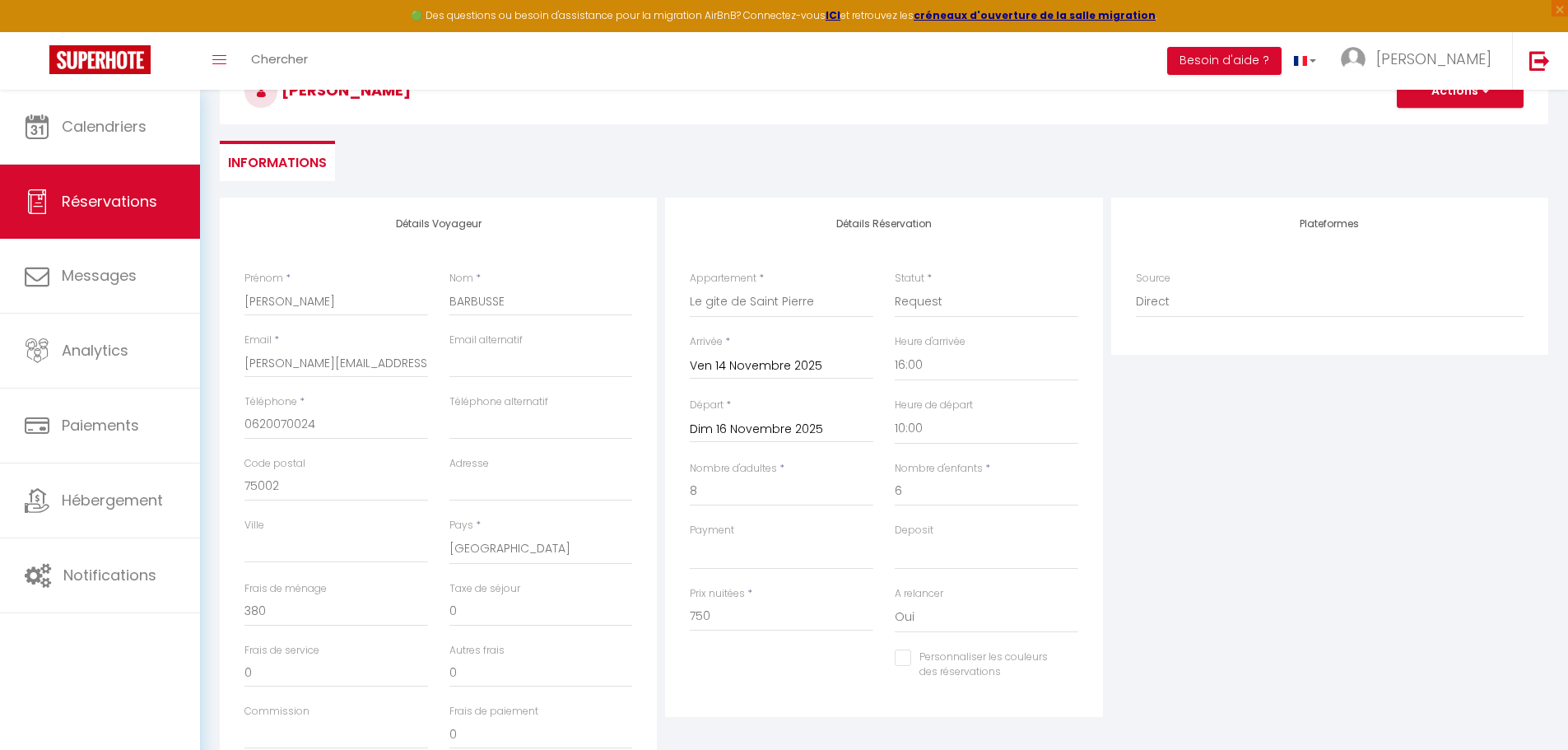
scroll to position [94, 0]
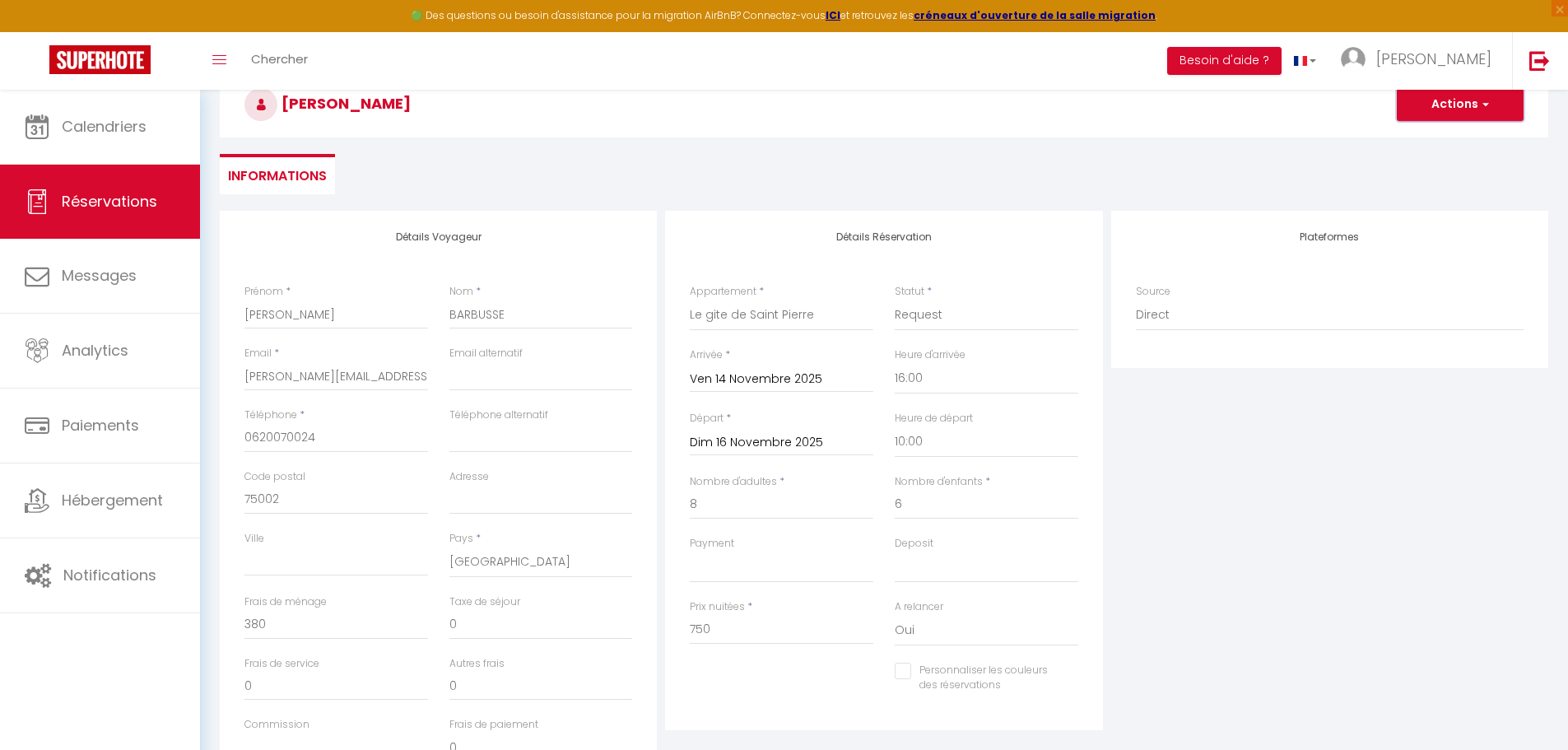
click at [1447, 116] on button "Actions" at bounding box center [1460, 105] width 127 height 33
click at [1439, 137] on link "Enregistrer" at bounding box center [1444, 141] width 130 height 21
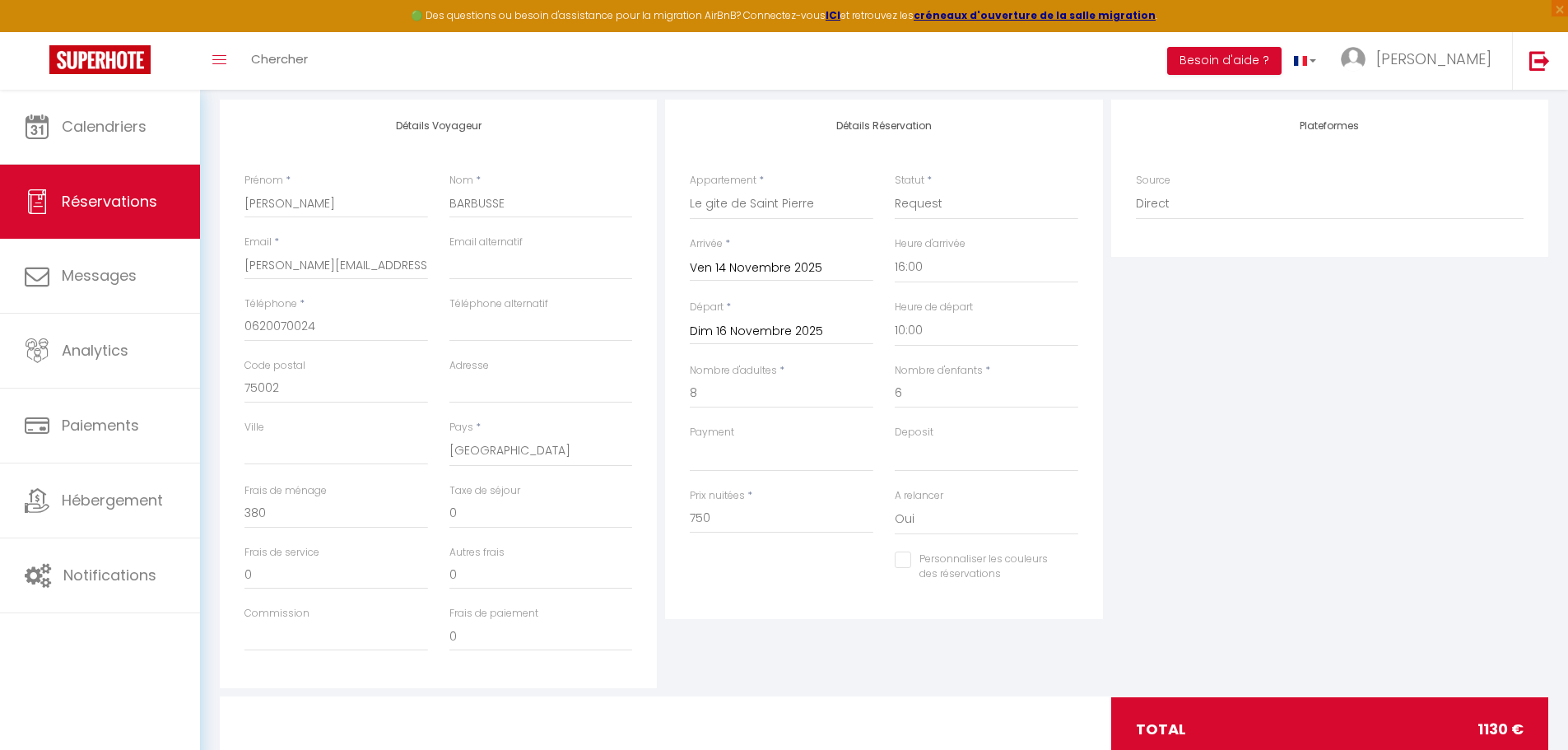
scroll to position [176, 0]
